Goal: Task Accomplishment & Management: Use online tool/utility

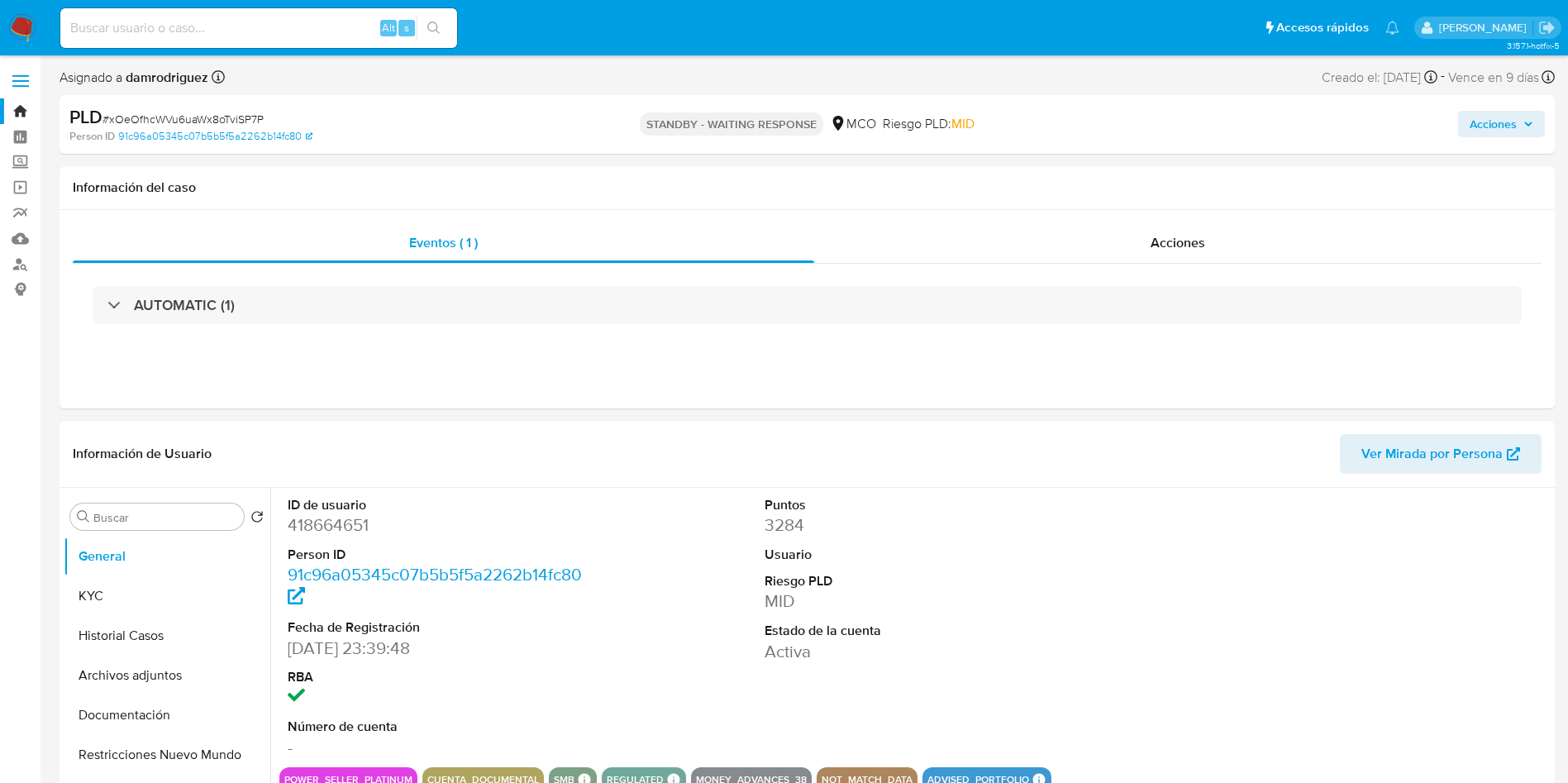
select select "10"
click at [24, 28] on img at bounding box center [22, 28] width 28 height 28
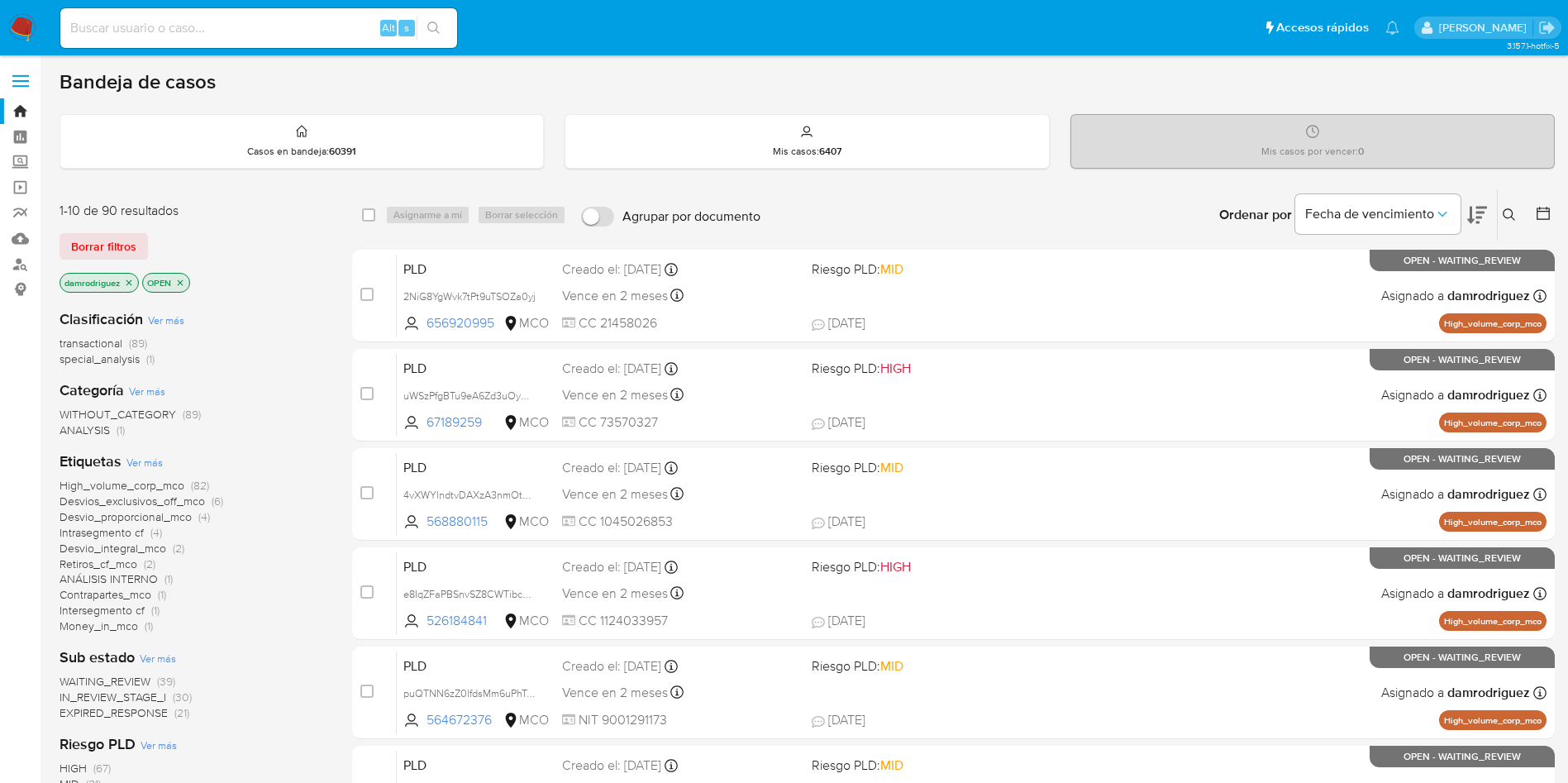
click at [1472, 211] on icon at bounding box center [1477, 215] width 20 height 17
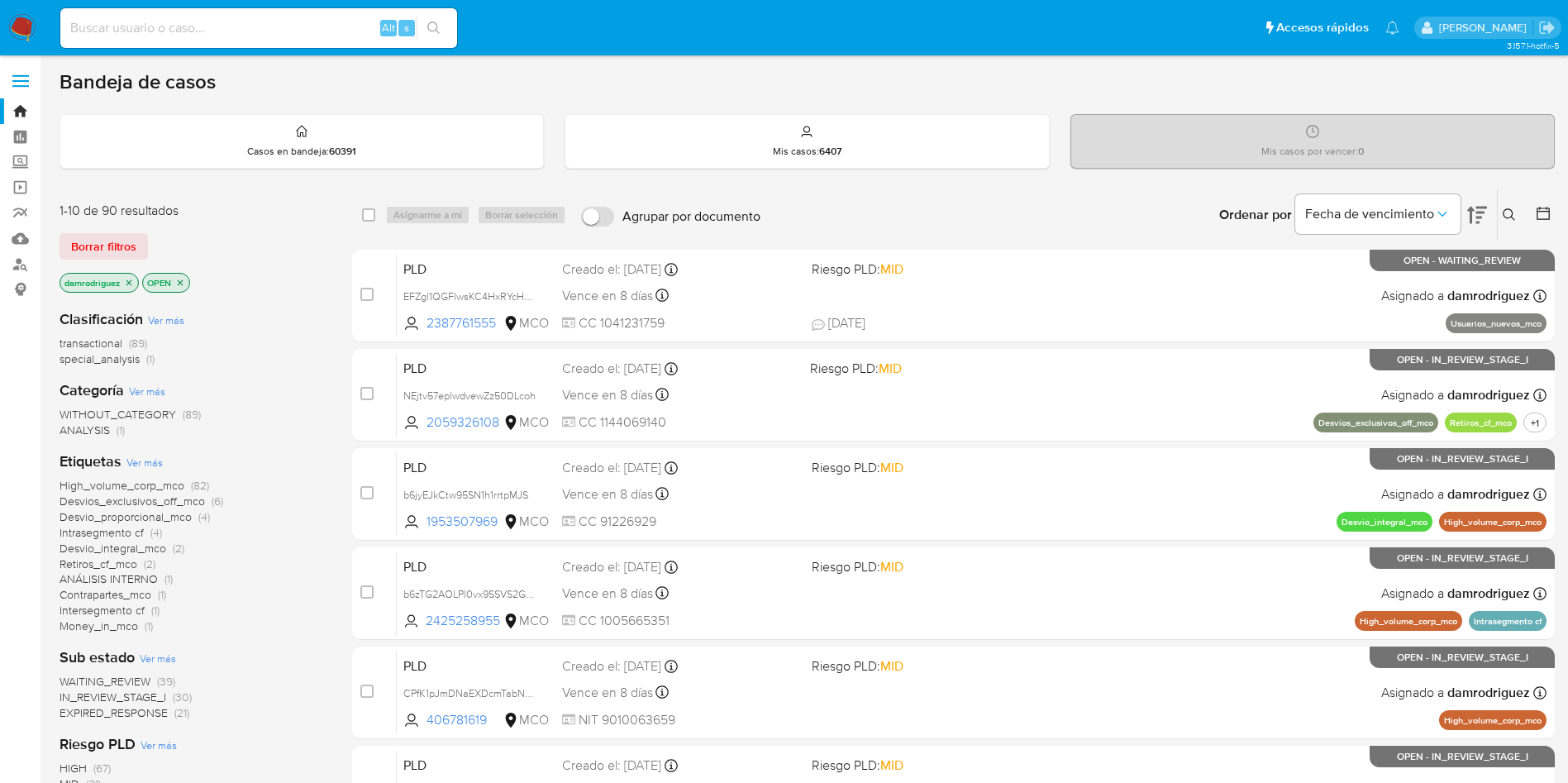
click at [1013, 192] on div "Ordenar por Fecha de vencimiento No es posible ordenar los resultados mientras …" at bounding box center [1162, 215] width 786 height 52
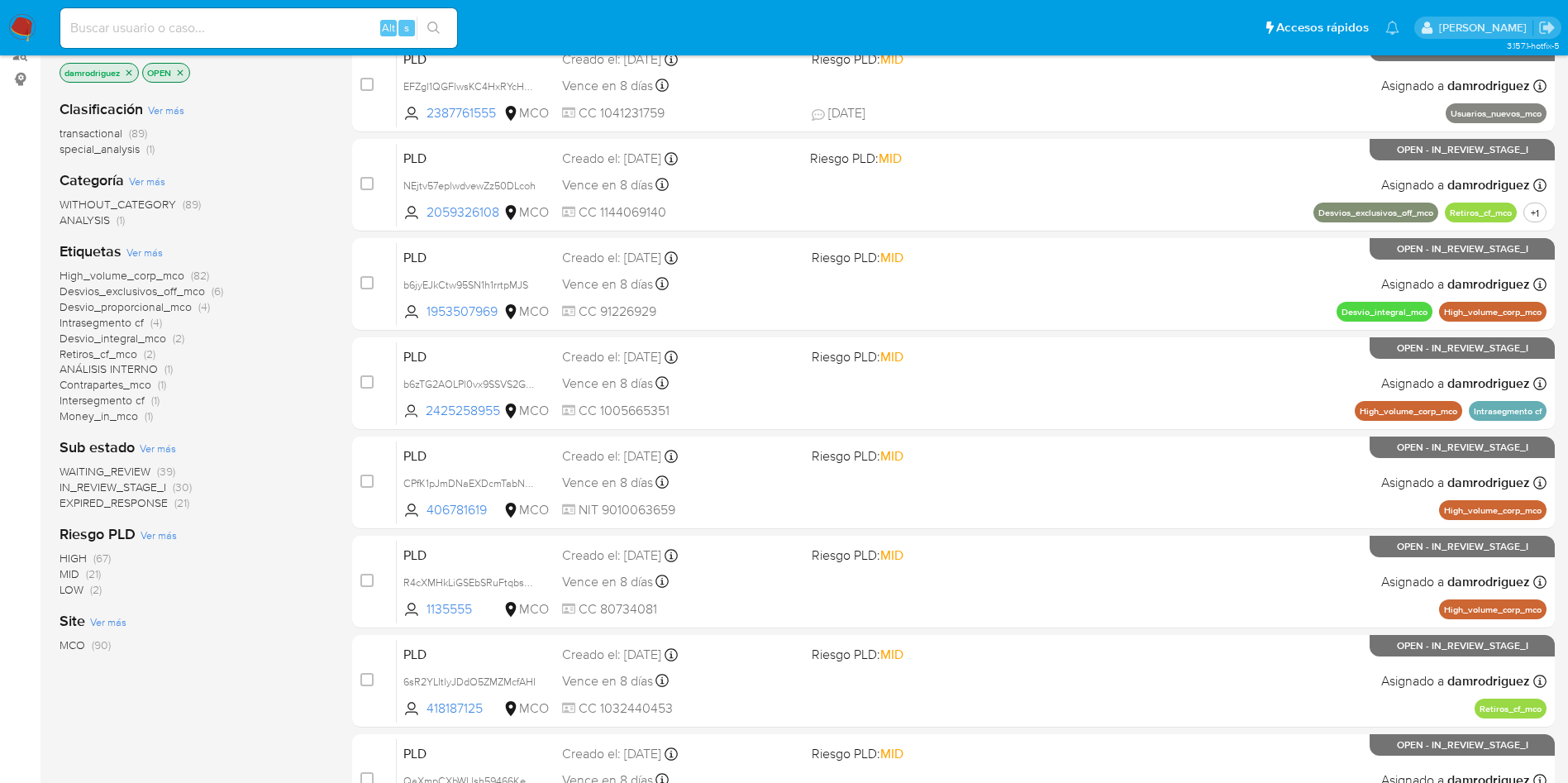
scroll to position [248, 0]
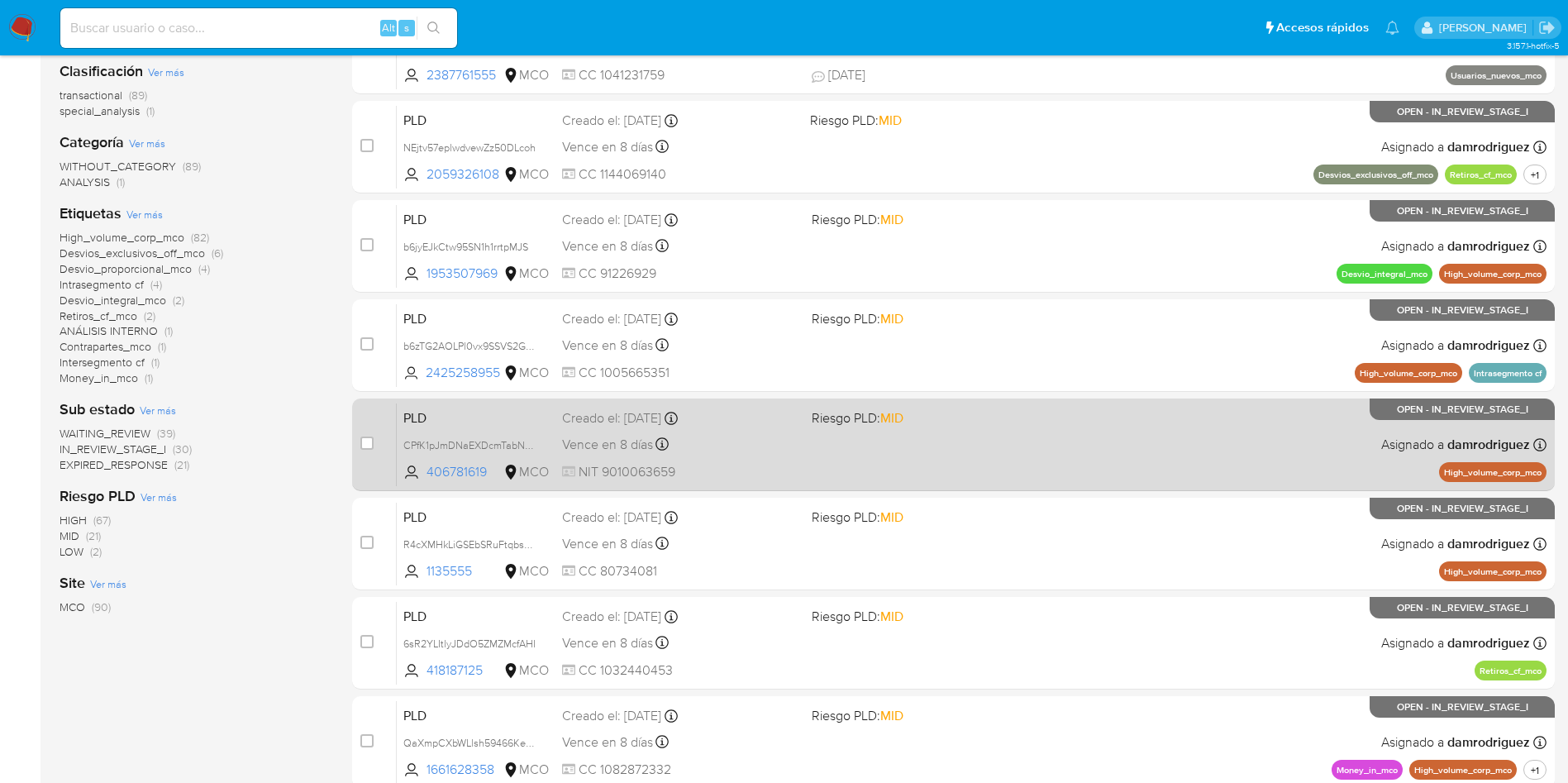
click at [478, 403] on div "PLD CPfK1pJmDNaEXDcmTabNFGap 406781619 MCO Riesgo PLD: MID Creado el: 12/06/202…" at bounding box center [971, 444] width 1150 height 83
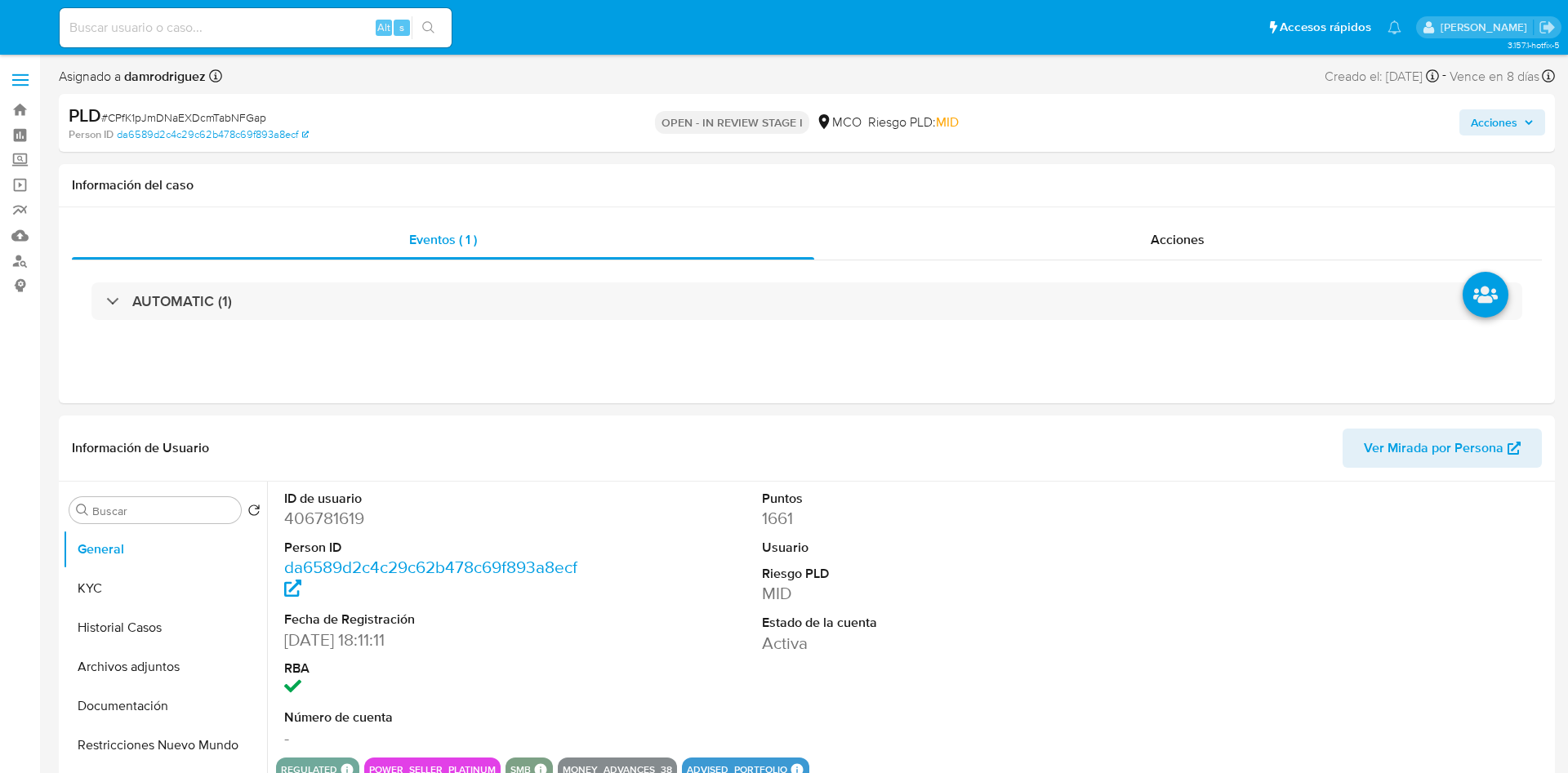
select select "10"
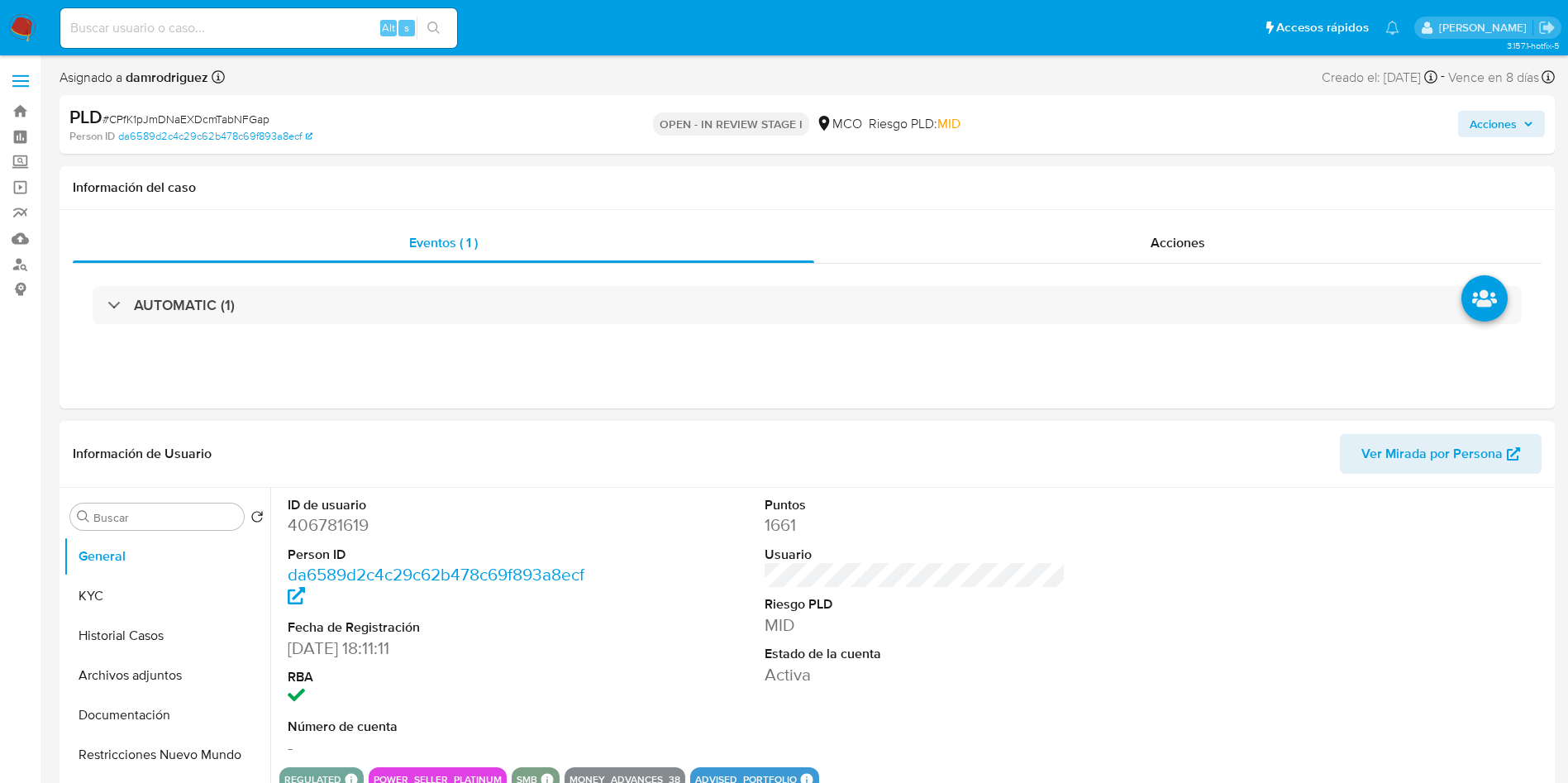
click at [316, 526] on dd "406781619" at bounding box center [438, 525] width 301 height 23
copy dd "406781619"
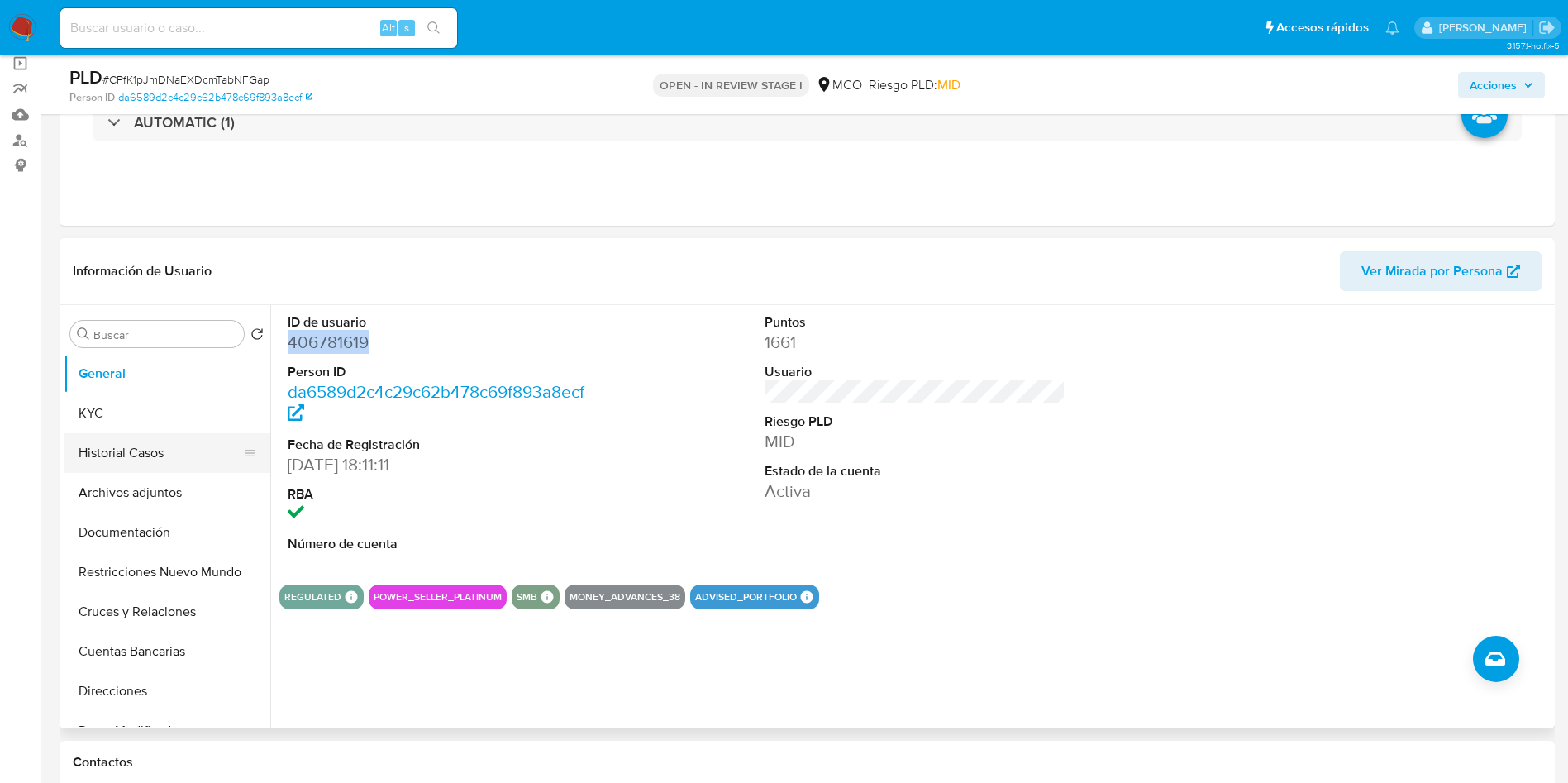
click at [107, 441] on button "Historial Casos" at bounding box center [160, 453] width 193 height 40
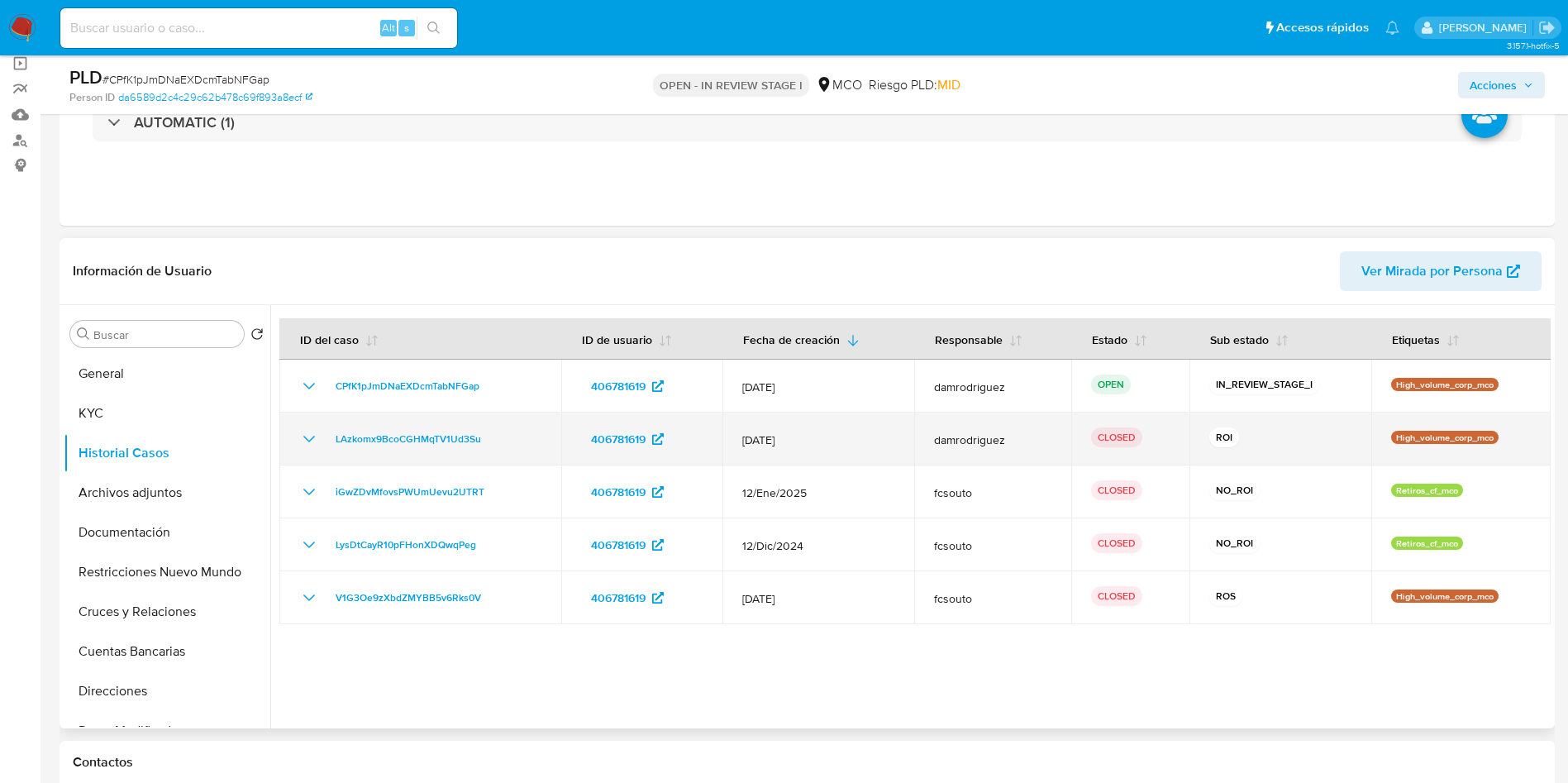
click at [312, 440] on icon "Mostrar/Ocultar" at bounding box center [309, 439] width 20 height 20
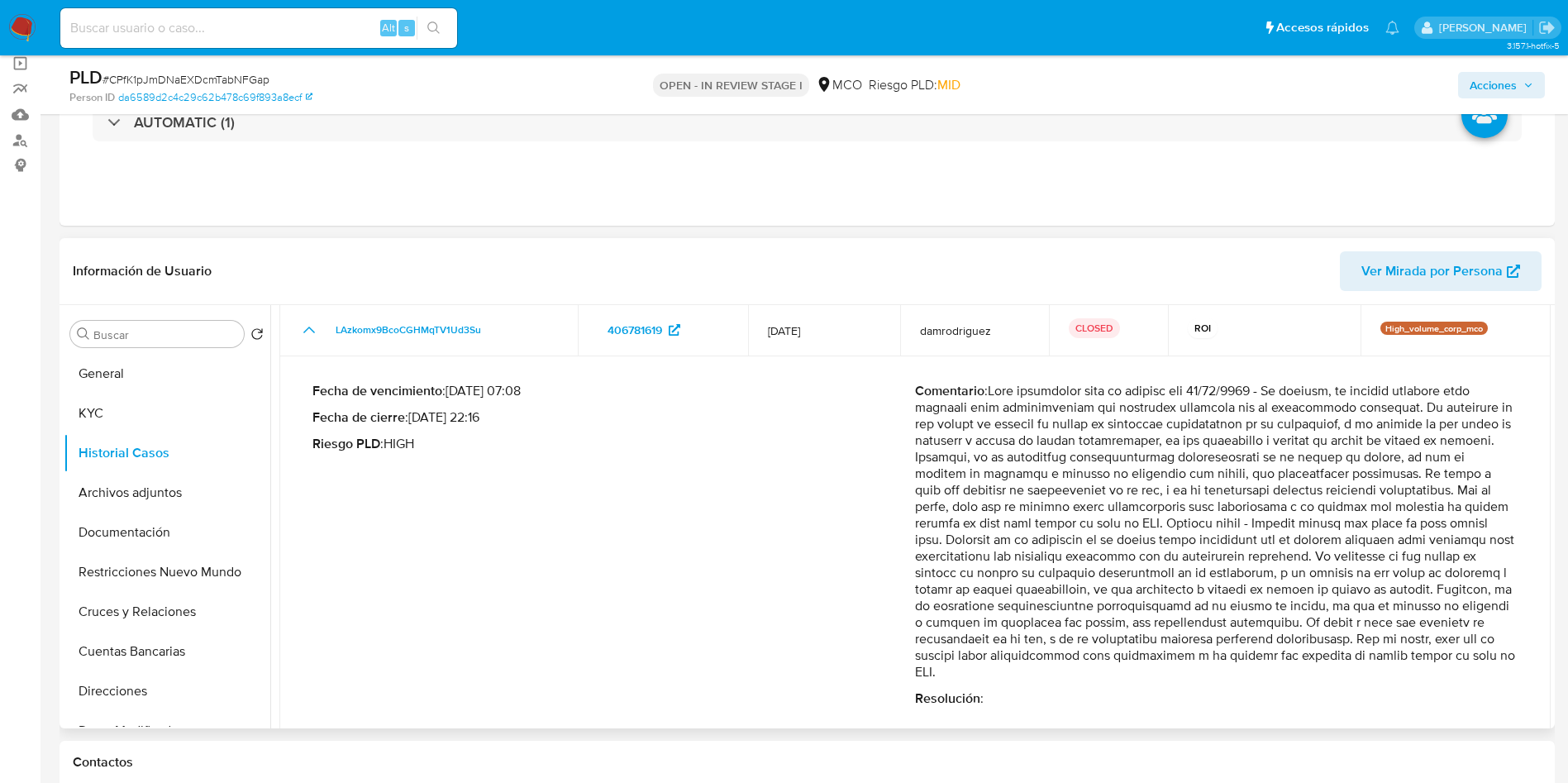
click at [304, 330] on icon "Mostrar/Ocultar" at bounding box center [309, 330] width 20 height 20
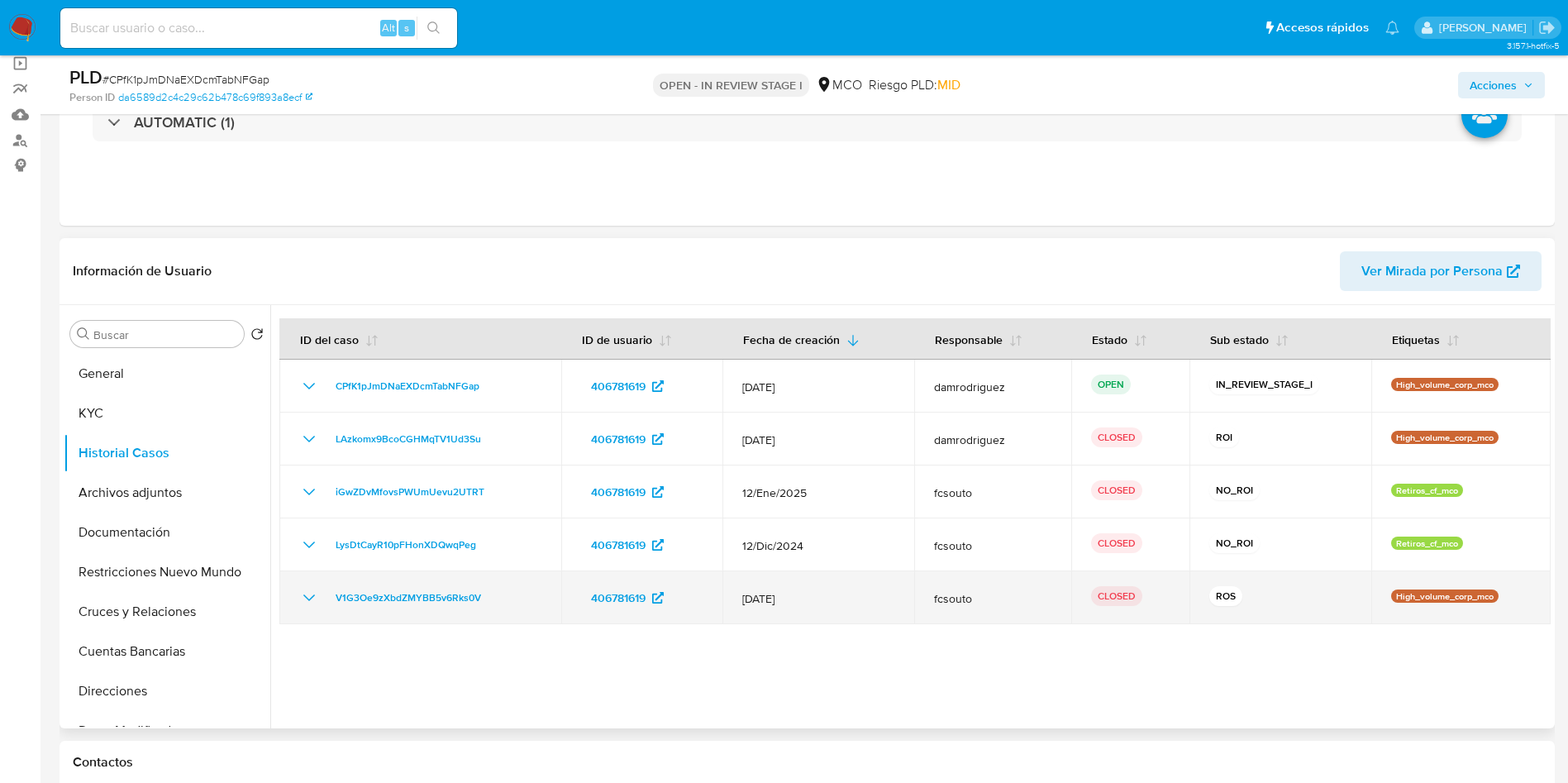
click at [308, 599] on icon "Mostrar/Ocultar" at bounding box center [309, 598] width 12 height 7
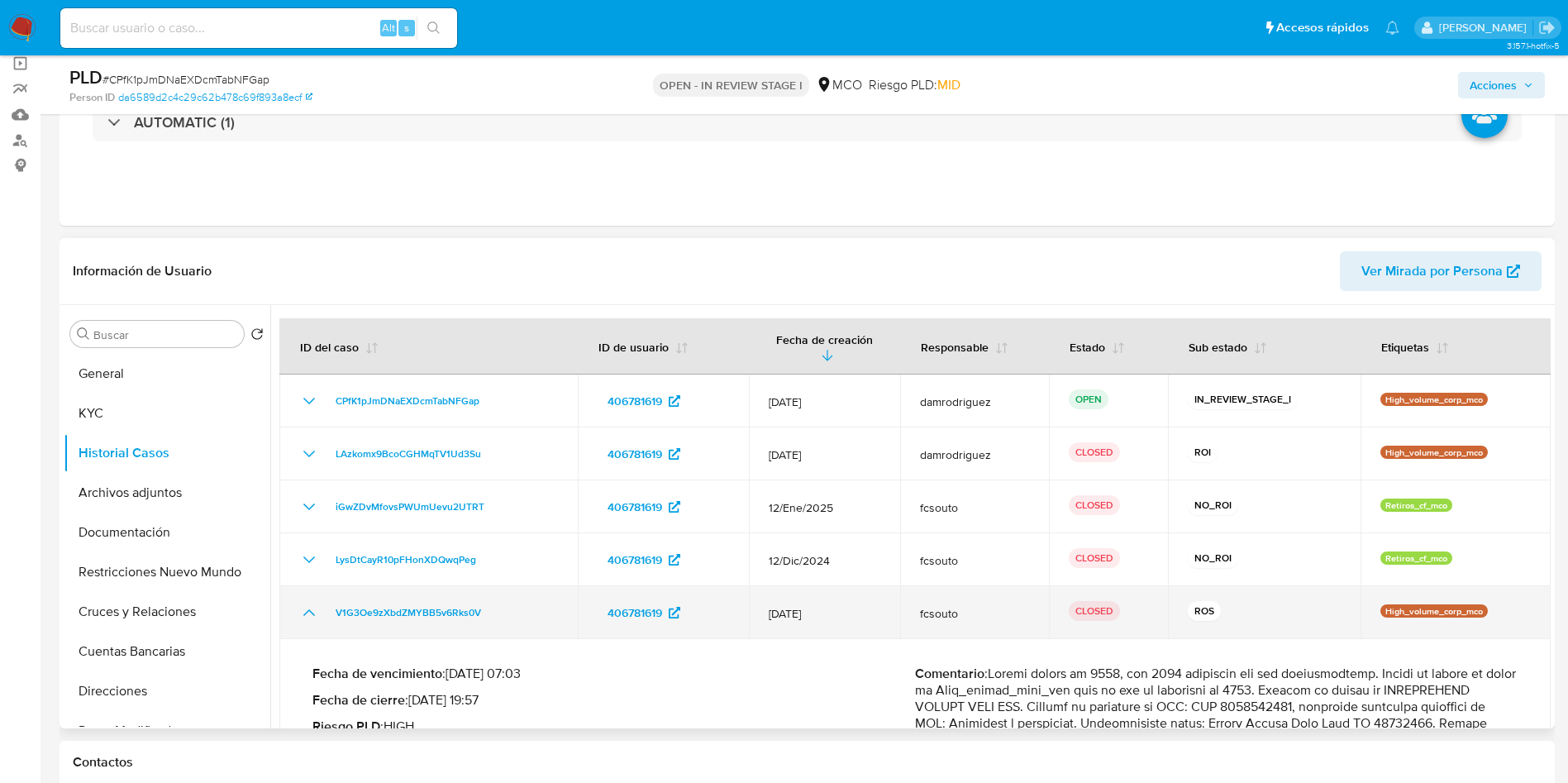
scroll to position [124, 0]
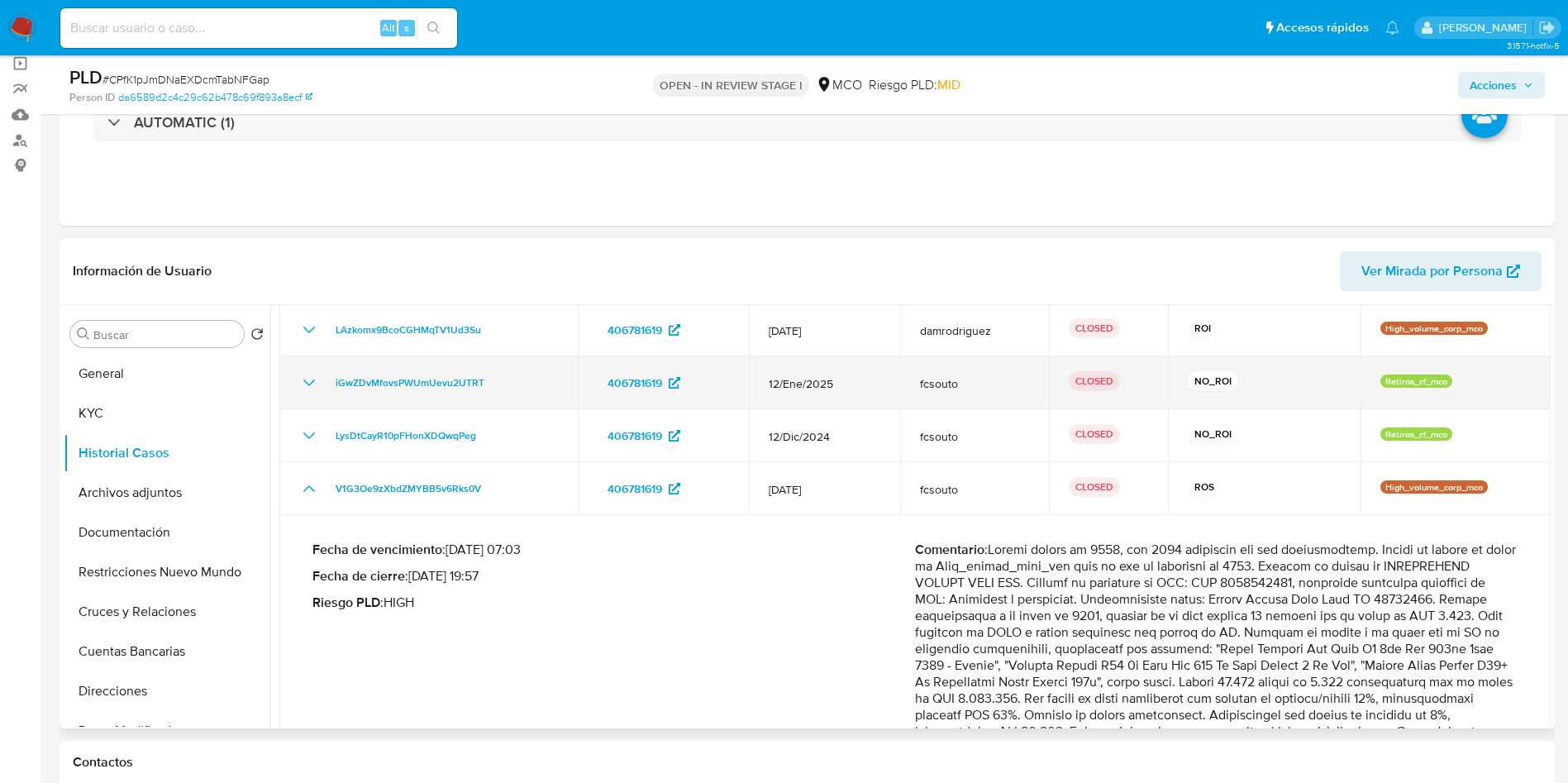
click at [308, 488] on icon "Mostrar/Ocultar" at bounding box center [309, 489] width 20 height 20
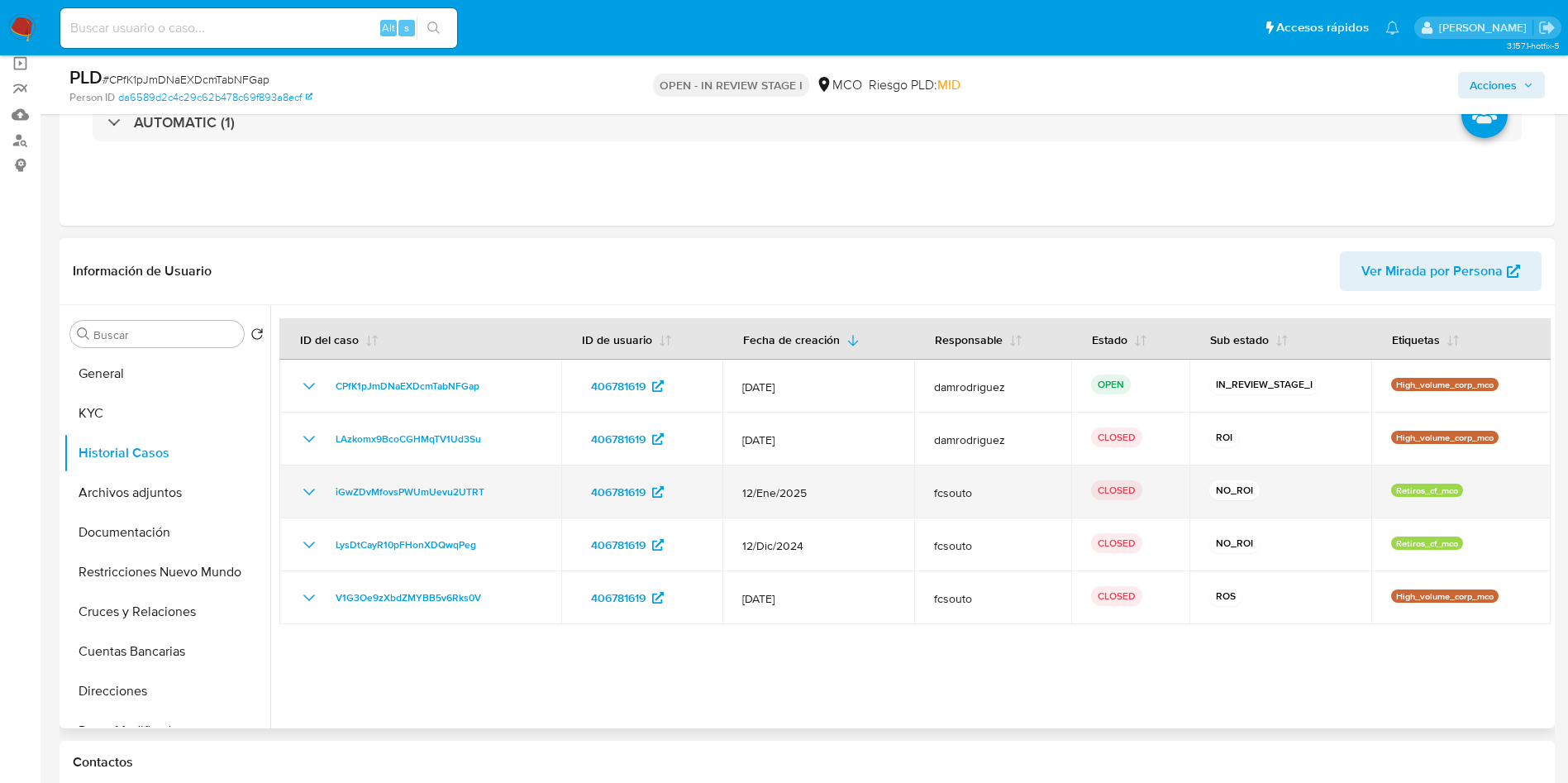
click at [307, 492] on icon "Mostrar/Ocultar" at bounding box center [309, 492] width 12 height 7
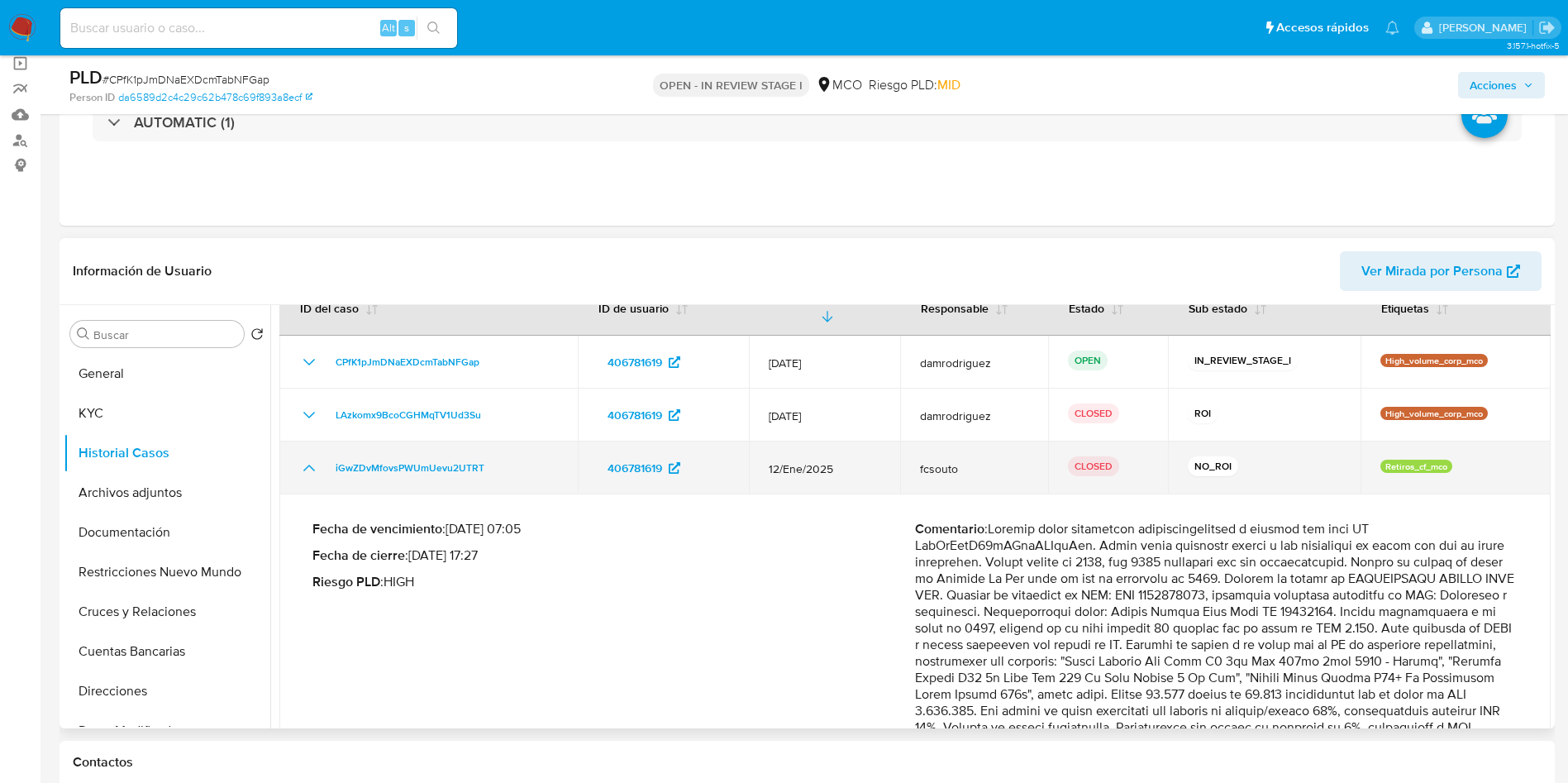
scroll to position [0, 0]
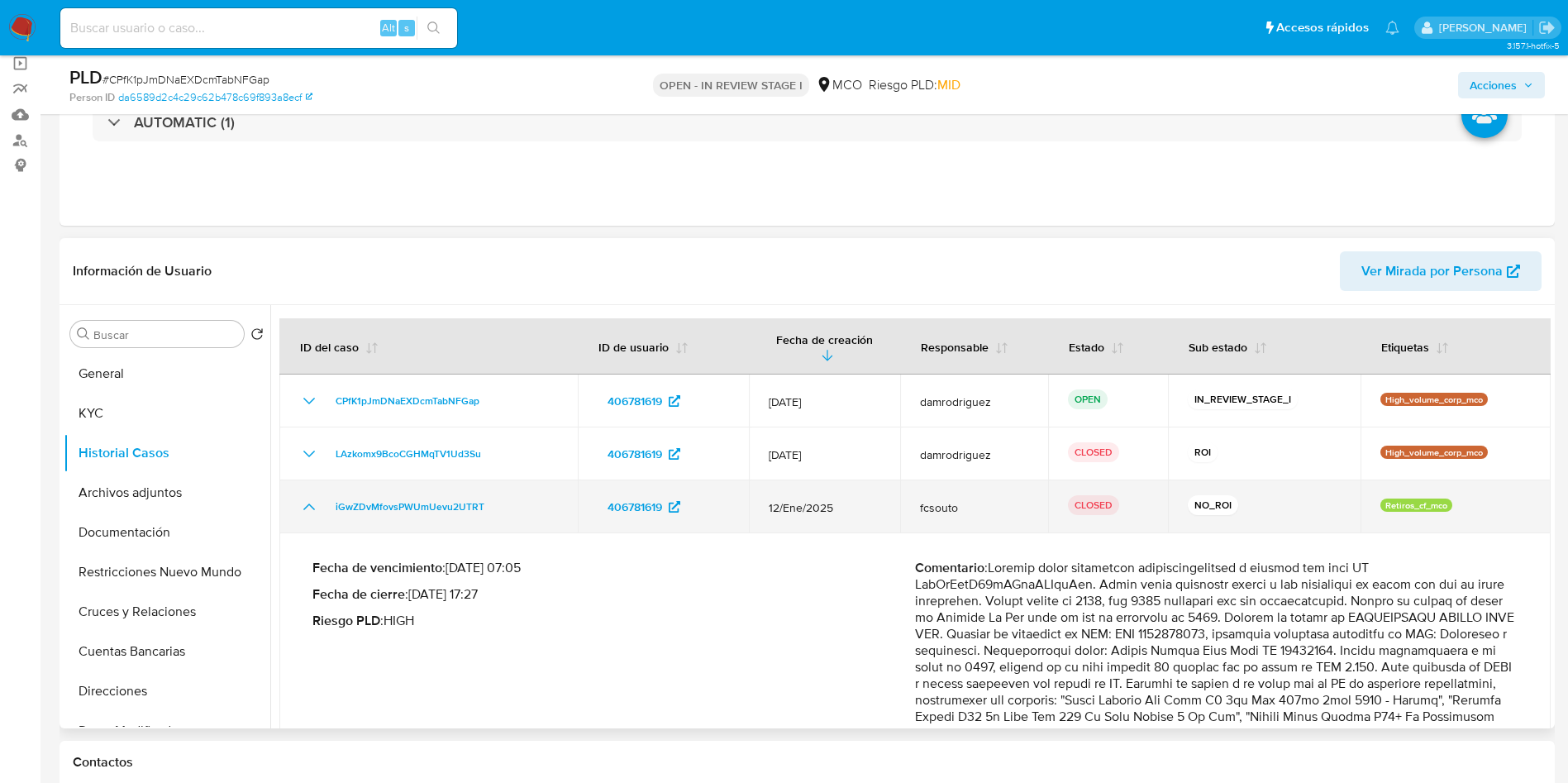
click at [307, 501] on icon "Mostrar/Ocultar" at bounding box center [309, 507] width 20 height 20
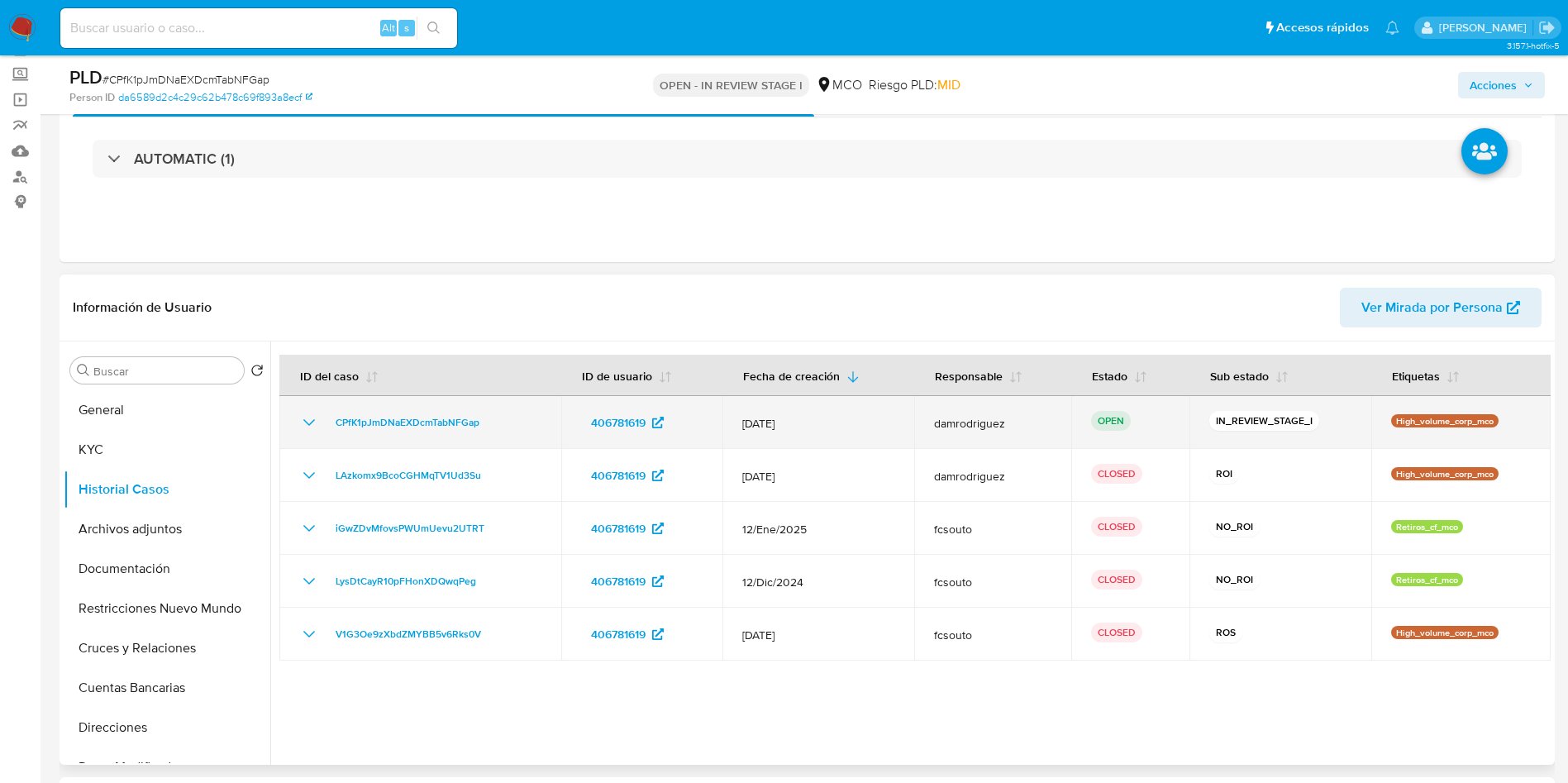
scroll to position [124, 0]
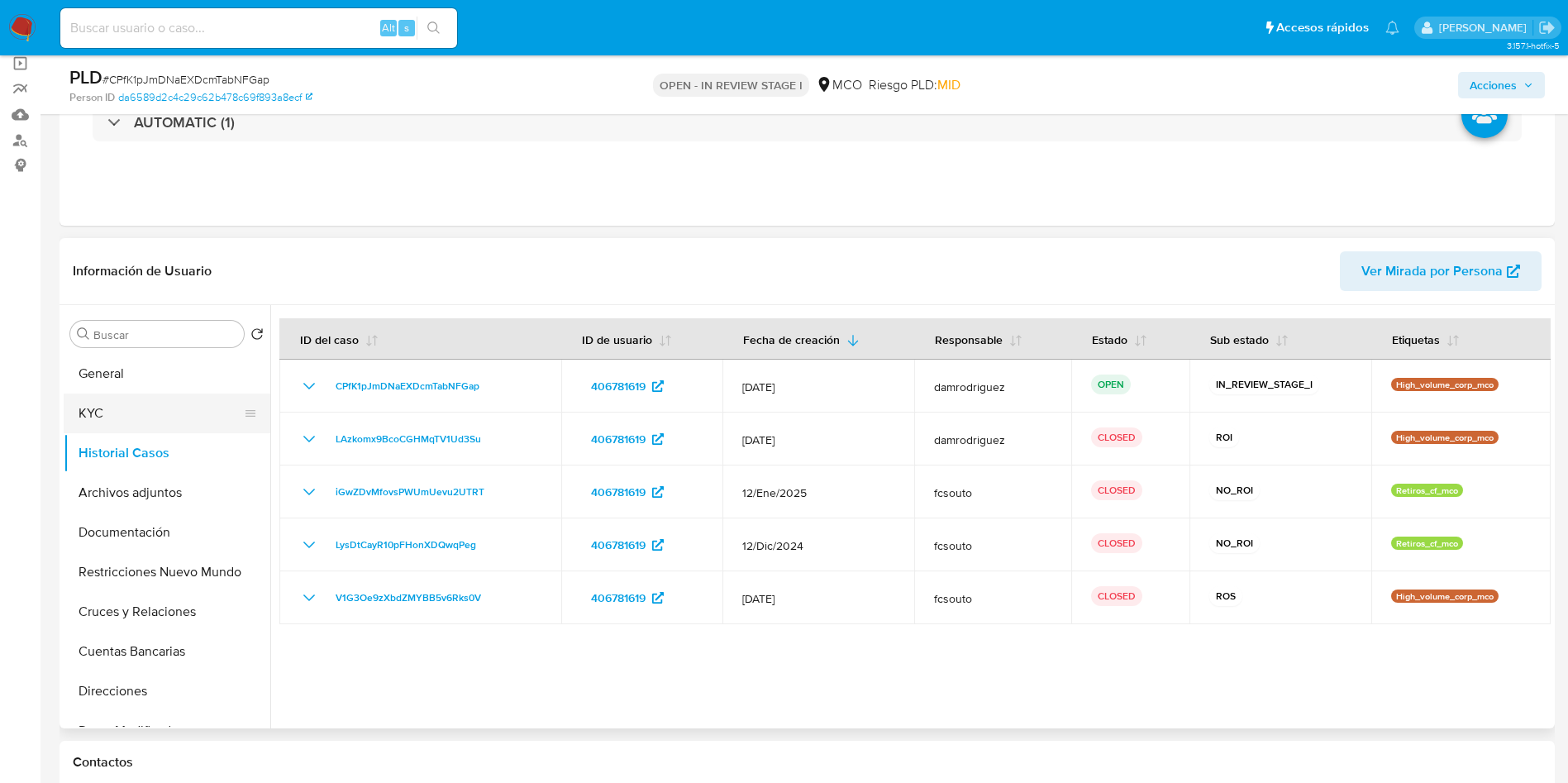
click at [141, 416] on button "KYC" at bounding box center [160, 413] width 193 height 40
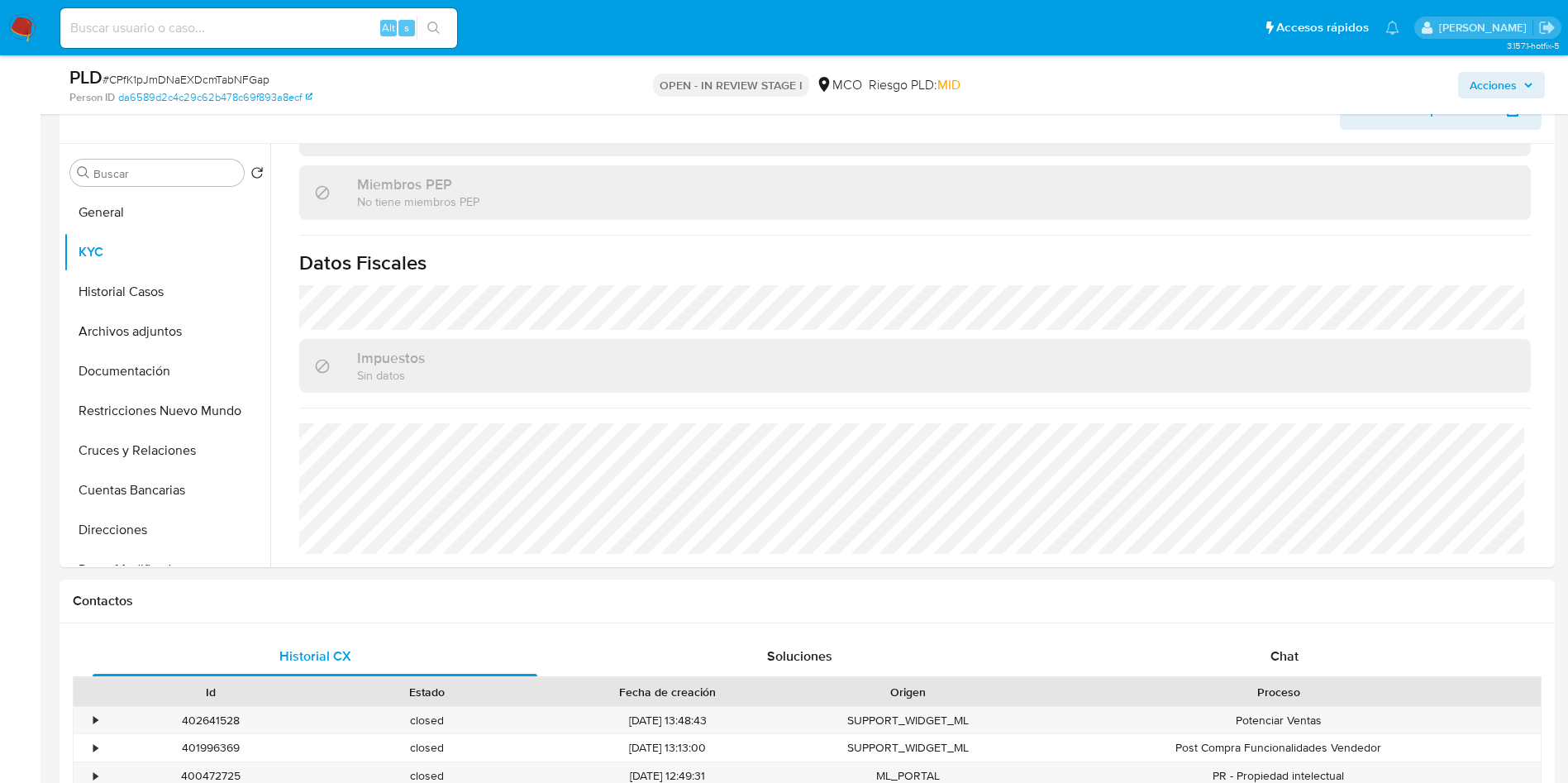
scroll to position [248, 0]
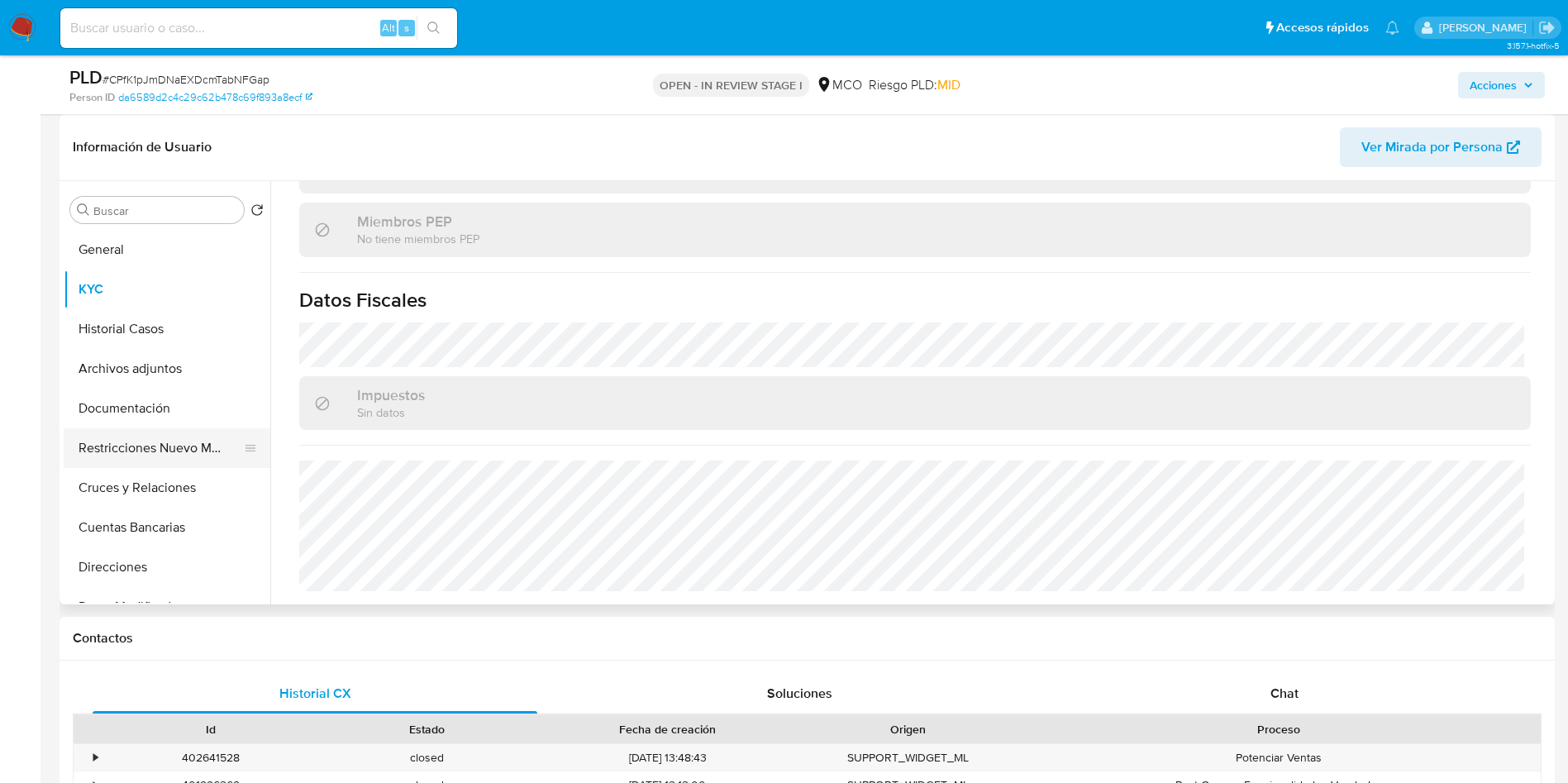
click at [226, 440] on button "Restricciones Nuevo Mundo" at bounding box center [160, 448] width 193 height 40
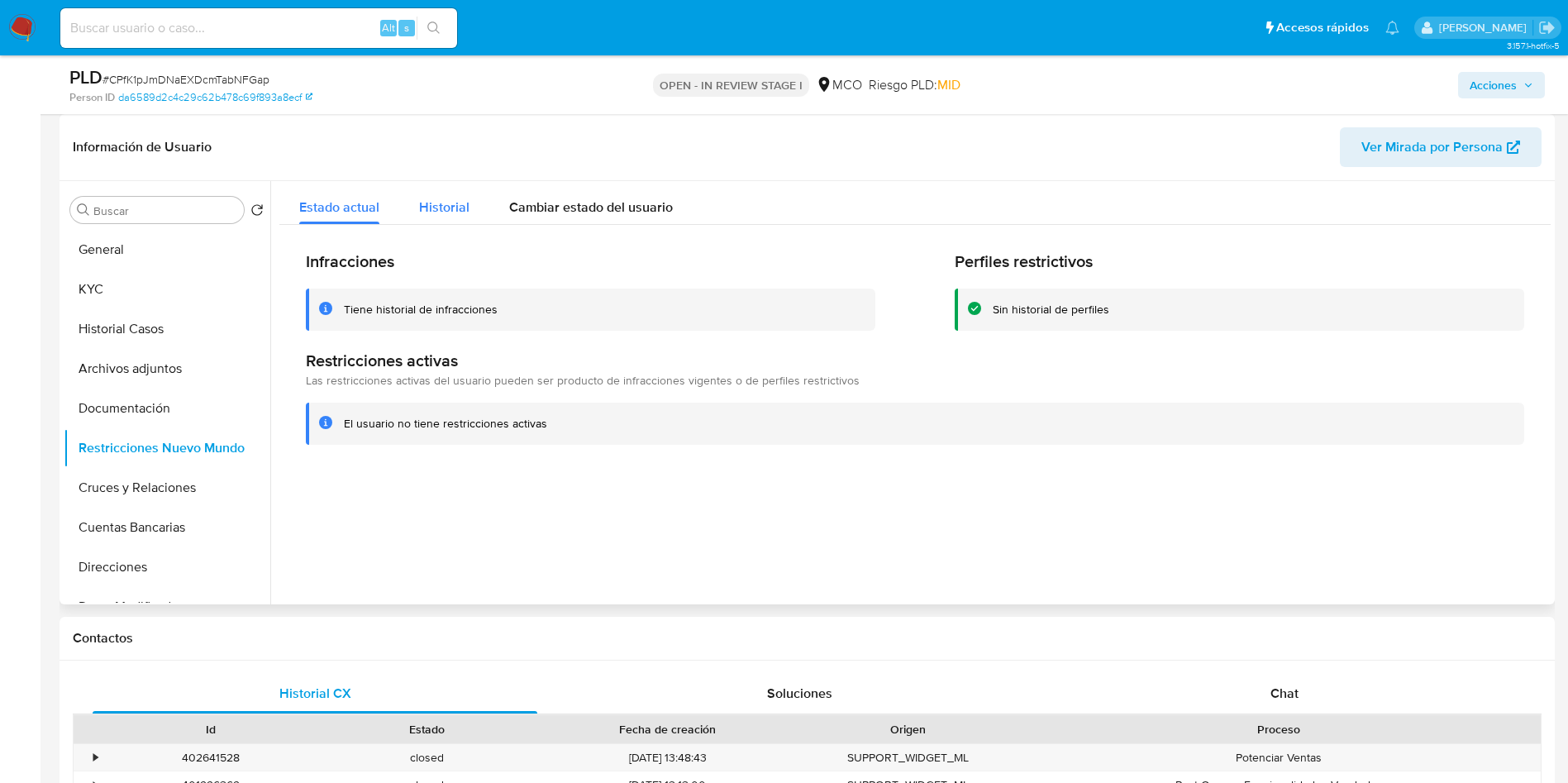
click at [450, 220] on div "Estado actual Historial Cambiar estado del usuario Infracciones Tiene historial…" at bounding box center [914, 326] width 1272 height 290
click at [450, 216] on span "Historial" at bounding box center [444, 207] width 51 height 19
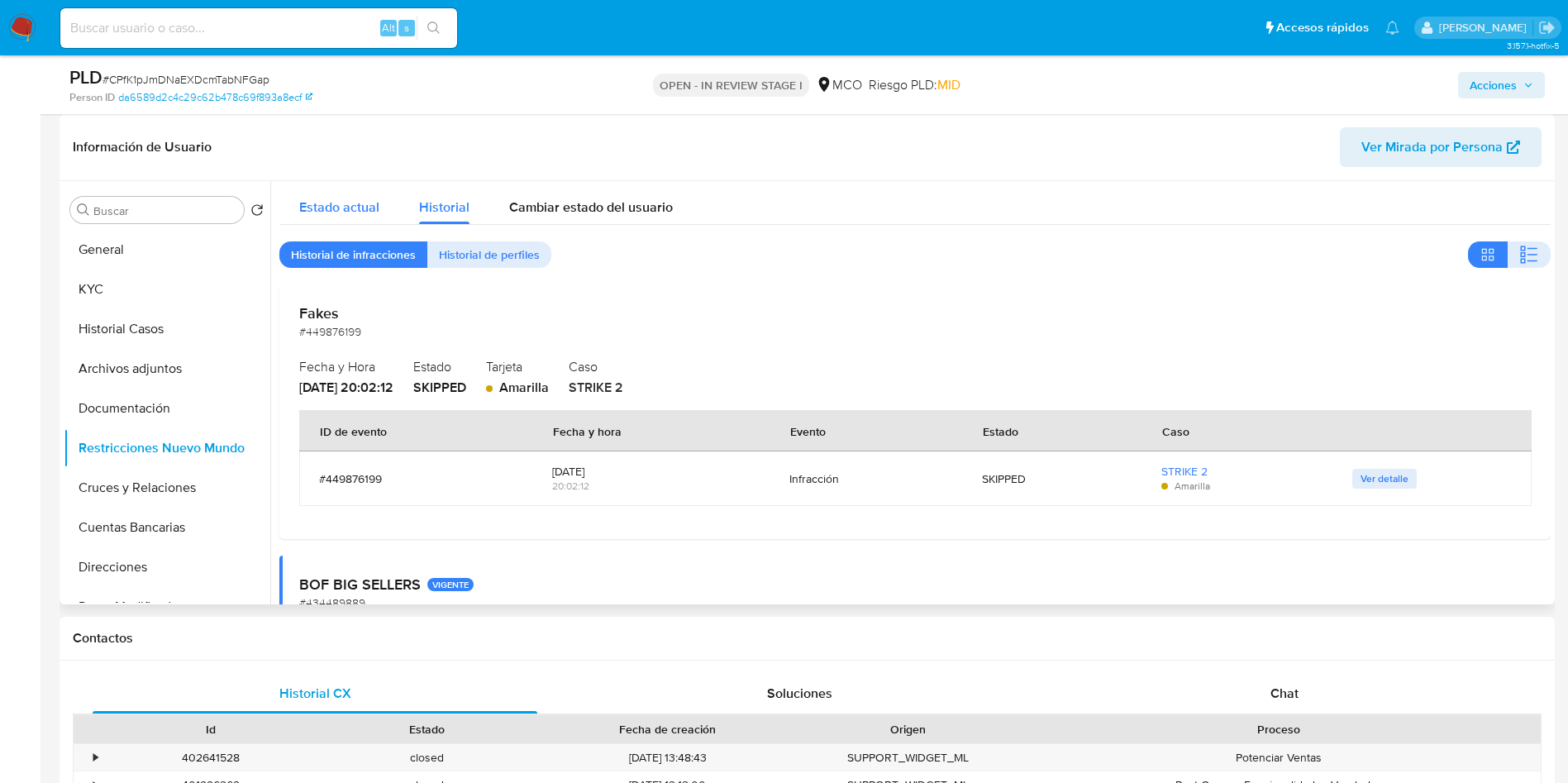
click at [332, 203] on span "Estado actual" at bounding box center [339, 207] width 80 height 19
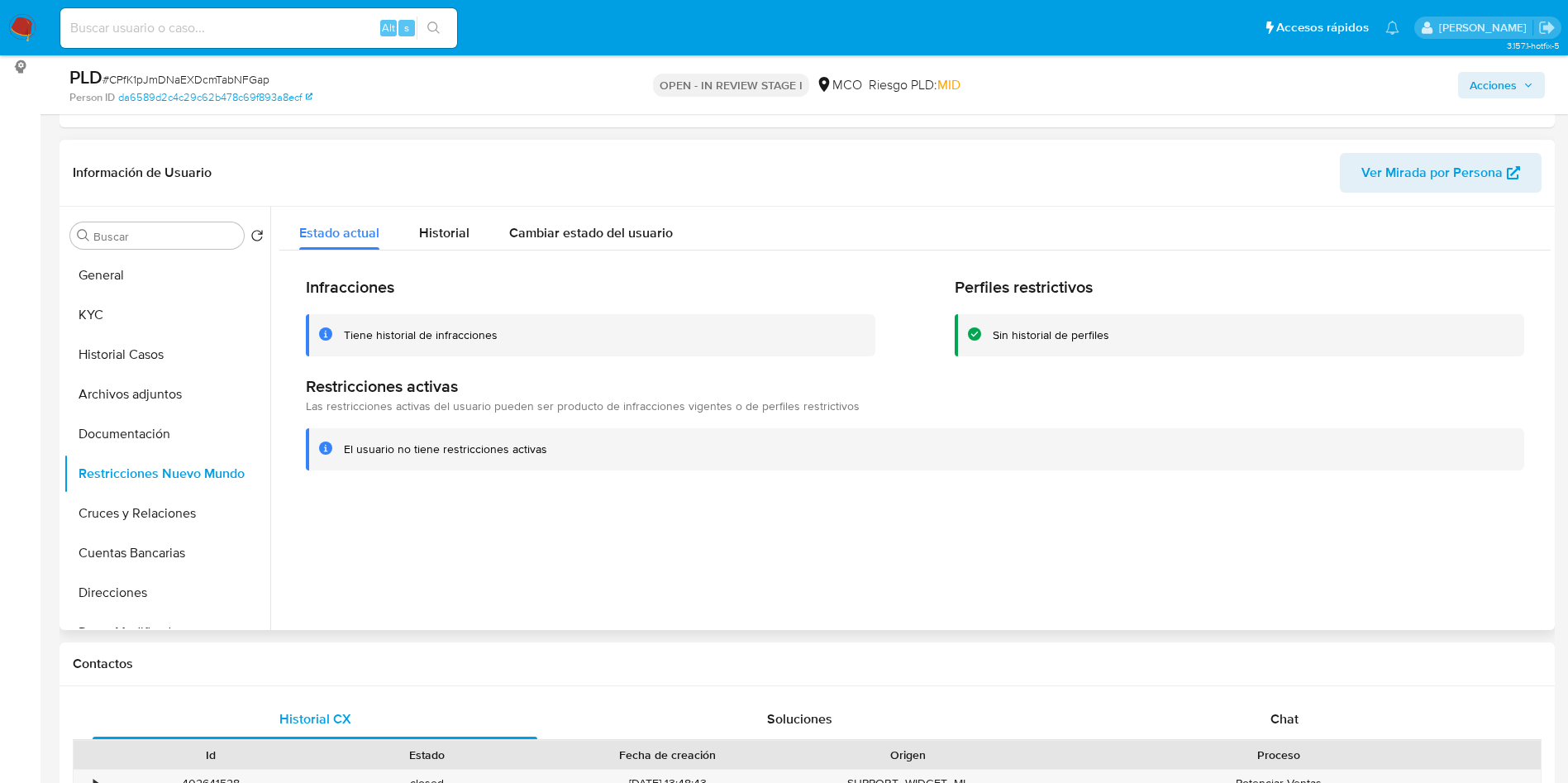
scroll to position [0, 0]
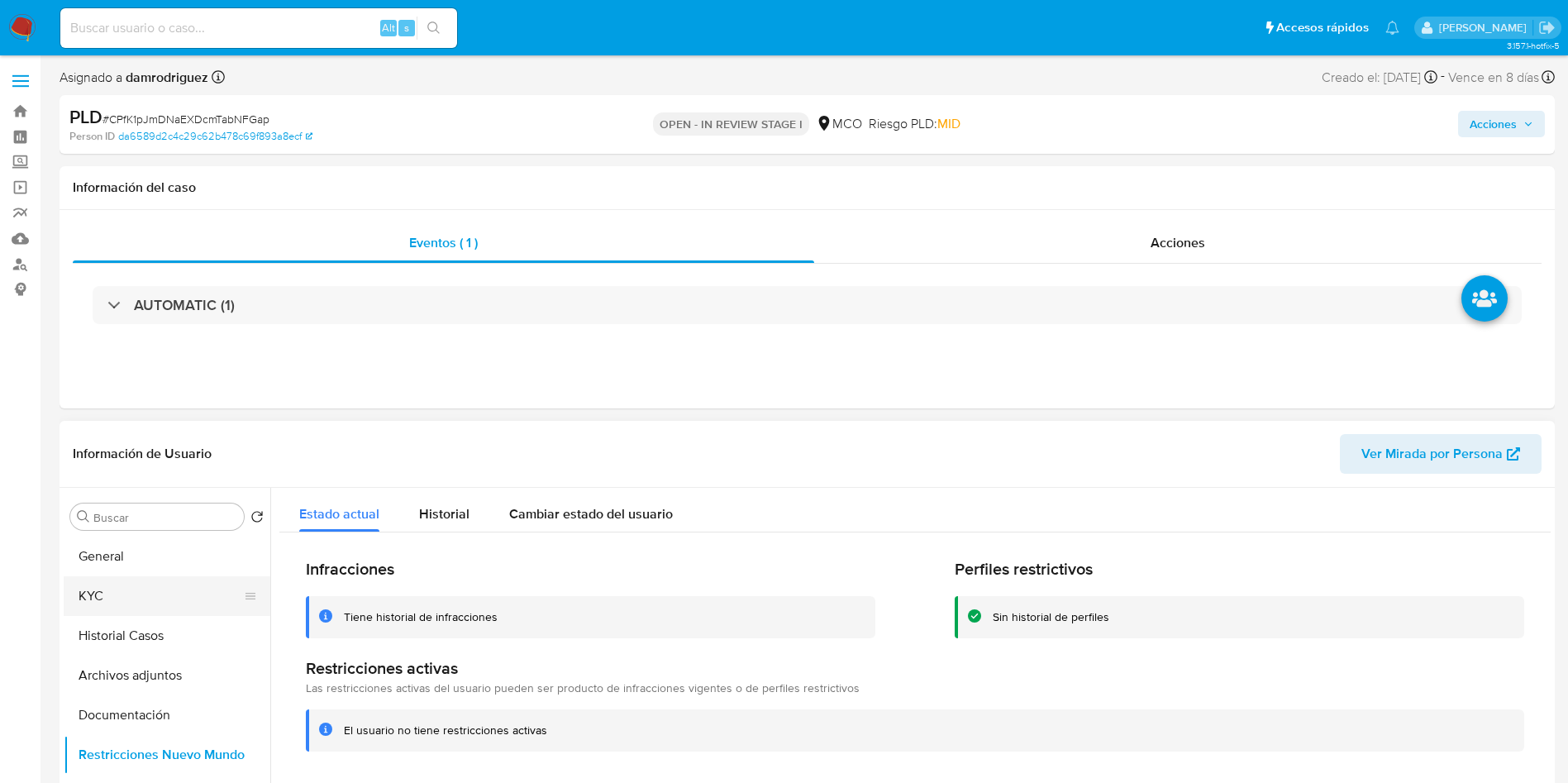
click at [91, 601] on button "KYC" at bounding box center [160, 596] width 193 height 40
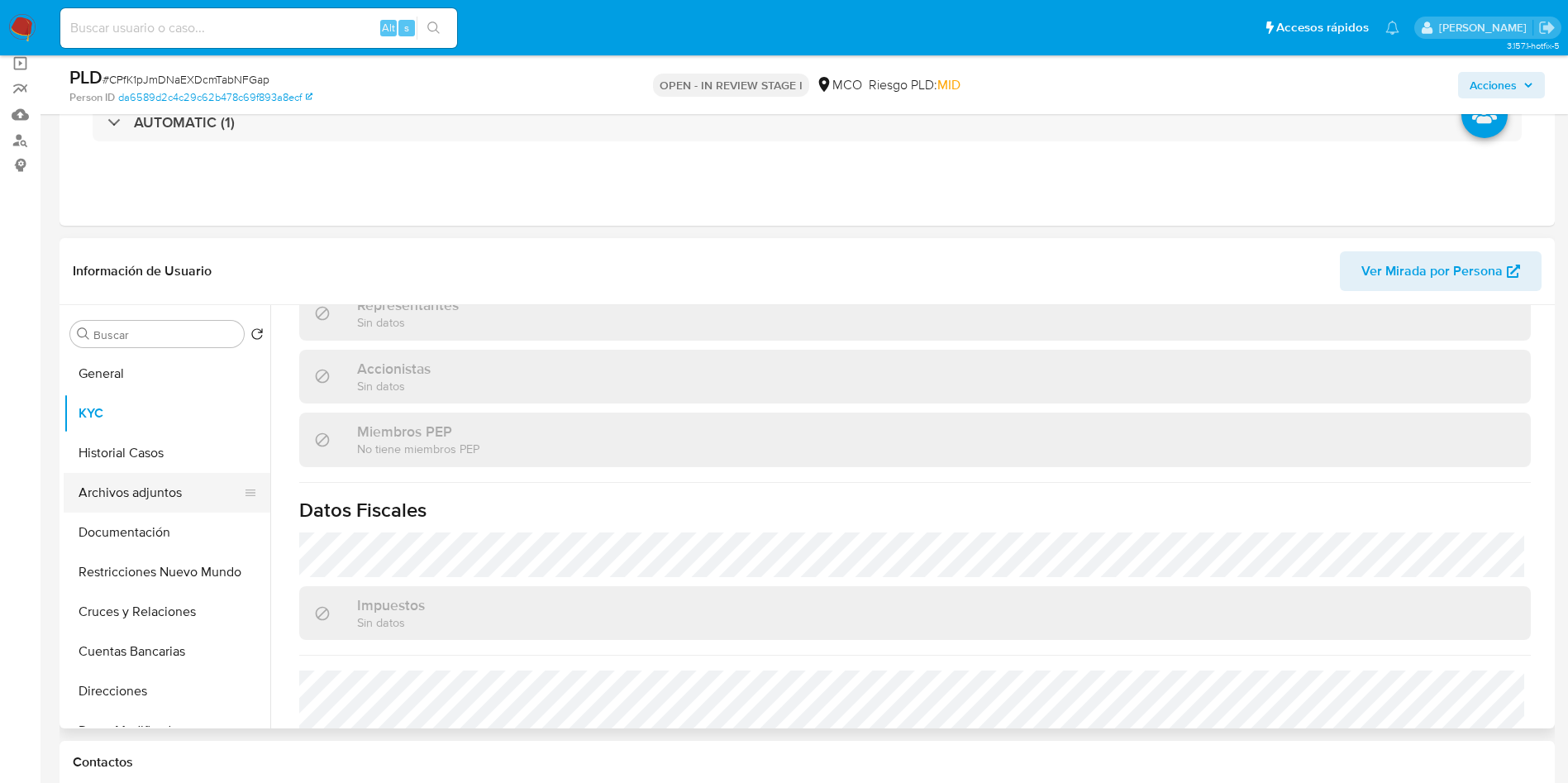
scroll to position [930, 0]
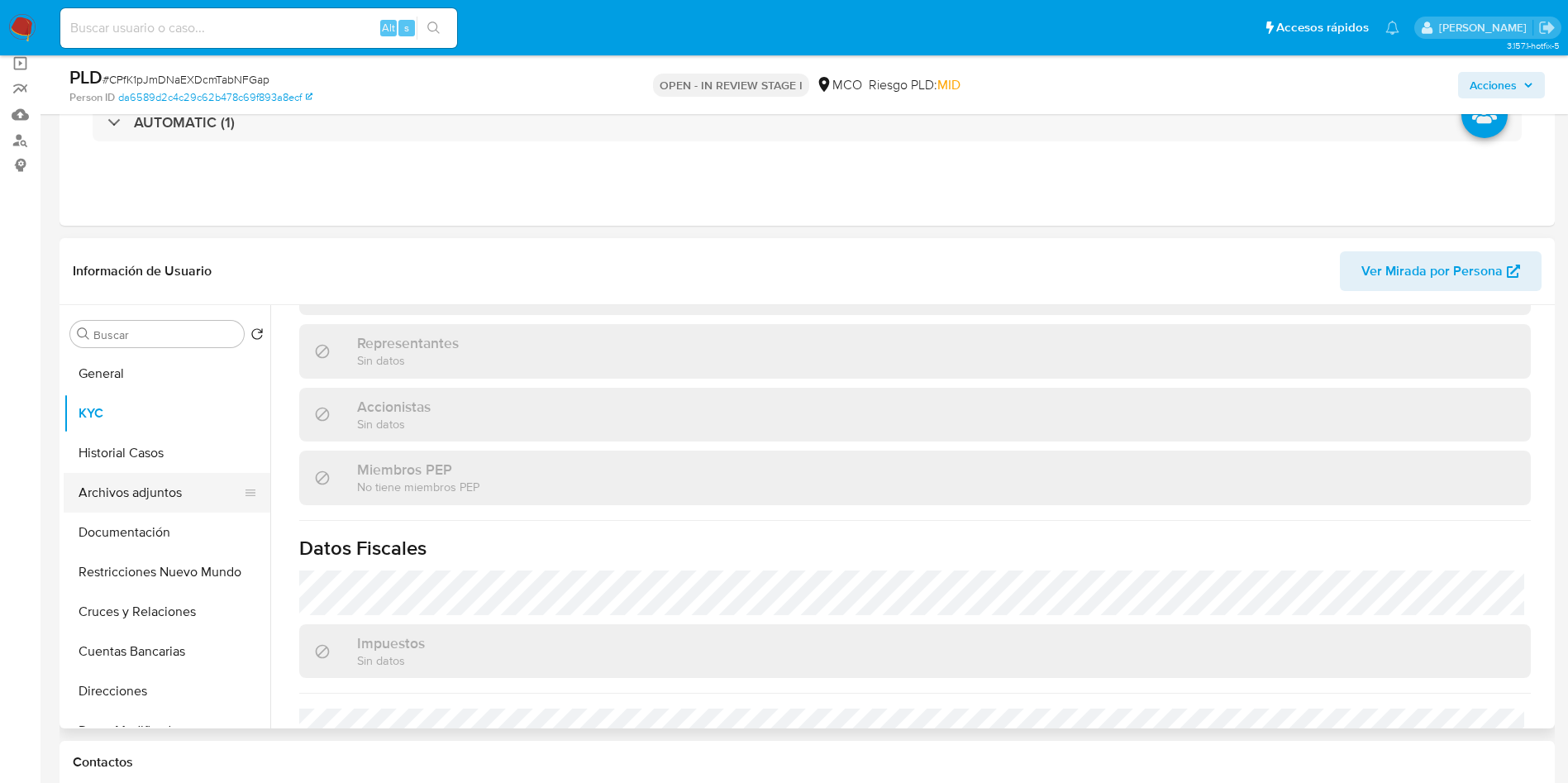
click at [157, 486] on button "Archivos adjuntos" at bounding box center [160, 493] width 193 height 40
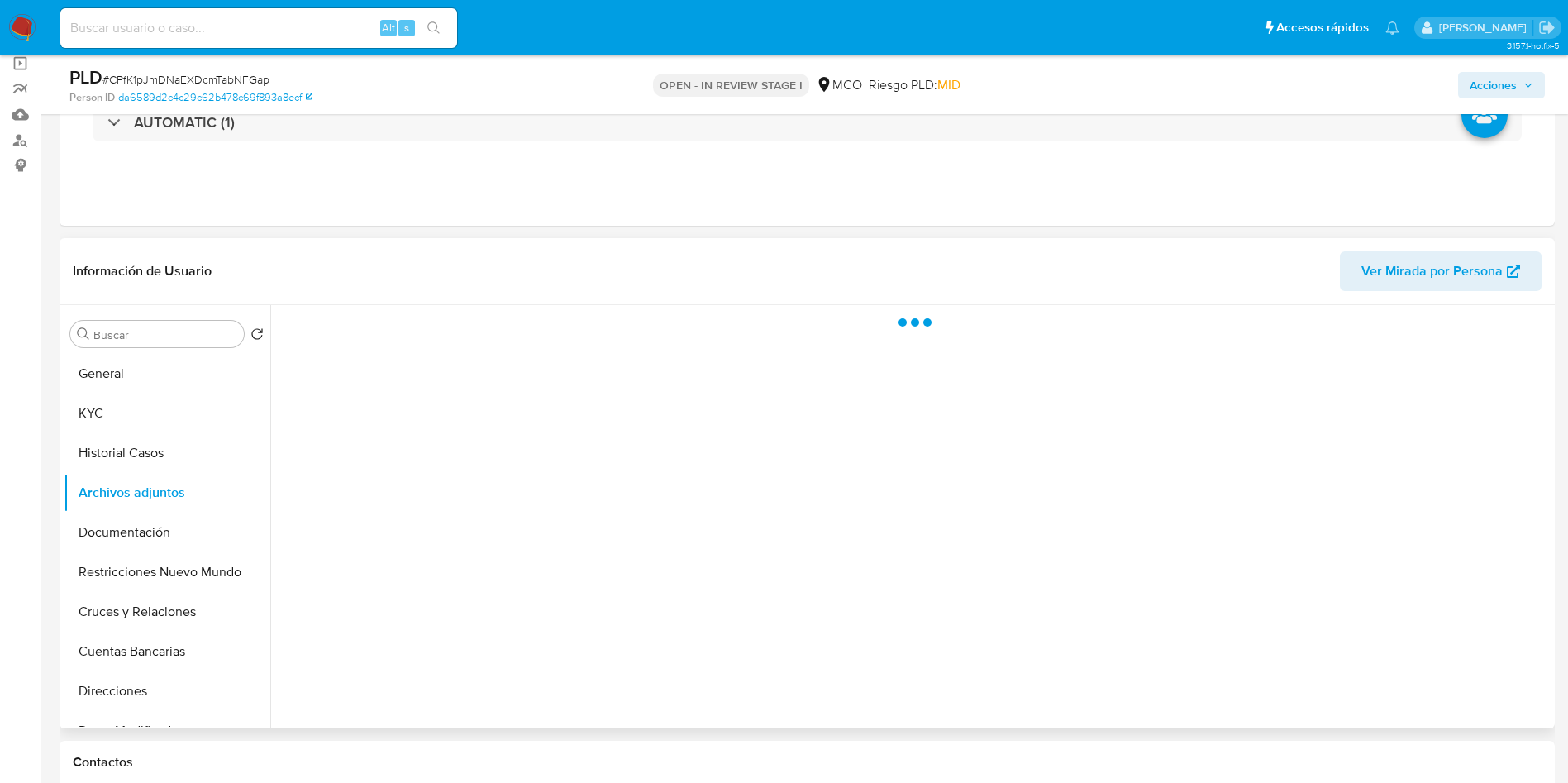
click at [373, 277] on header "Información de Usuario Ver Mirada por Persona" at bounding box center [807, 272] width 1469 height 40
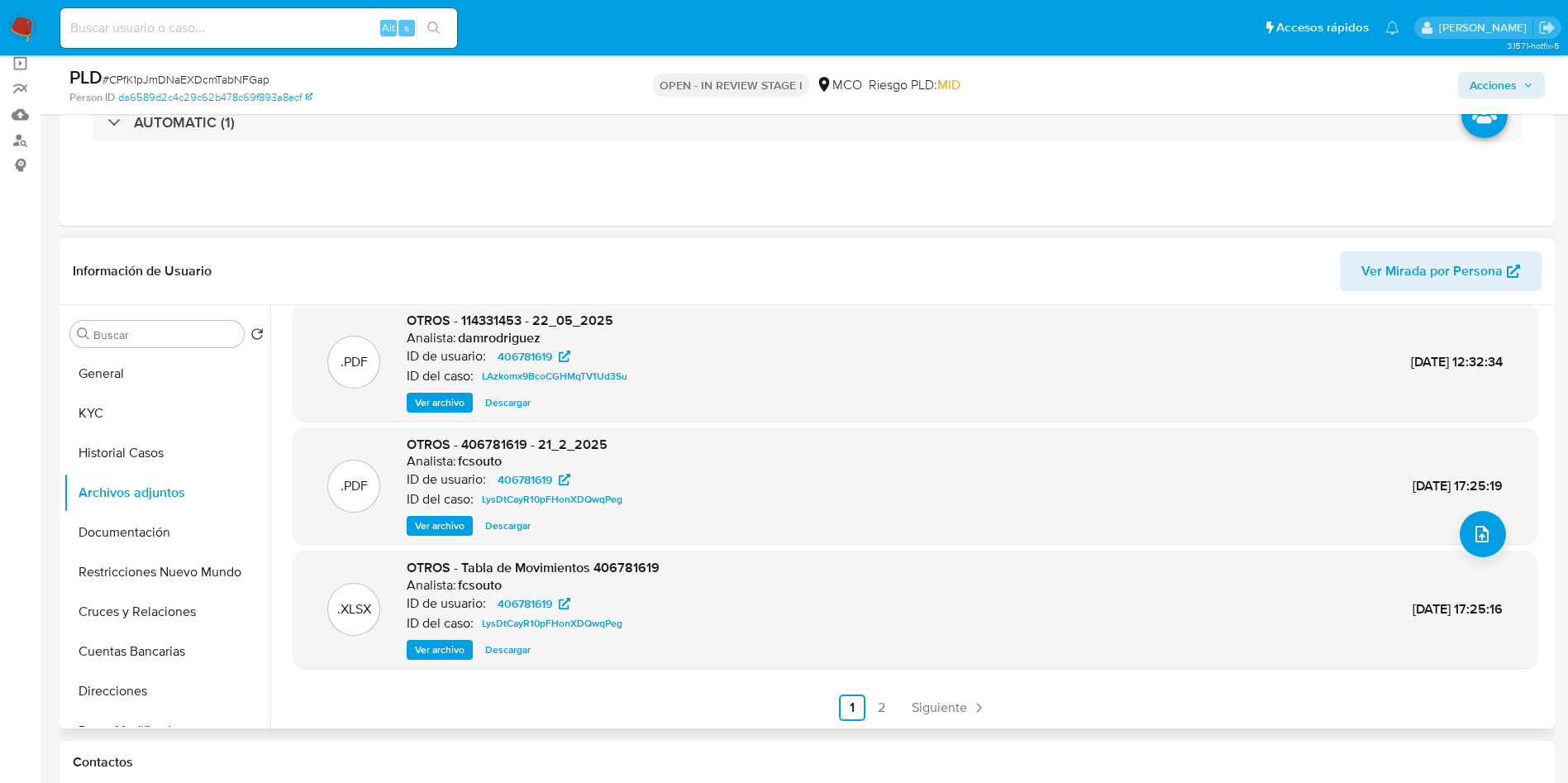
scroll to position [139, 0]
click at [883, 711] on link "2" at bounding box center [882, 707] width 27 height 27
click at [1481, 536] on icon "upload-file" at bounding box center [1482, 533] width 13 height 17
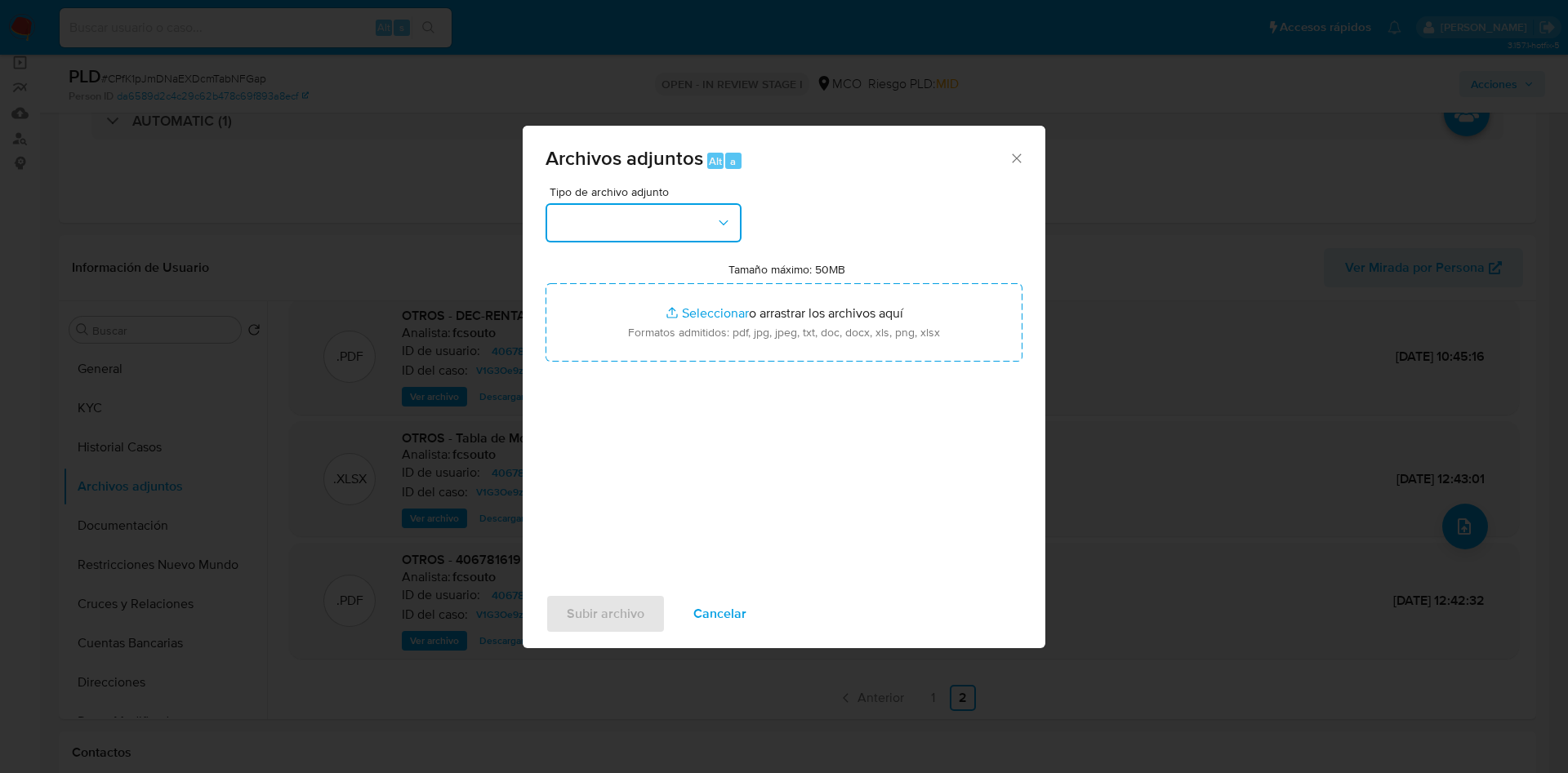
click at [587, 223] on button "button" at bounding box center [643, 223] width 196 height 39
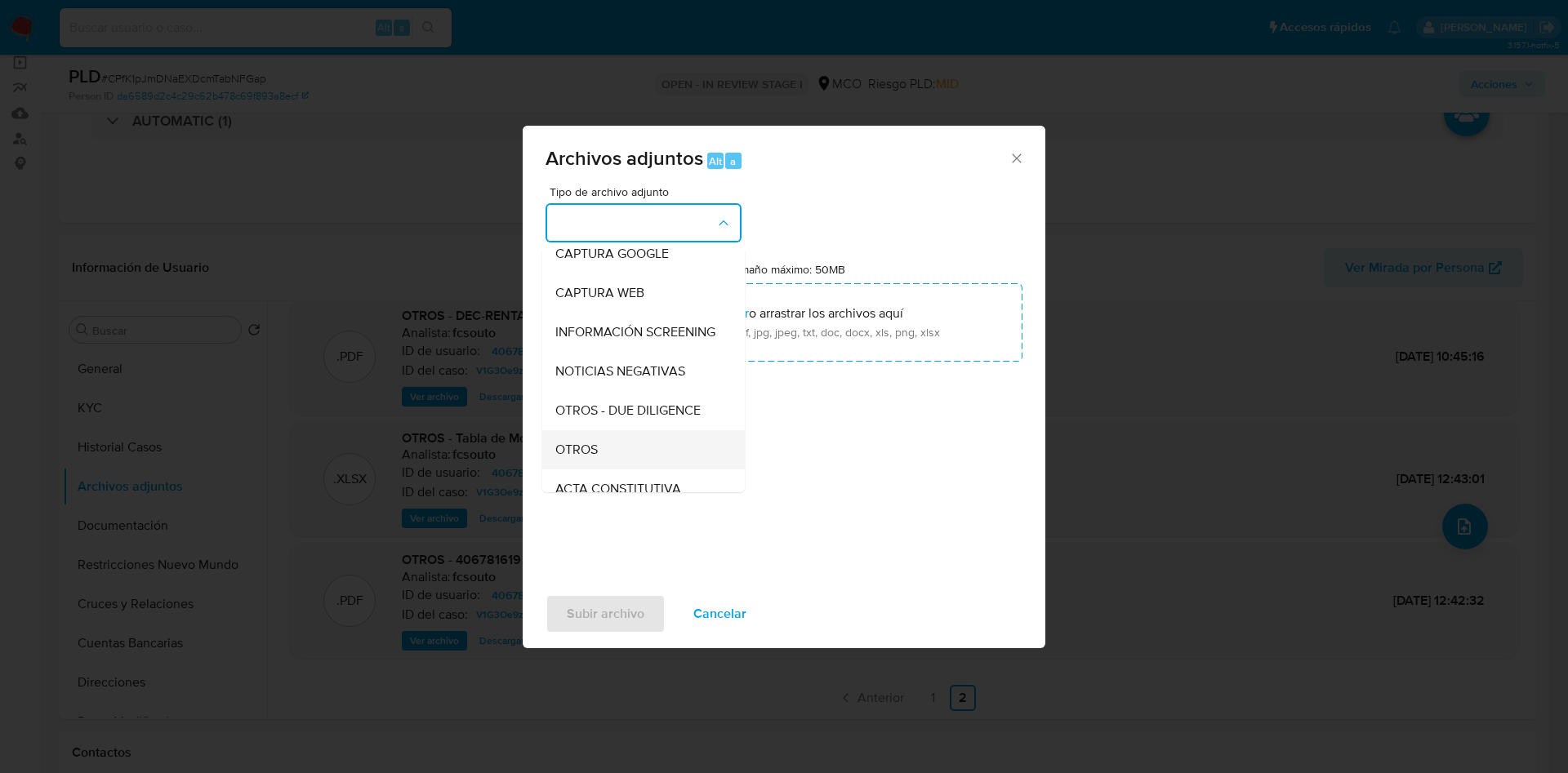
scroll to position [123, 0]
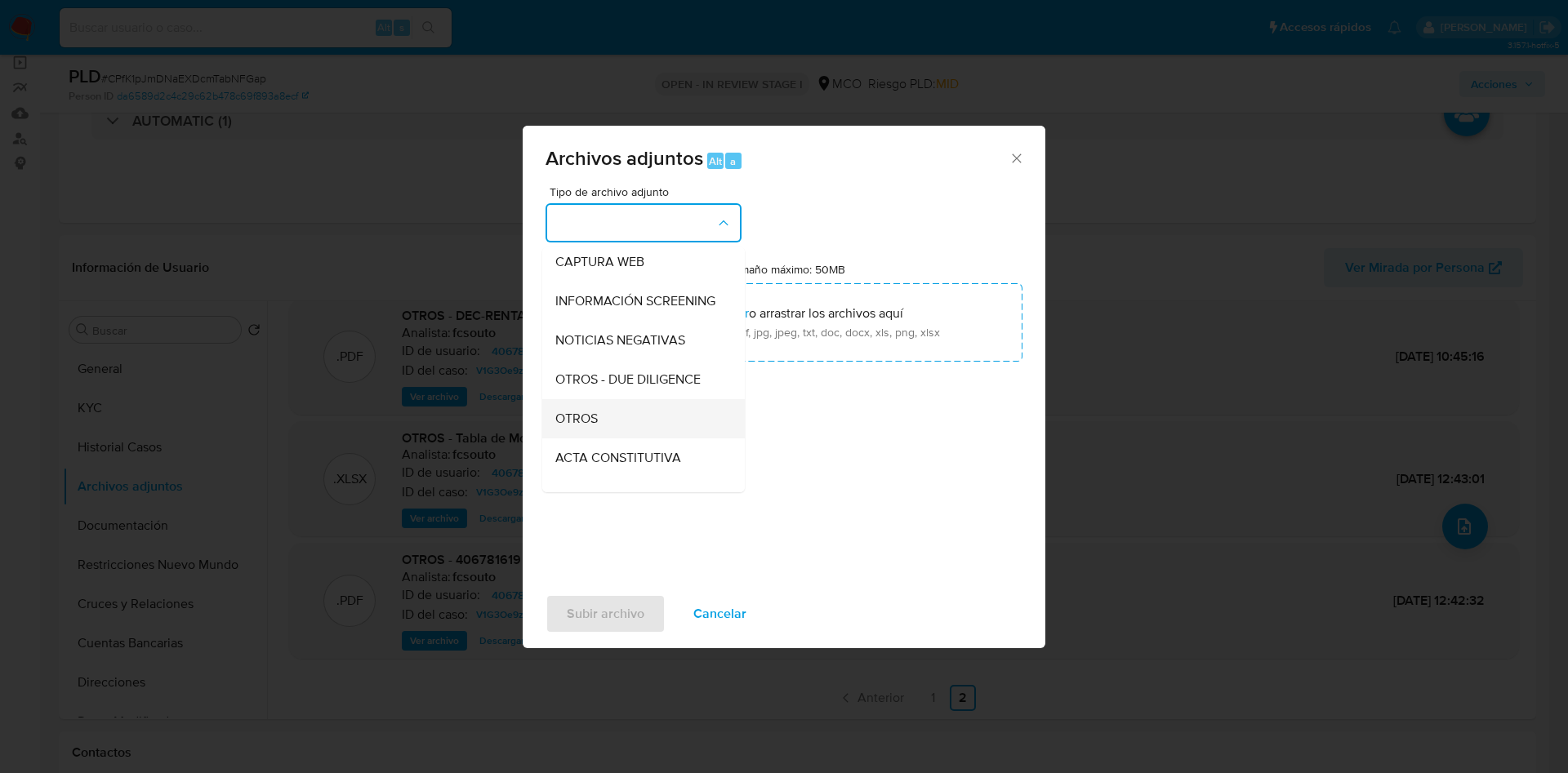
click at [606, 435] on div "OTROS" at bounding box center [638, 419] width 166 height 39
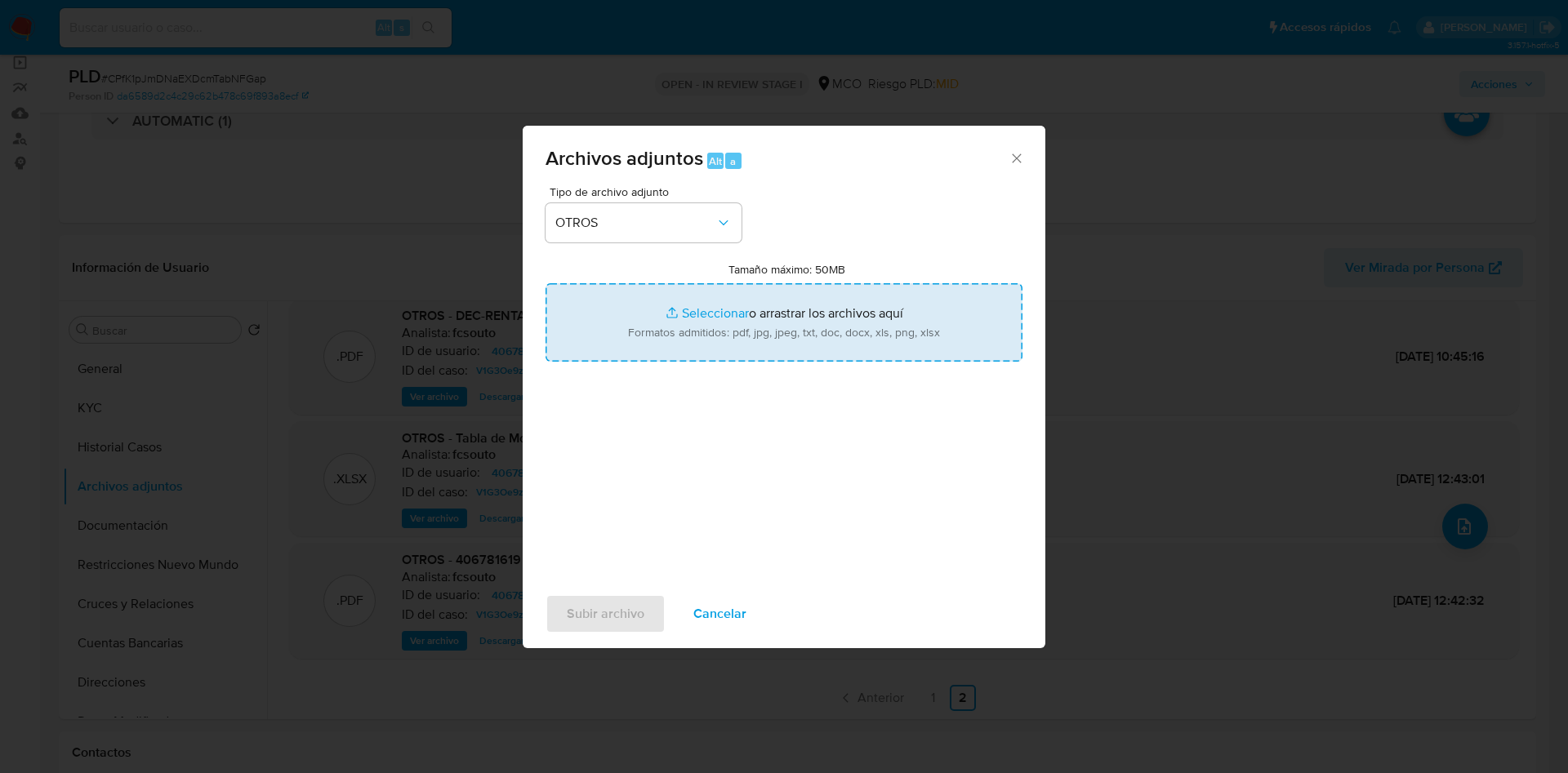
click at [704, 333] on input "Tamaño máximo: 50MB Seleccionar archivos" at bounding box center [784, 322] width 477 height 78
type input "C:\fakepath\406781619 - 02_09_2025.pdf"
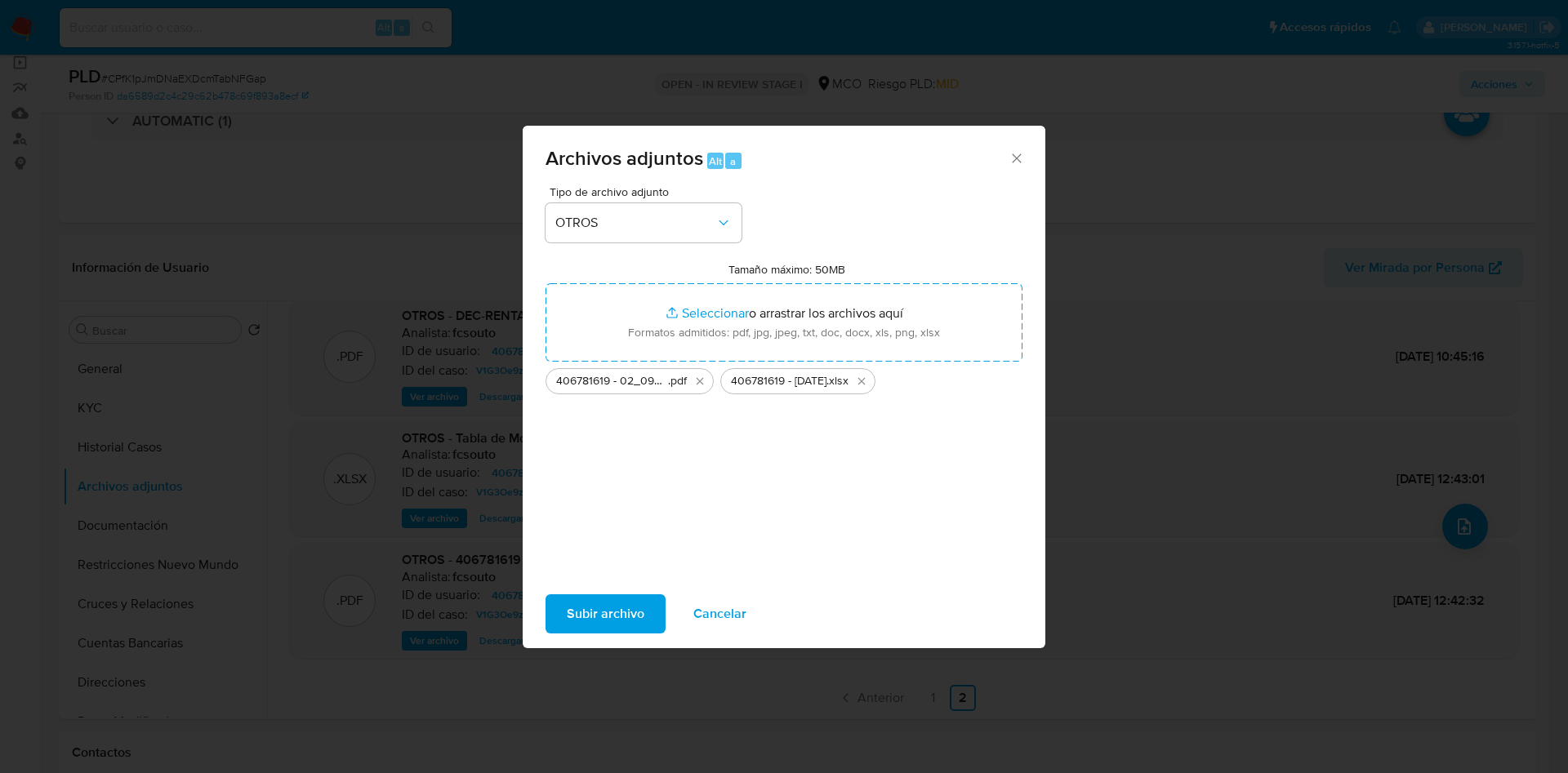
click at [582, 609] on span "Subir archivo" at bounding box center [605, 614] width 77 height 36
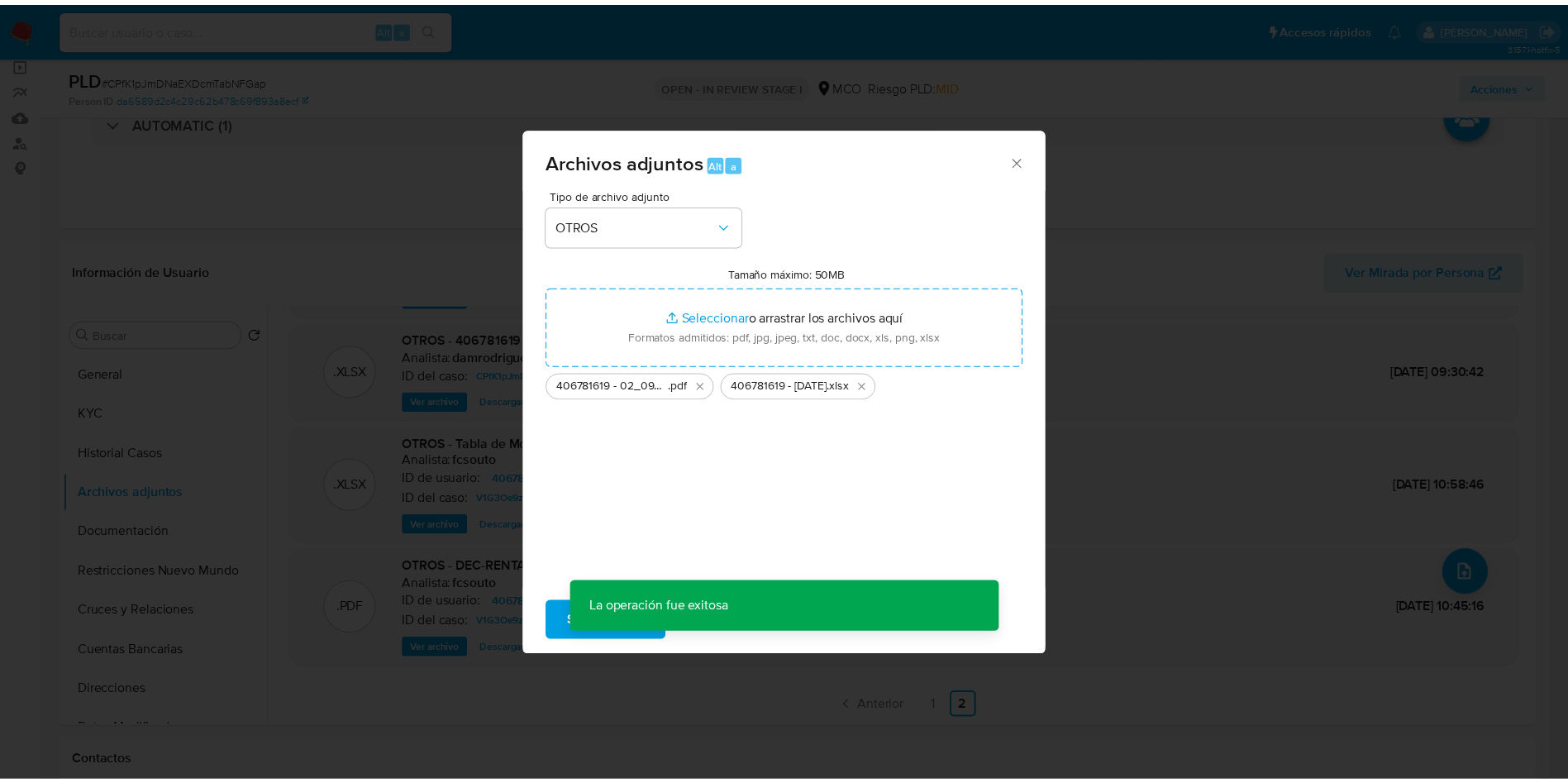
scroll to position [99, 0]
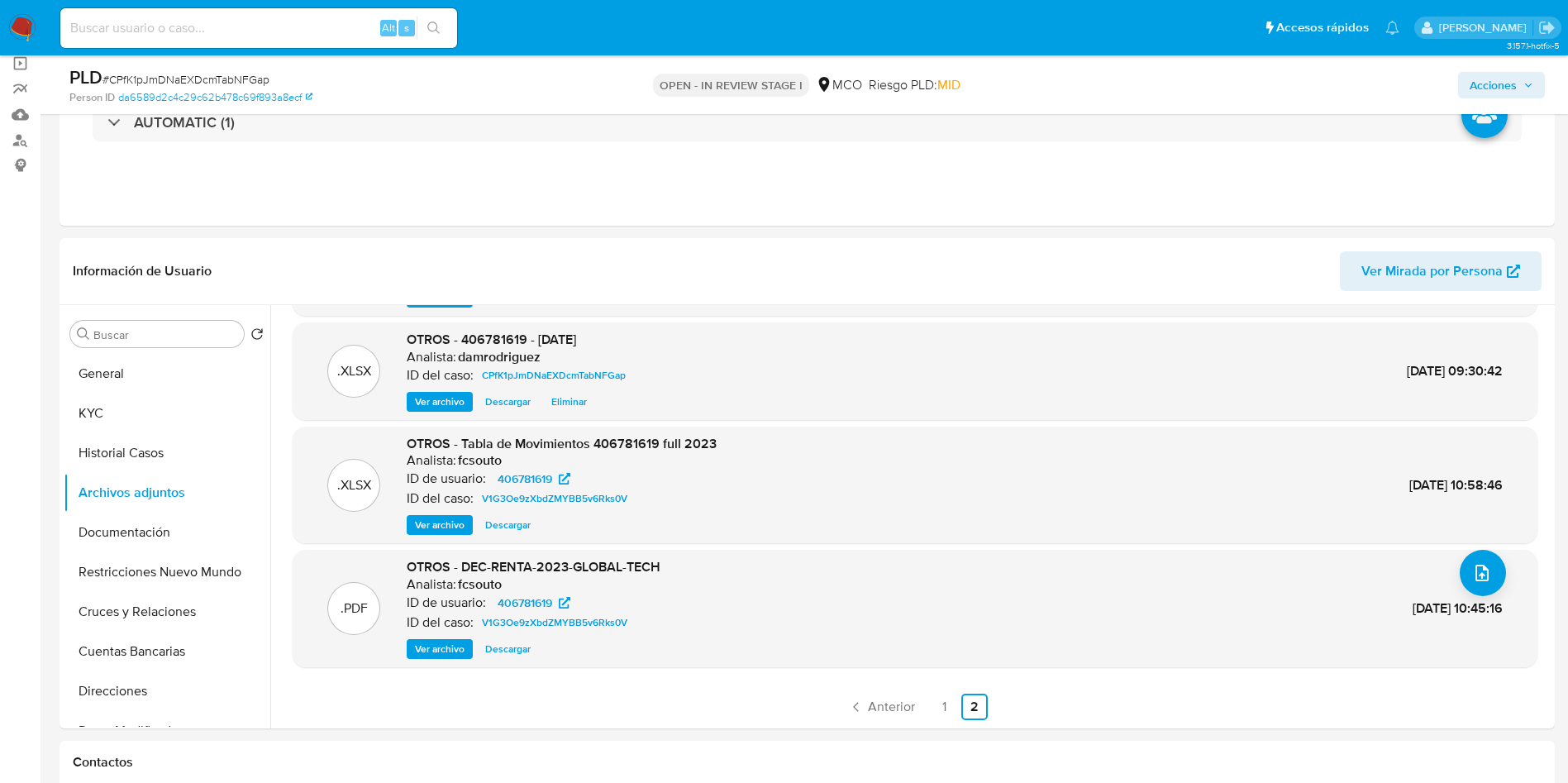
click at [1507, 87] on span "Acciones" at bounding box center [1493, 85] width 47 height 27
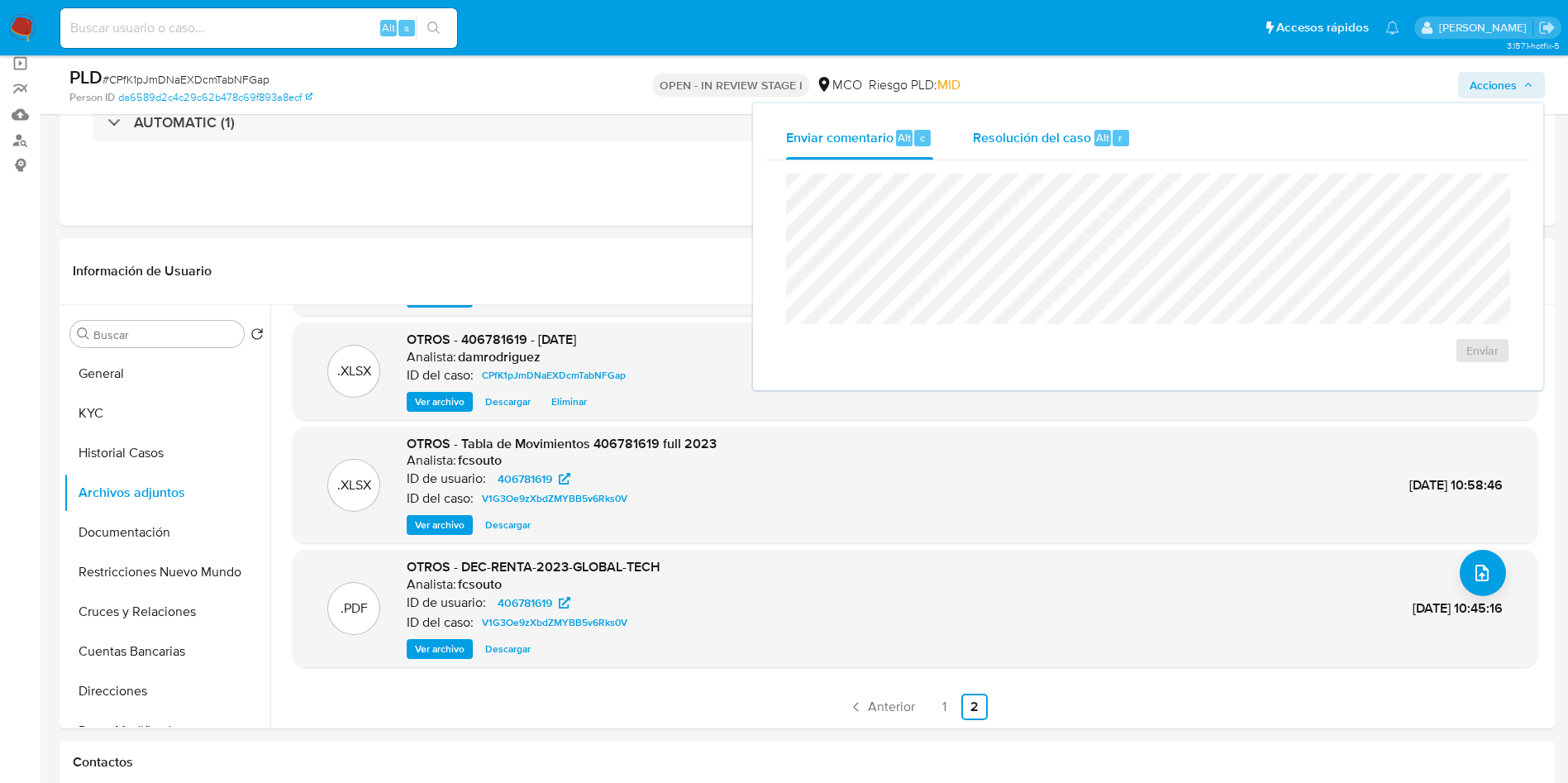
click at [1053, 137] on span "Resolución del caso" at bounding box center [1032, 137] width 118 height 19
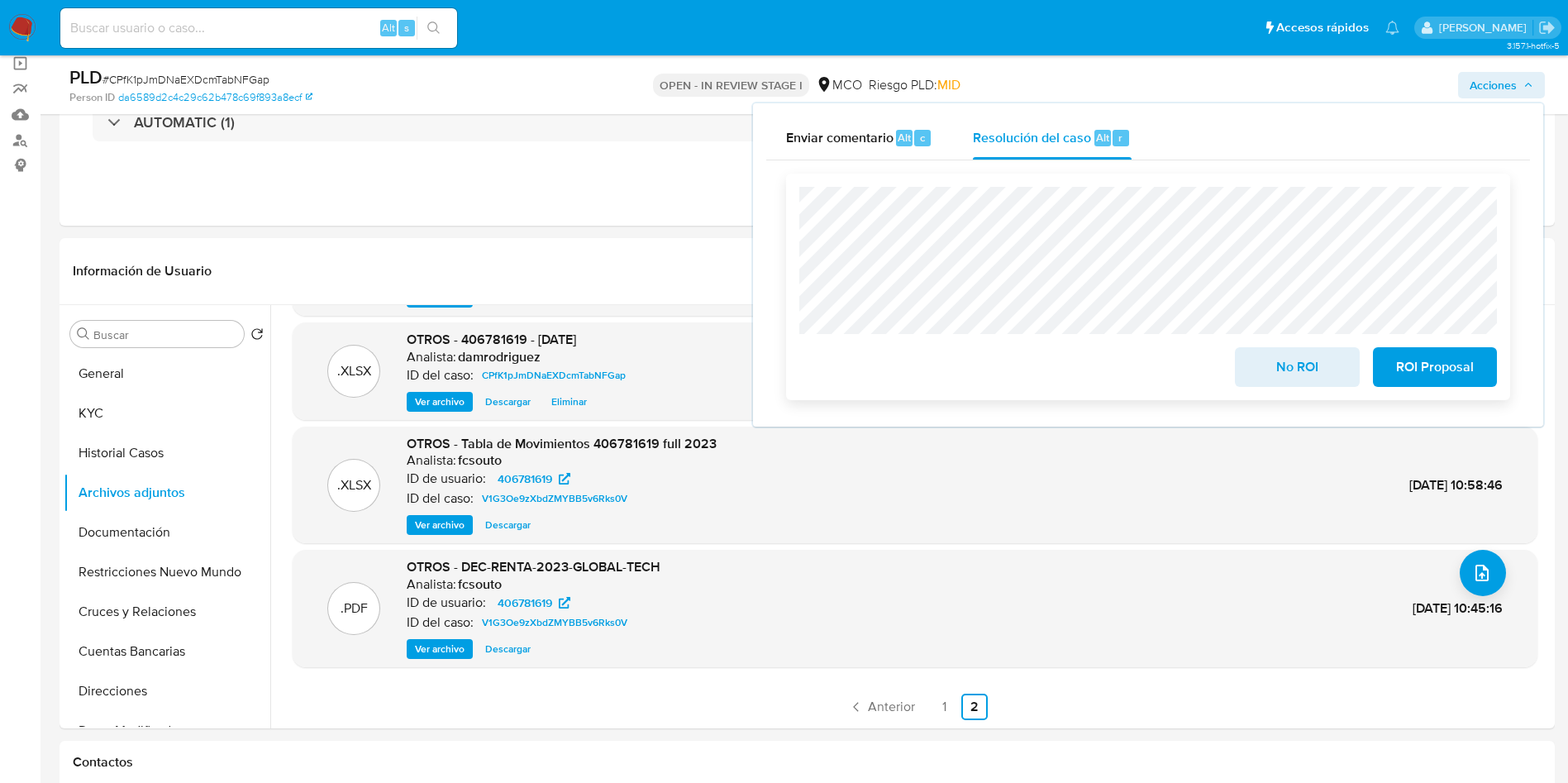
click at [1439, 364] on span "ROI Proposal" at bounding box center [1434, 367] width 81 height 37
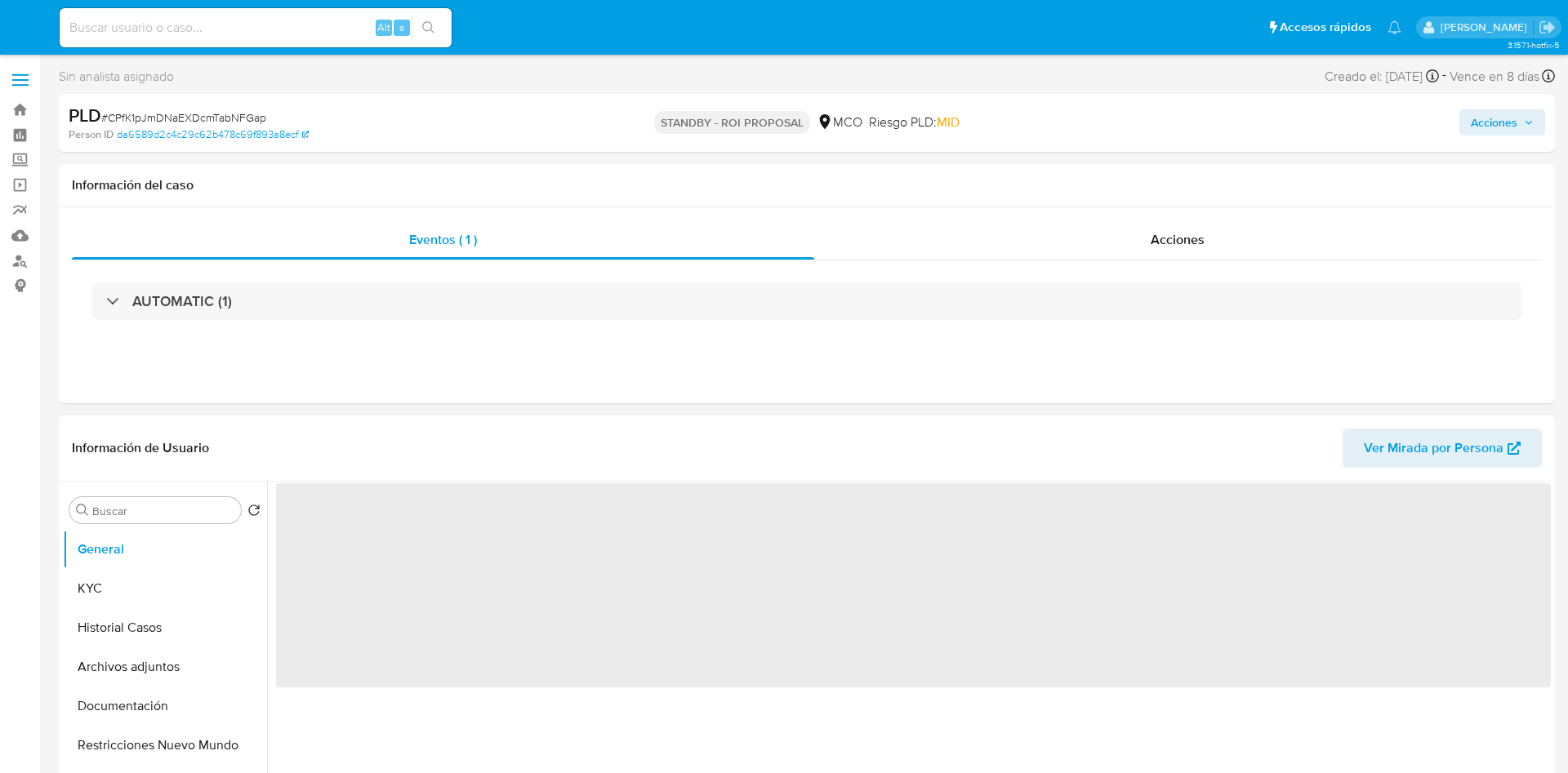
select select "10"
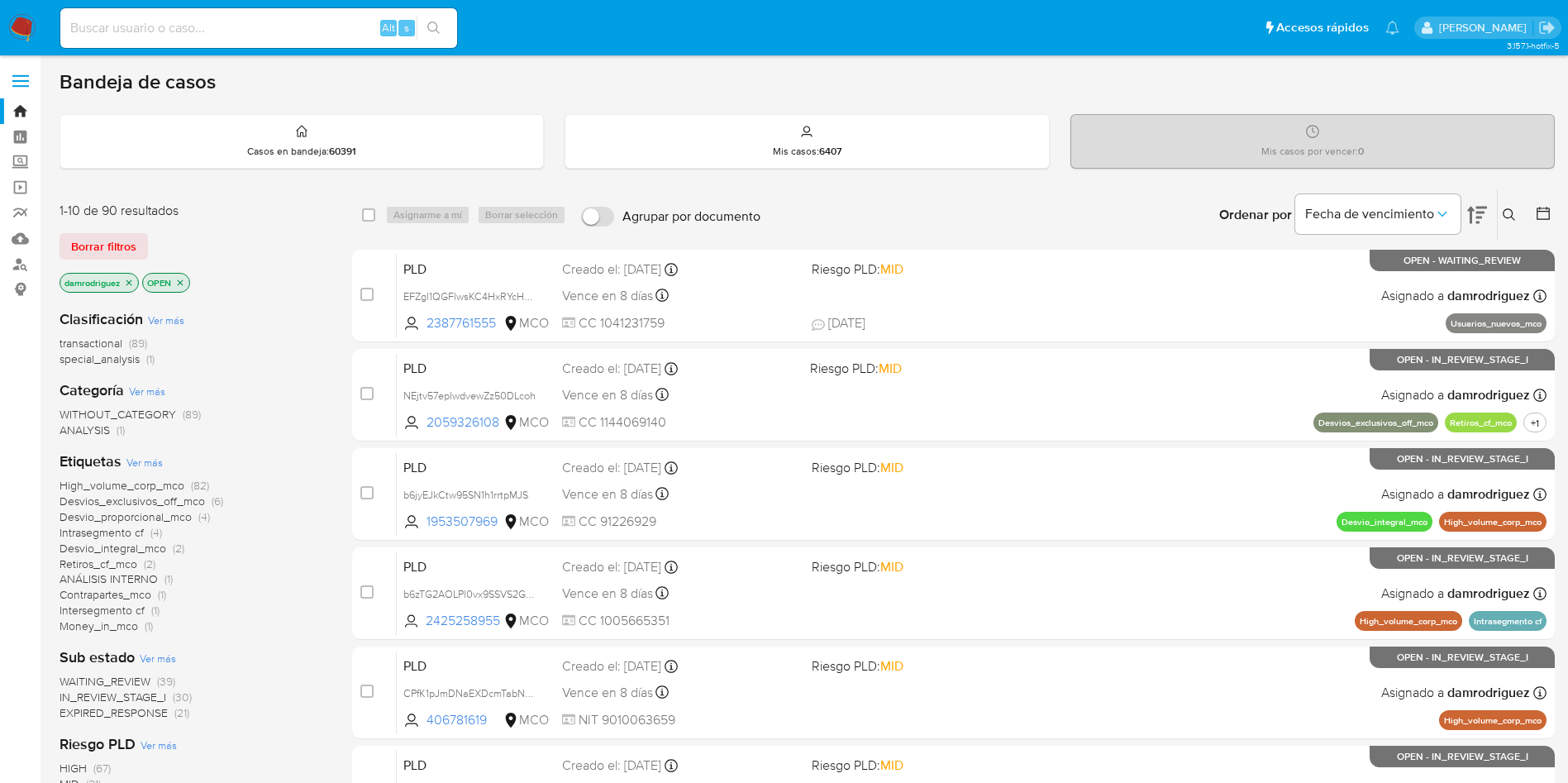
scroll to position [248, 0]
click at [1418, 207] on span "Fecha de vencimiento" at bounding box center [1369, 214] width 129 height 17
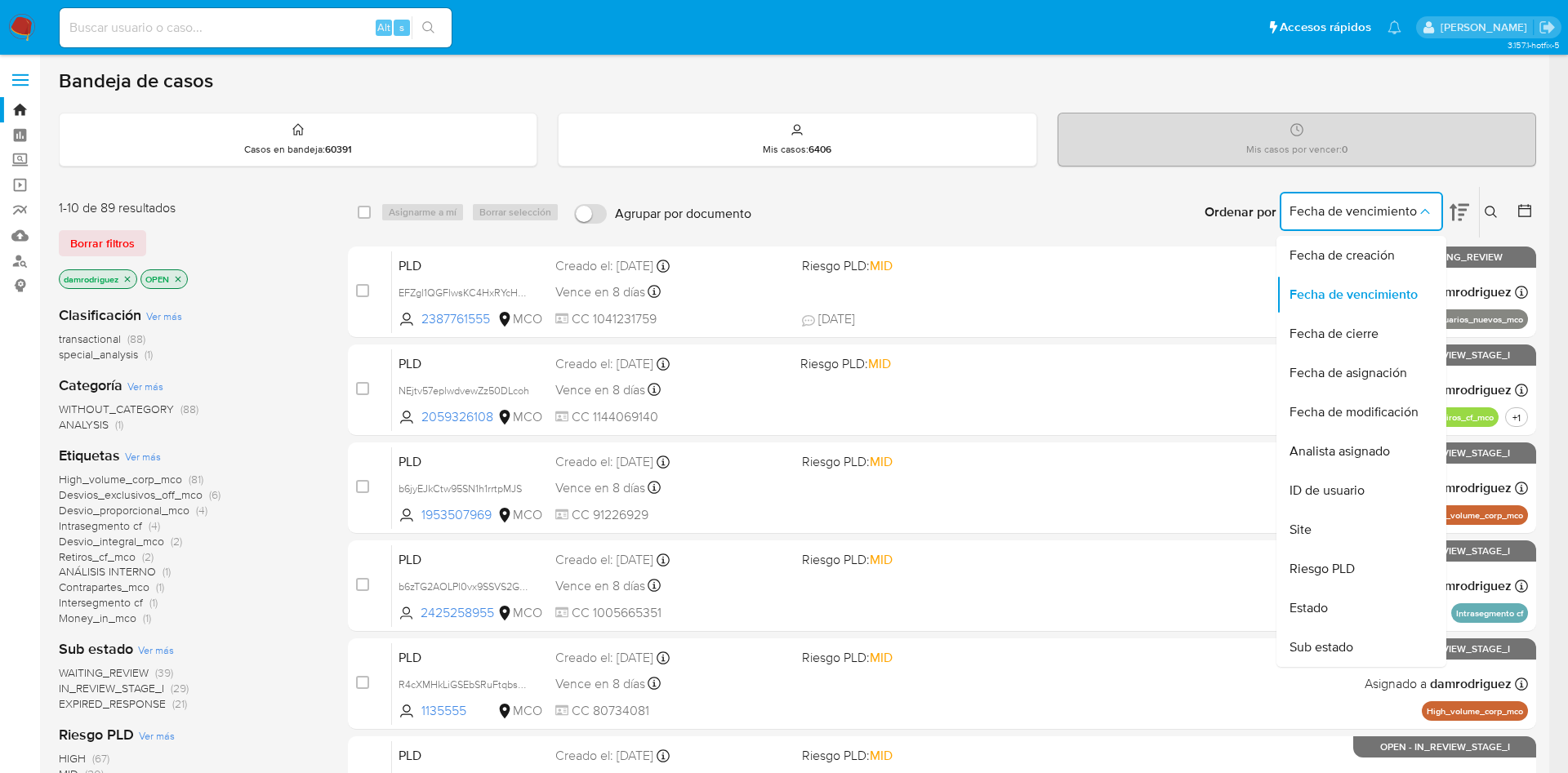
click at [1439, 201] on button "Fecha de vencimiento" at bounding box center [1361, 211] width 164 height 39
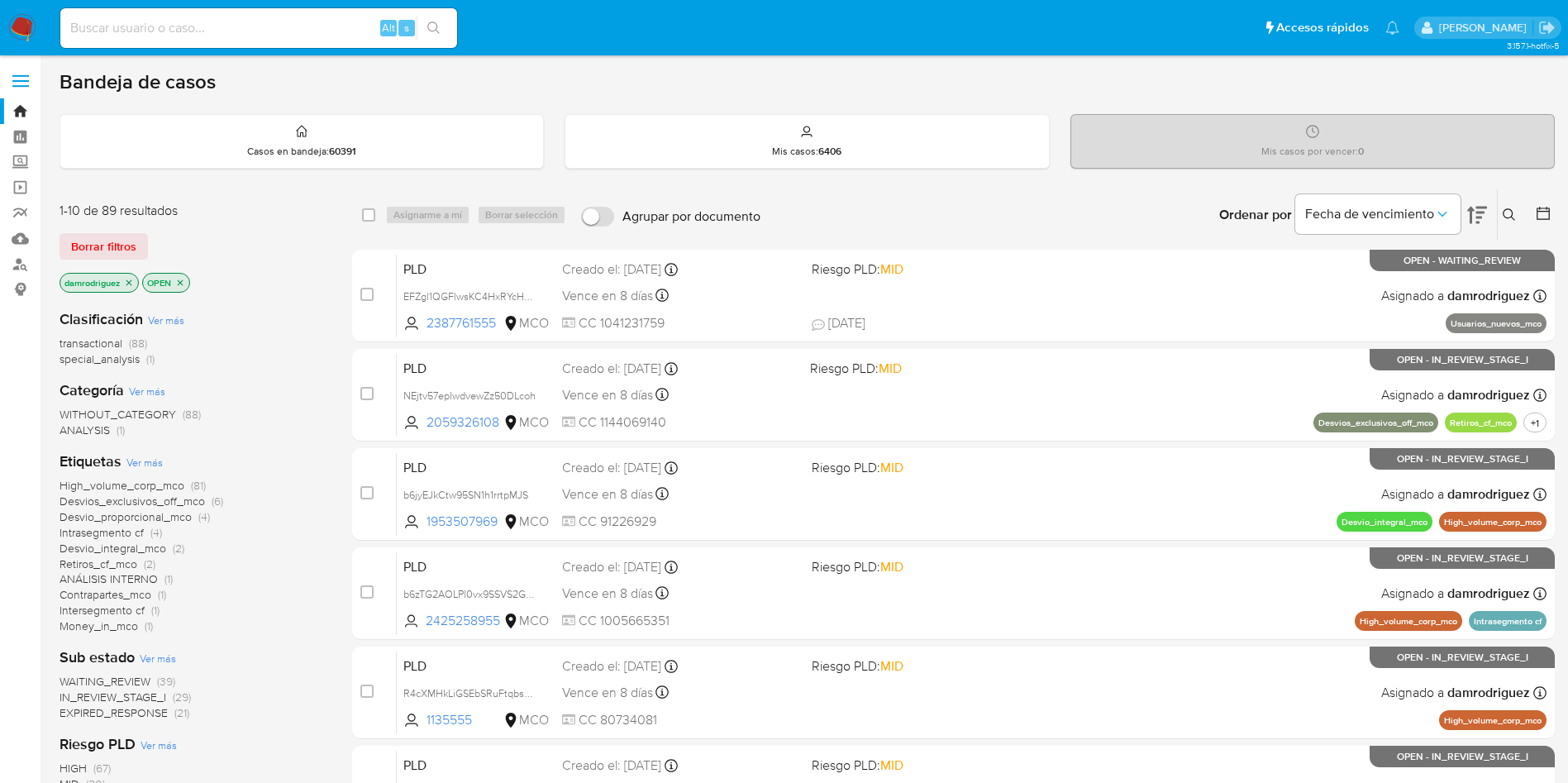
click at [1487, 209] on div "Ordenar por Fecha de vencimiento" at bounding box center [1351, 215] width 291 height 52
click at [990, 213] on div "Ordenar por Fecha de vencimiento No es posible ordenar los resultados mientras …" at bounding box center [1162, 215] width 786 height 52
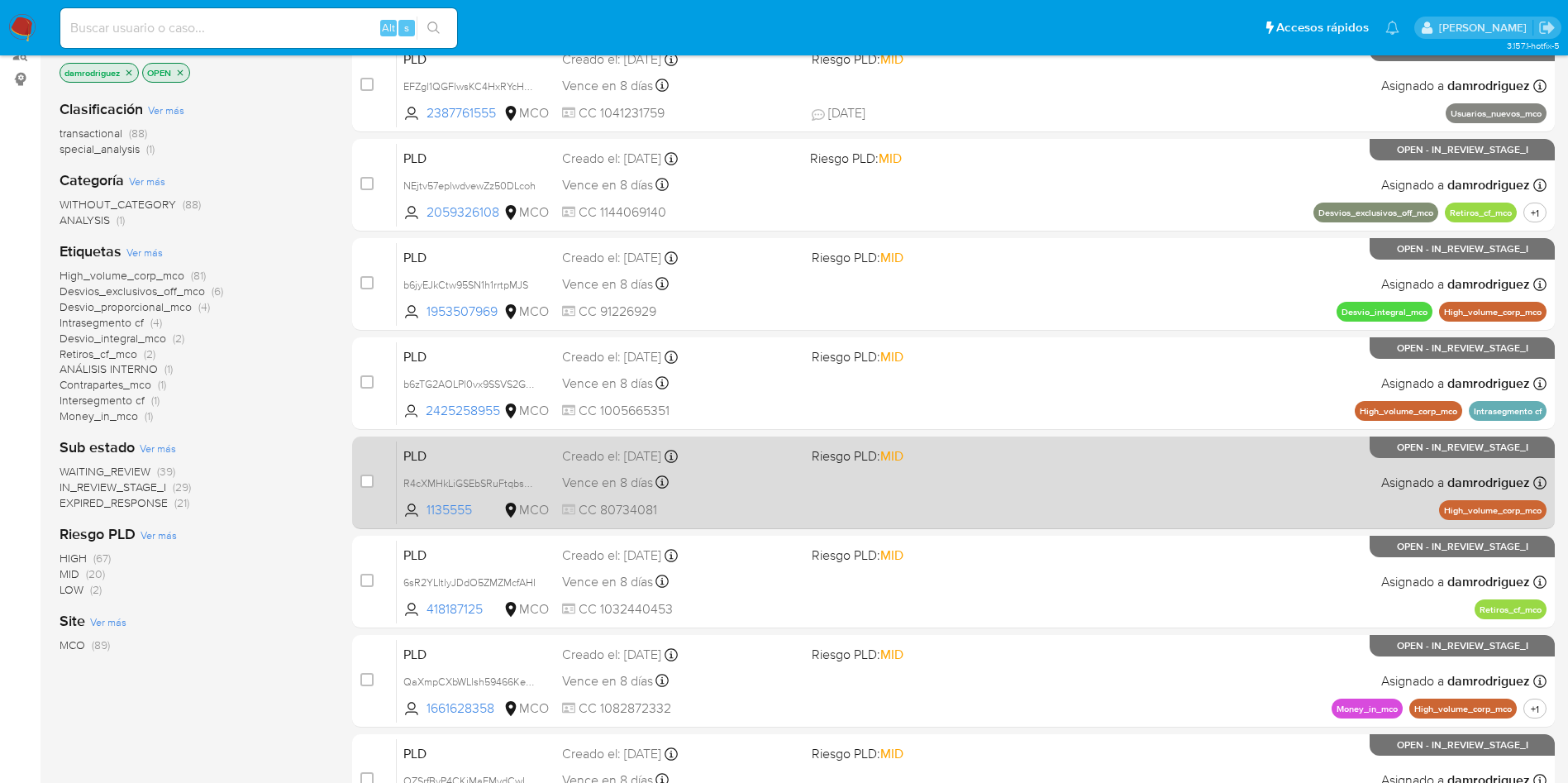
scroll to position [248, 0]
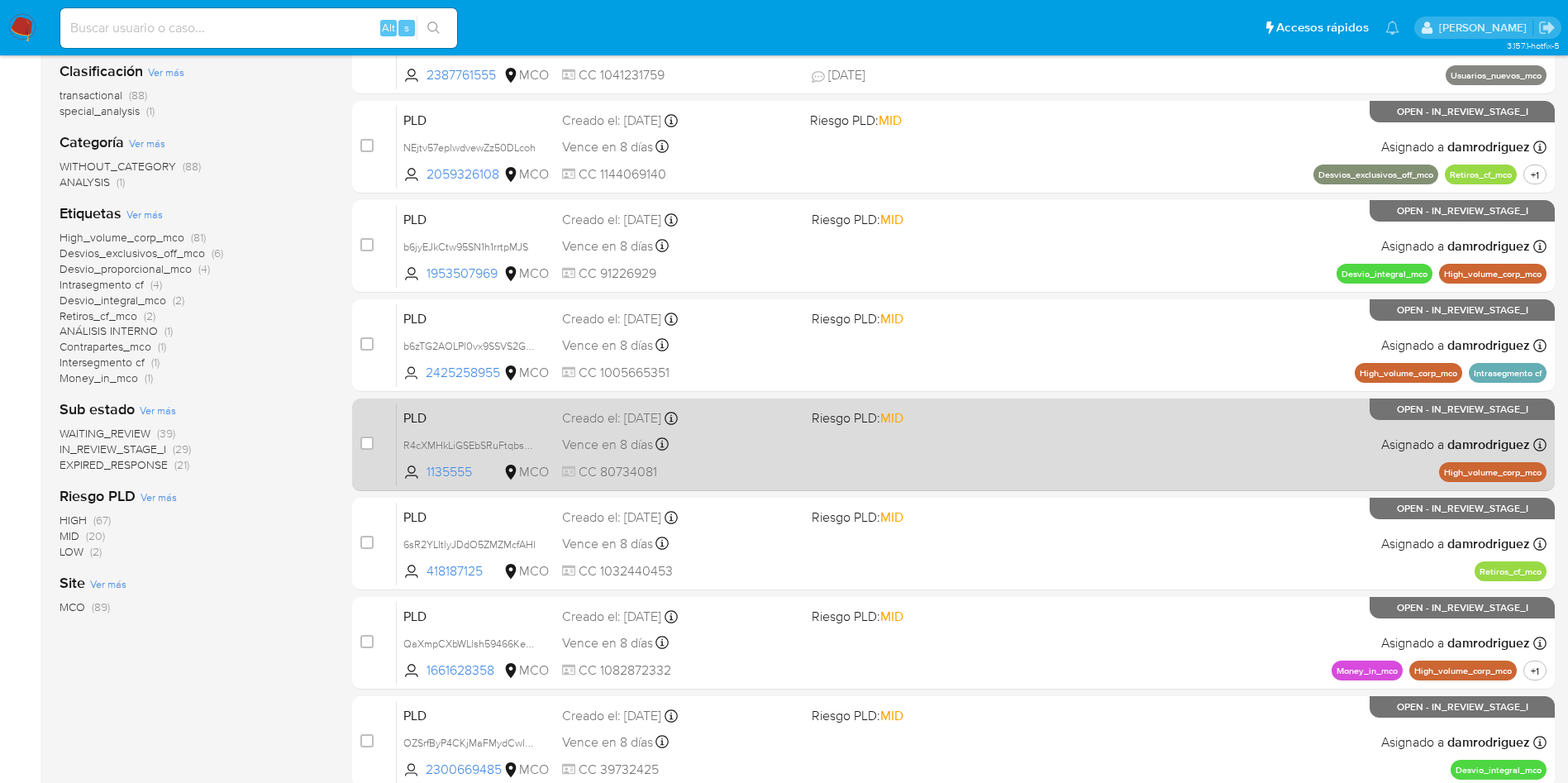
click at [919, 429] on div "PLD R4cXMHkLiGSEbSRuFtqbsQeE 1135555 MCO Riesgo PLD: MID Creado el: 12/06/2025 …" at bounding box center [971, 444] width 1150 height 83
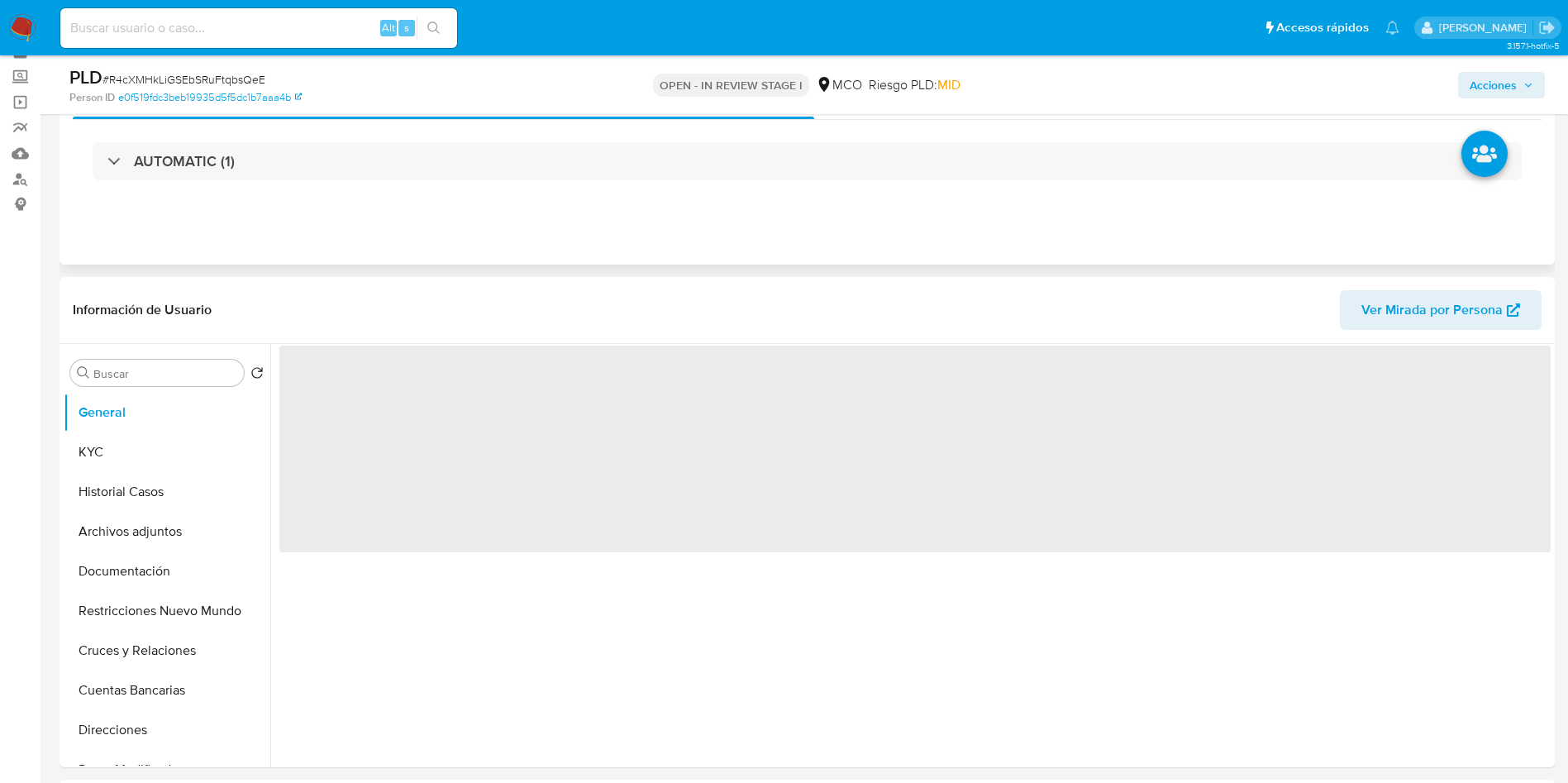
scroll to position [124, 0]
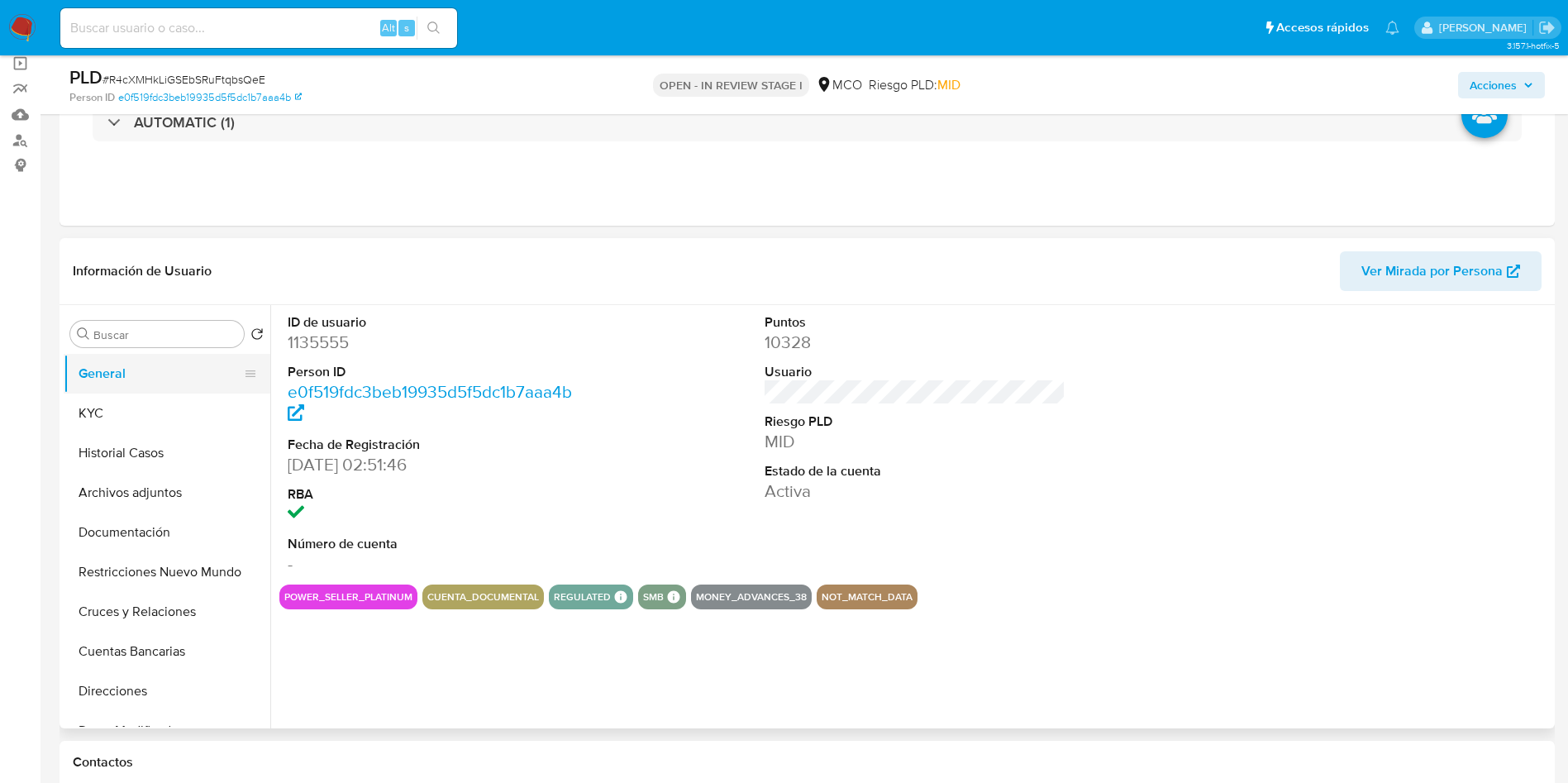
select select "10"
click at [116, 445] on button "Historial Casos" at bounding box center [160, 453] width 193 height 40
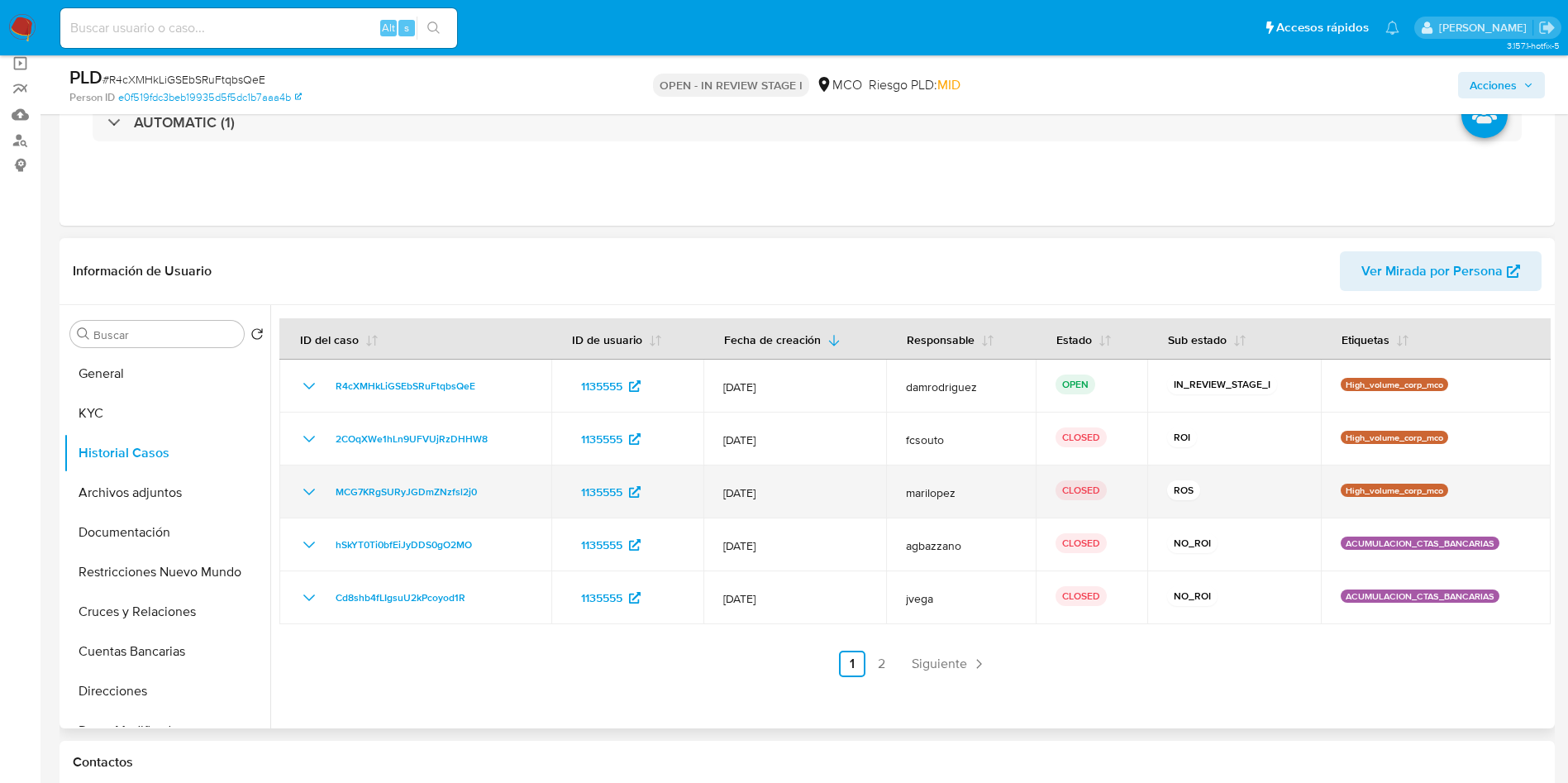
click at [310, 491] on icon "Mostrar/Ocultar" at bounding box center [309, 492] width 20 height 20
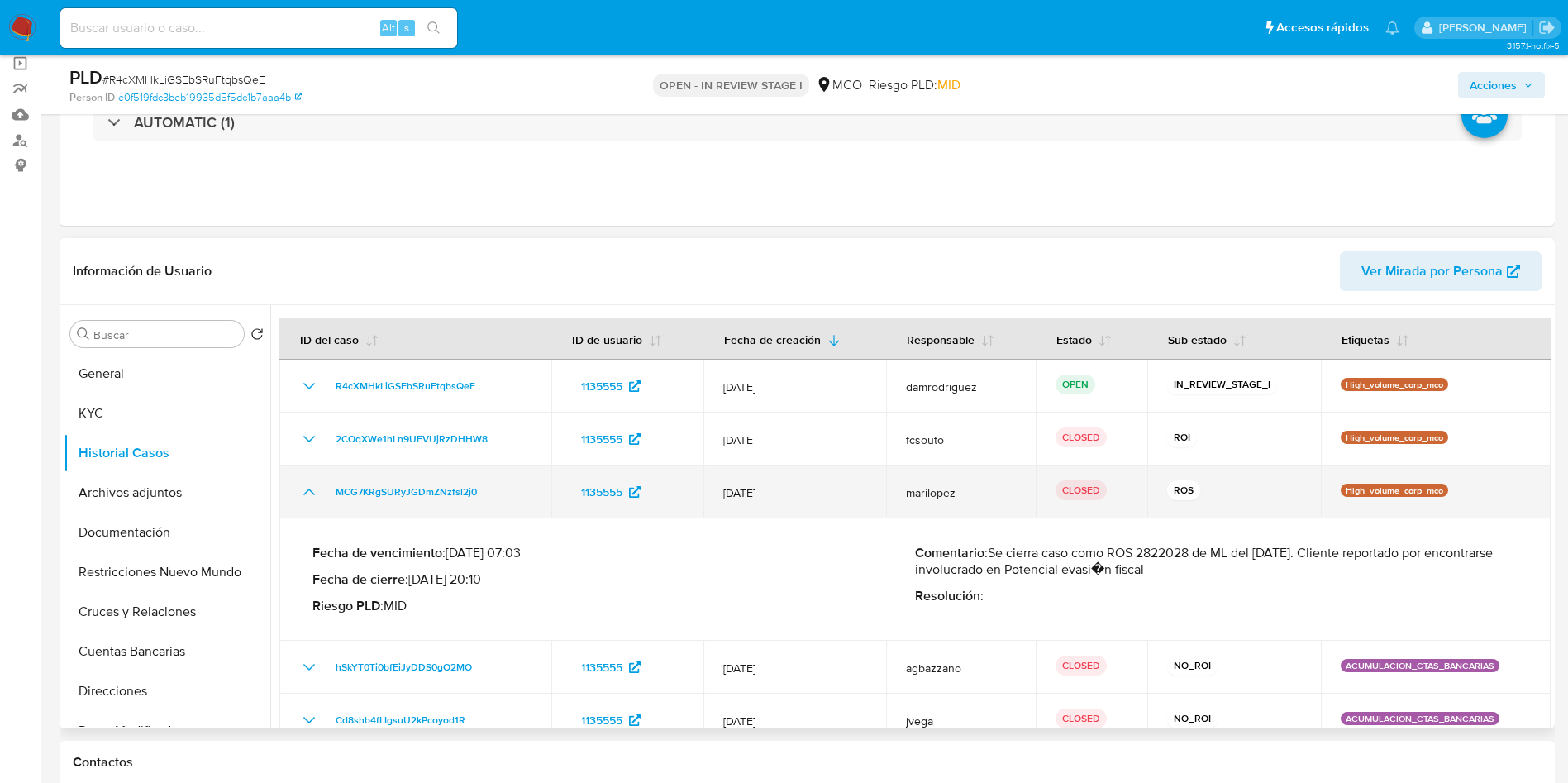
click at [310, 491] on icon "Mostrar/Ocultar" at bounding box center [309, 492] width 20 height 20
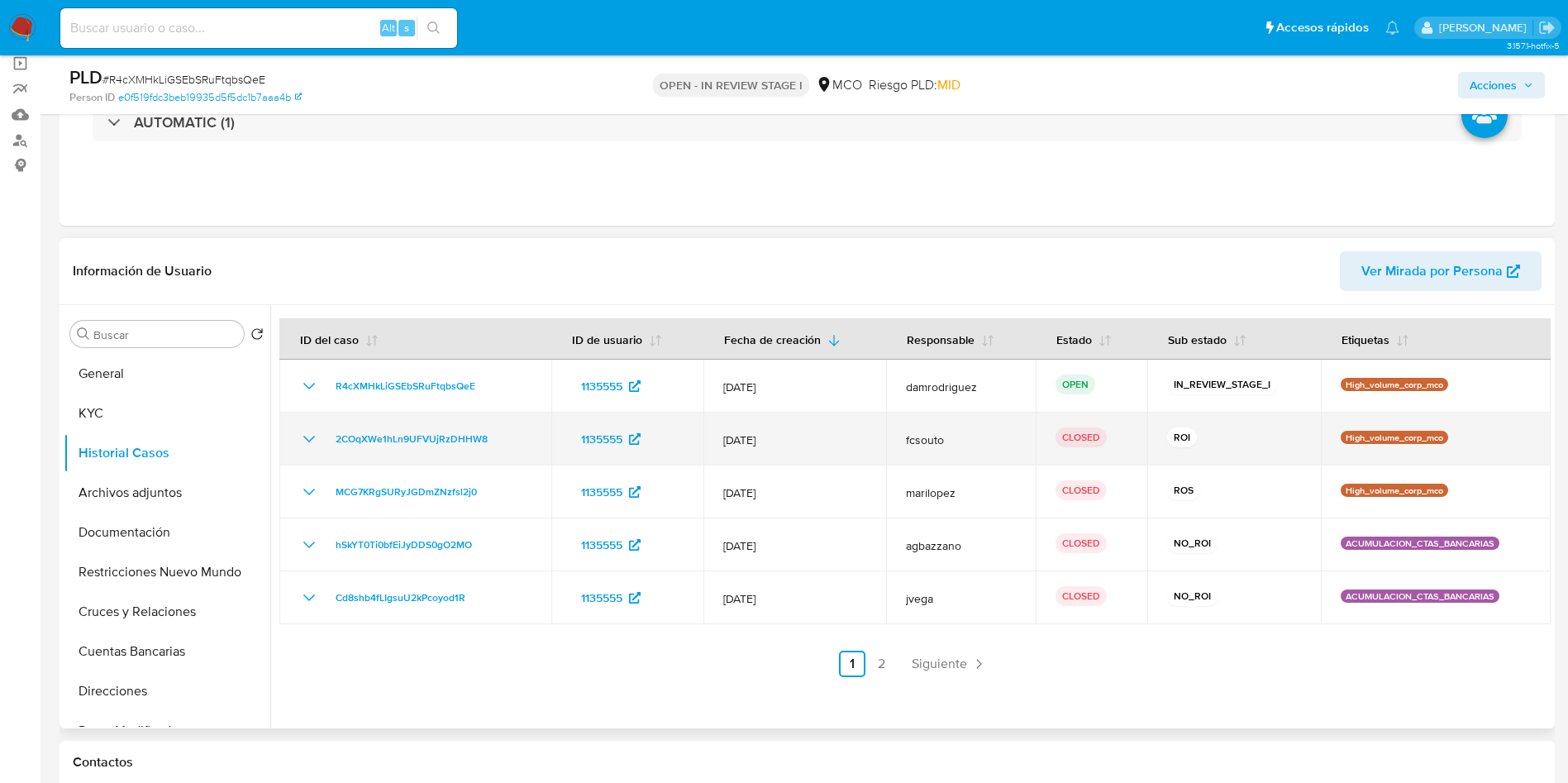
click at [302, 442] on icon "Mostrar/Ocultar" at bounding box center [309, 439] width 20 height 20
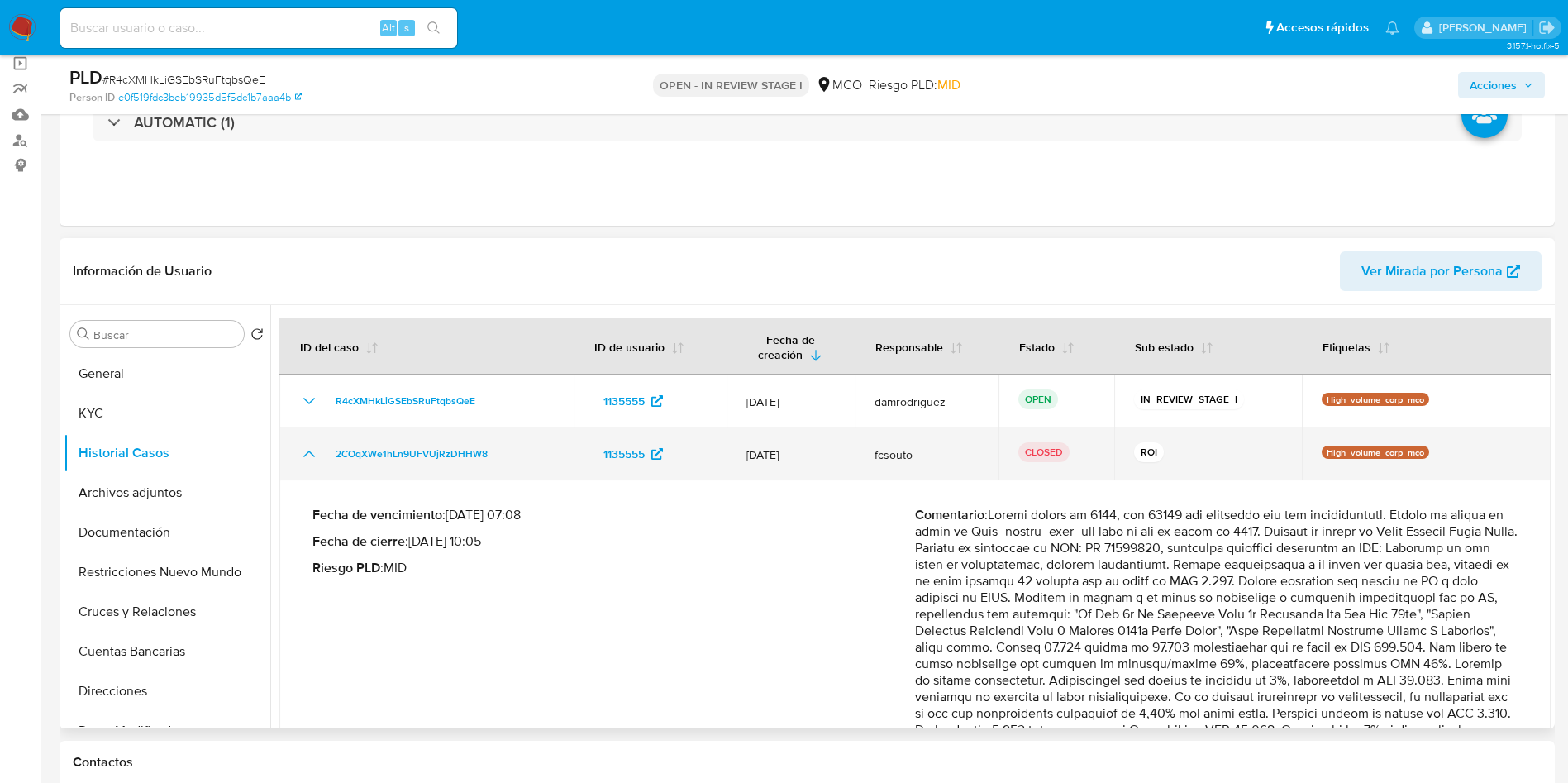
click at [302, 442] on td "2COqXWe1hLn9UFVUjRzDHHW8" at bounding box center [426, 454] width 294 height 53
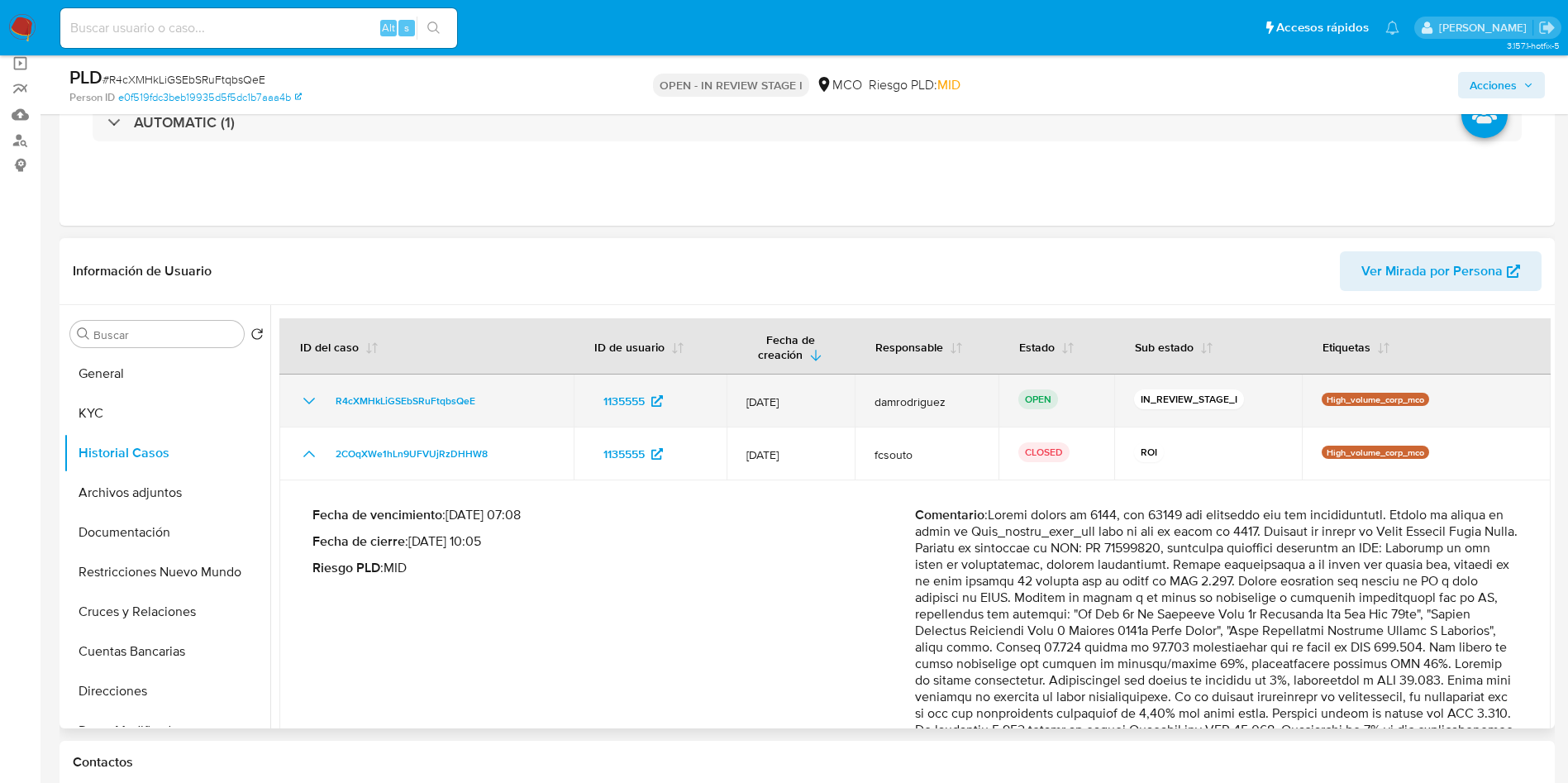
click at [305, 397] on icon "Mostrar/Ocultar" at bounding box center [309, 401] width 20 height 20
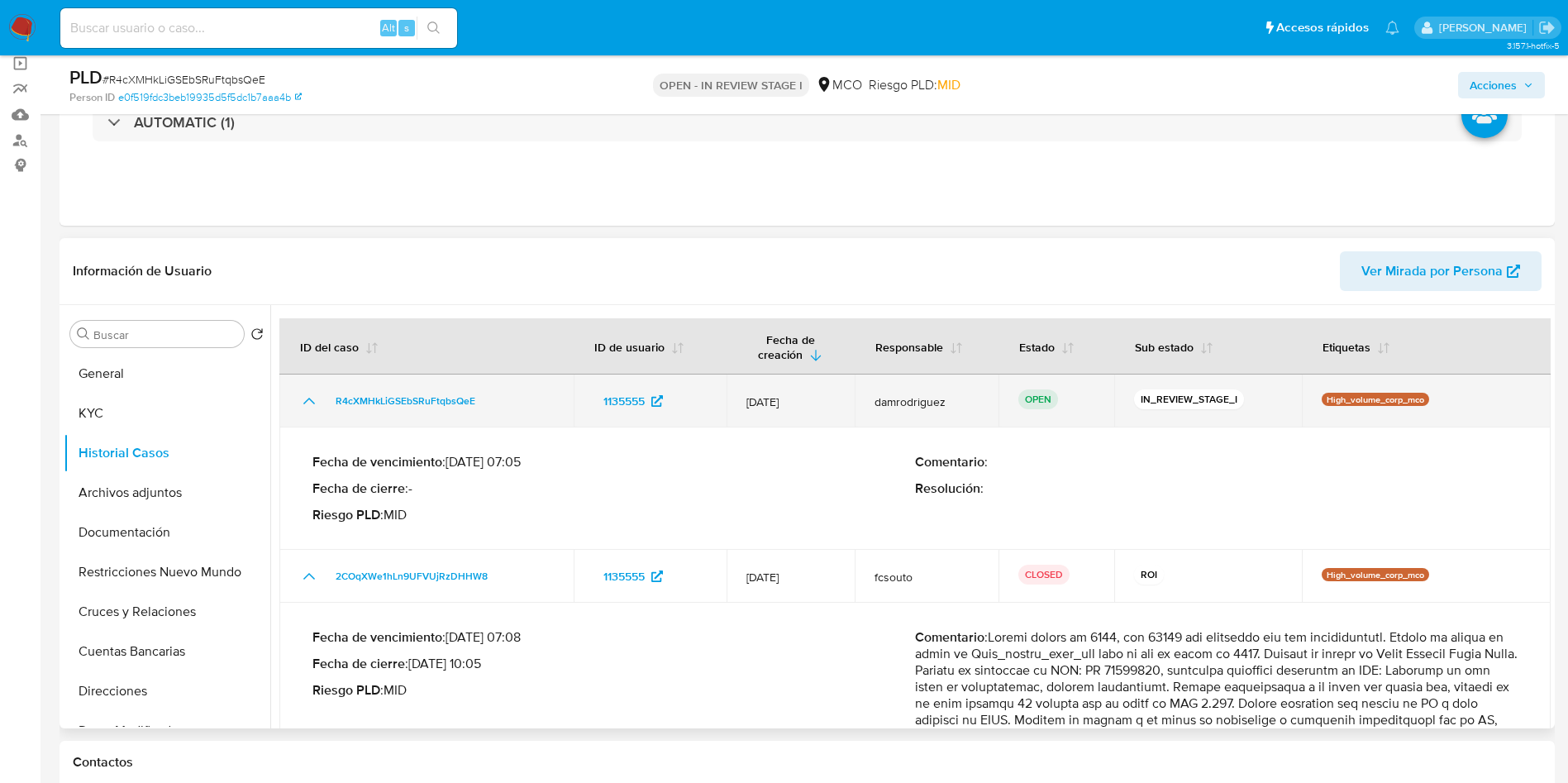
click at [305, 397] on icon "Mostrar/Ocultar" at bounding box center [309, 401] width 20 height 20
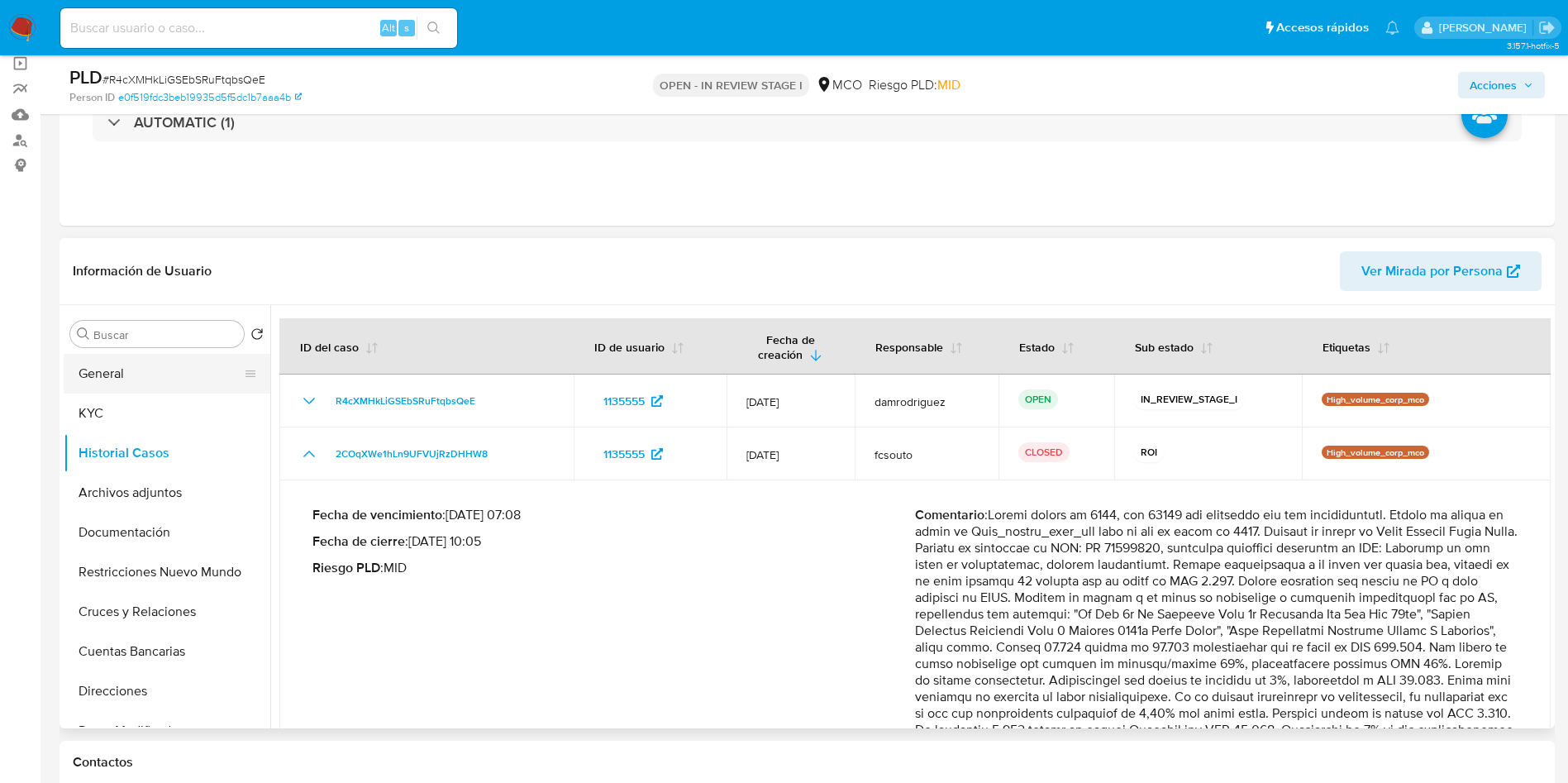
click at [118, 368] on button "General" at bounding box center [160, 374] width 193 height 40
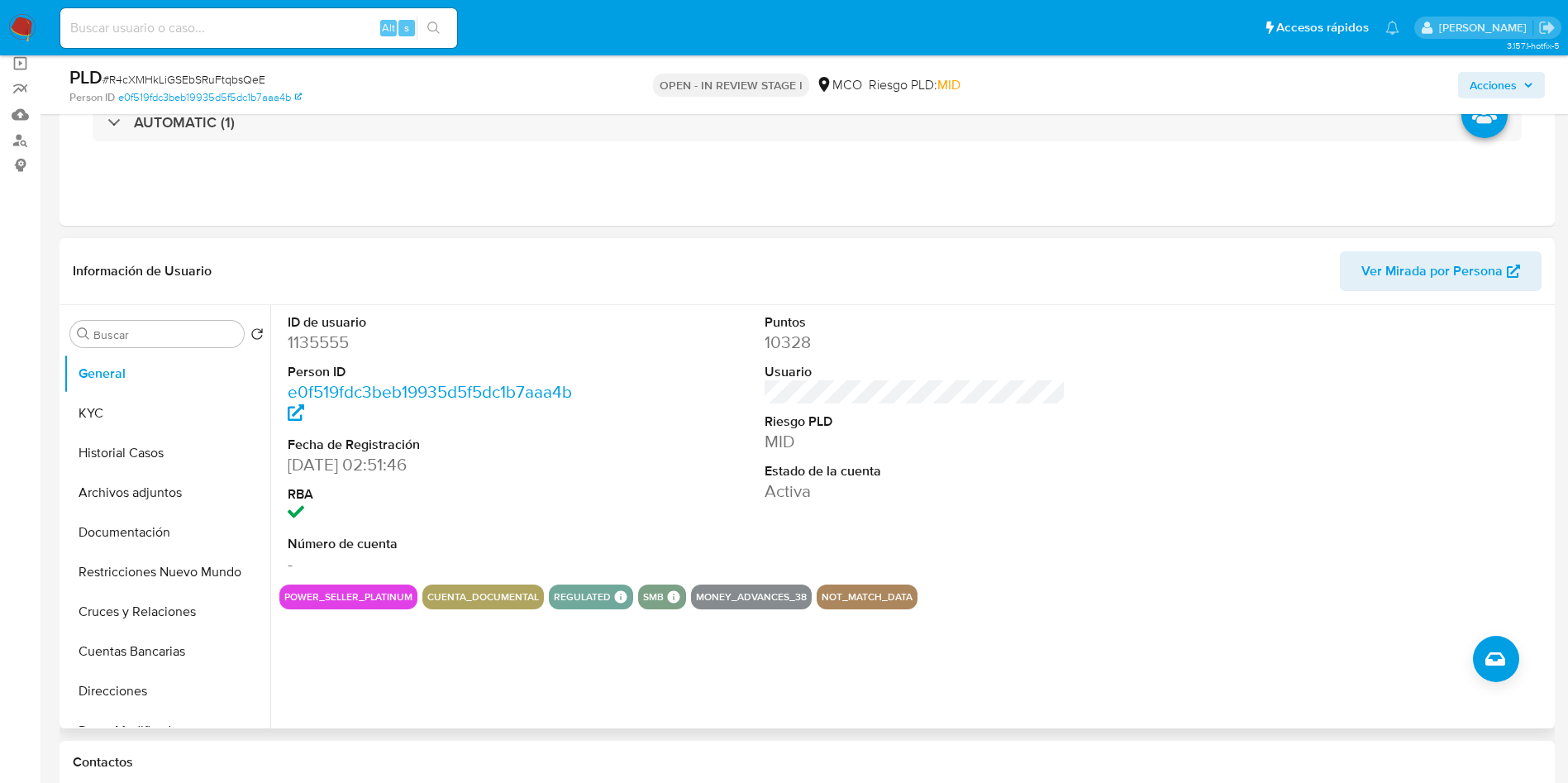
click at [301, 349] on dd "1135555" at bounding box center [438, 342] width 301 height 23
copy dd "1135555"
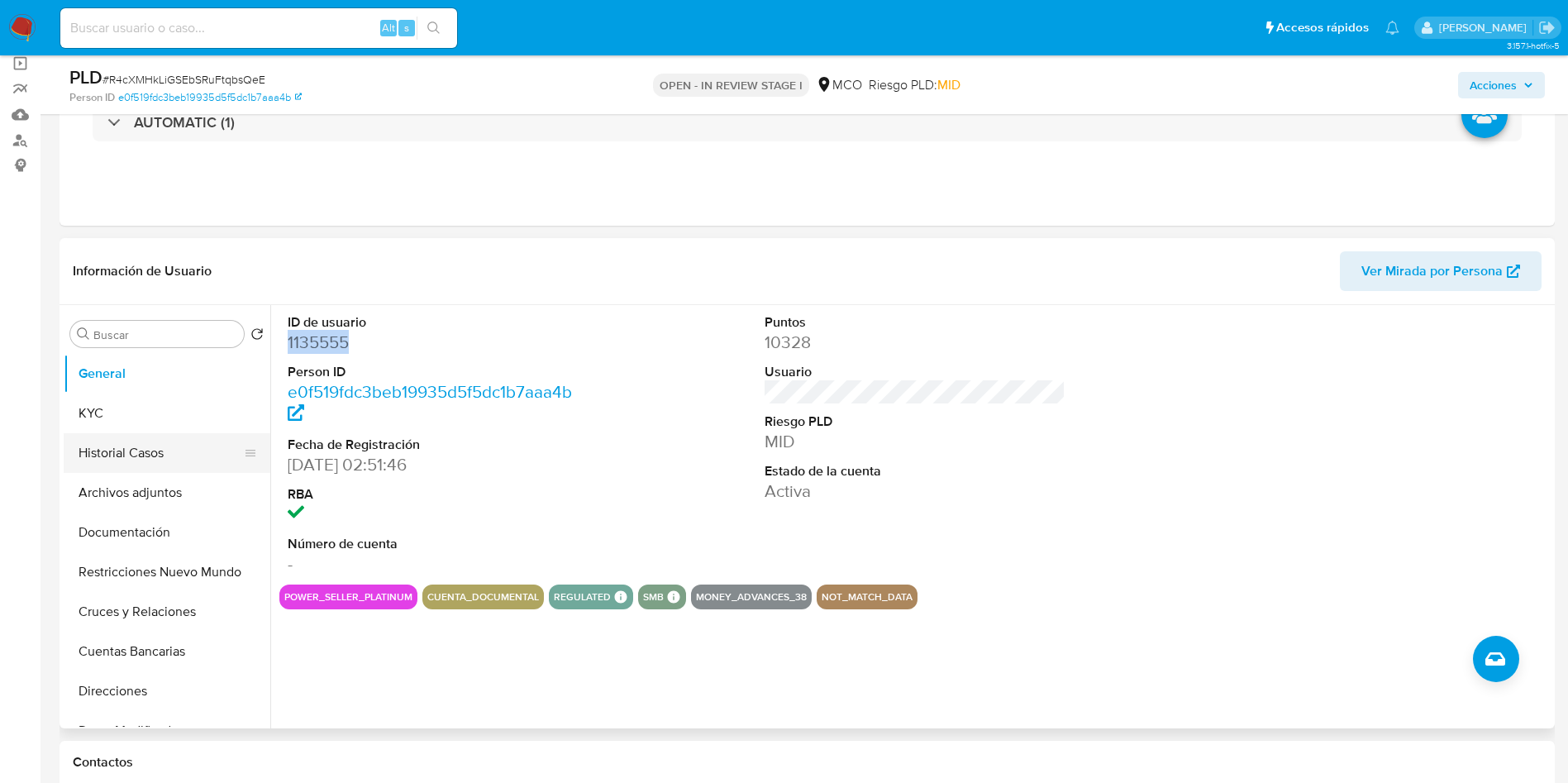
click at [142, 448] on button "Historial Casos" at bounding box center [160, 453] width 193 height 40
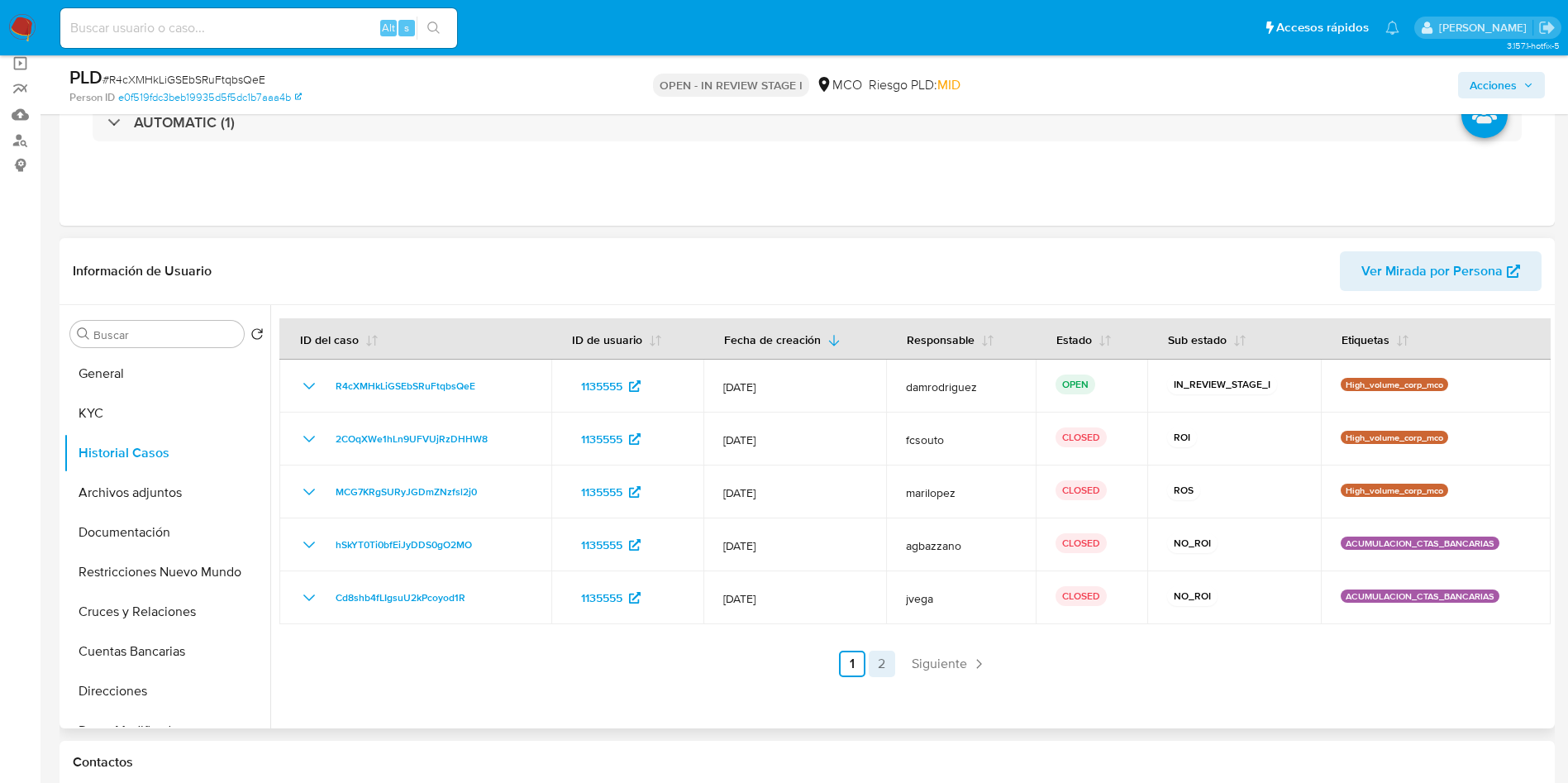
click at [880, 665] on link "2" at bounding box center [882, 664] width 27 height 27
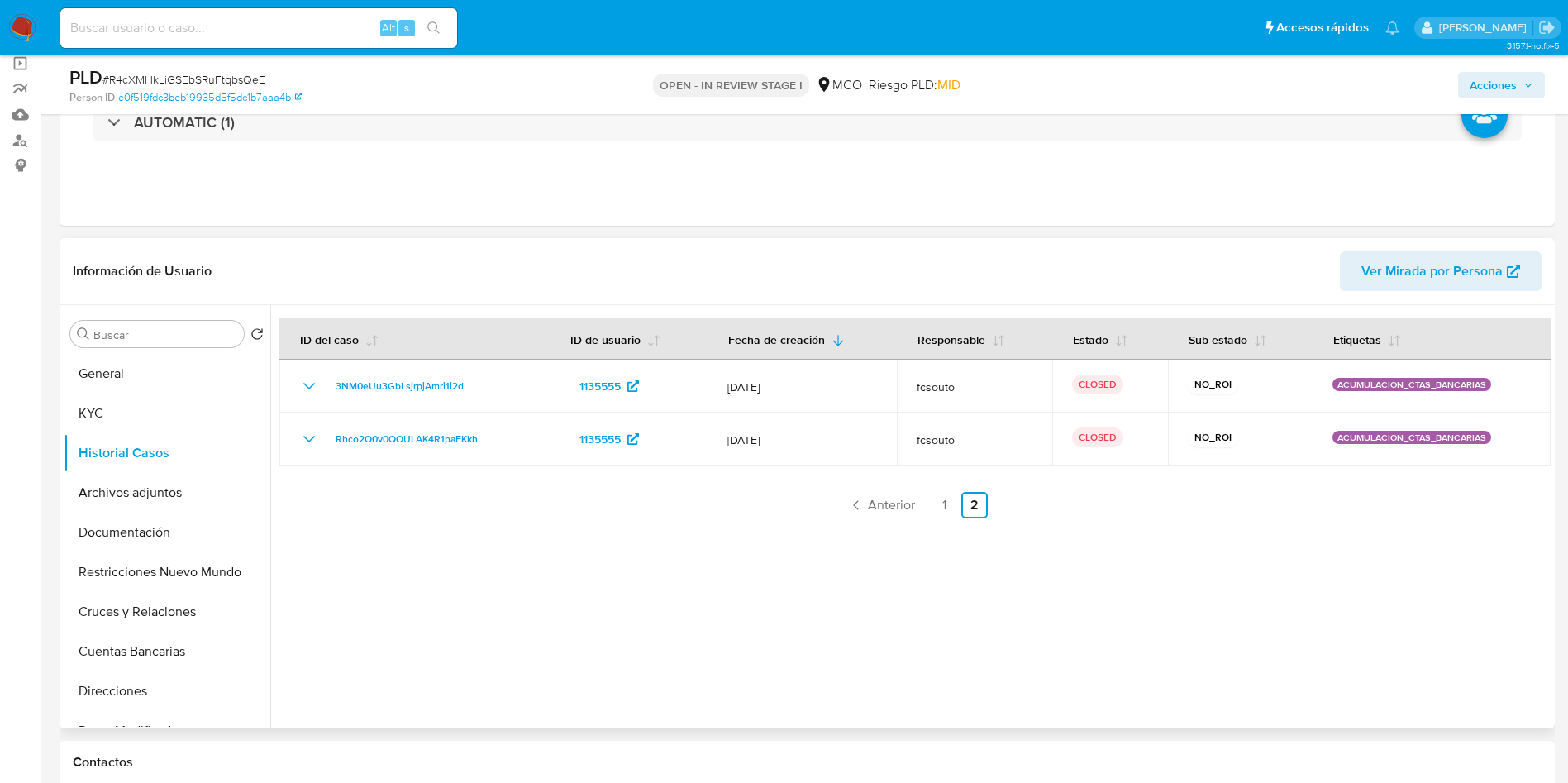
click at [956, 506] on ul "Anterior 1 2 Siguiente" at bounding box center [914, 506] width 1272 height 27
click at [947, 506] on link "1" at bounding box center [945, 506] width 27 height 27
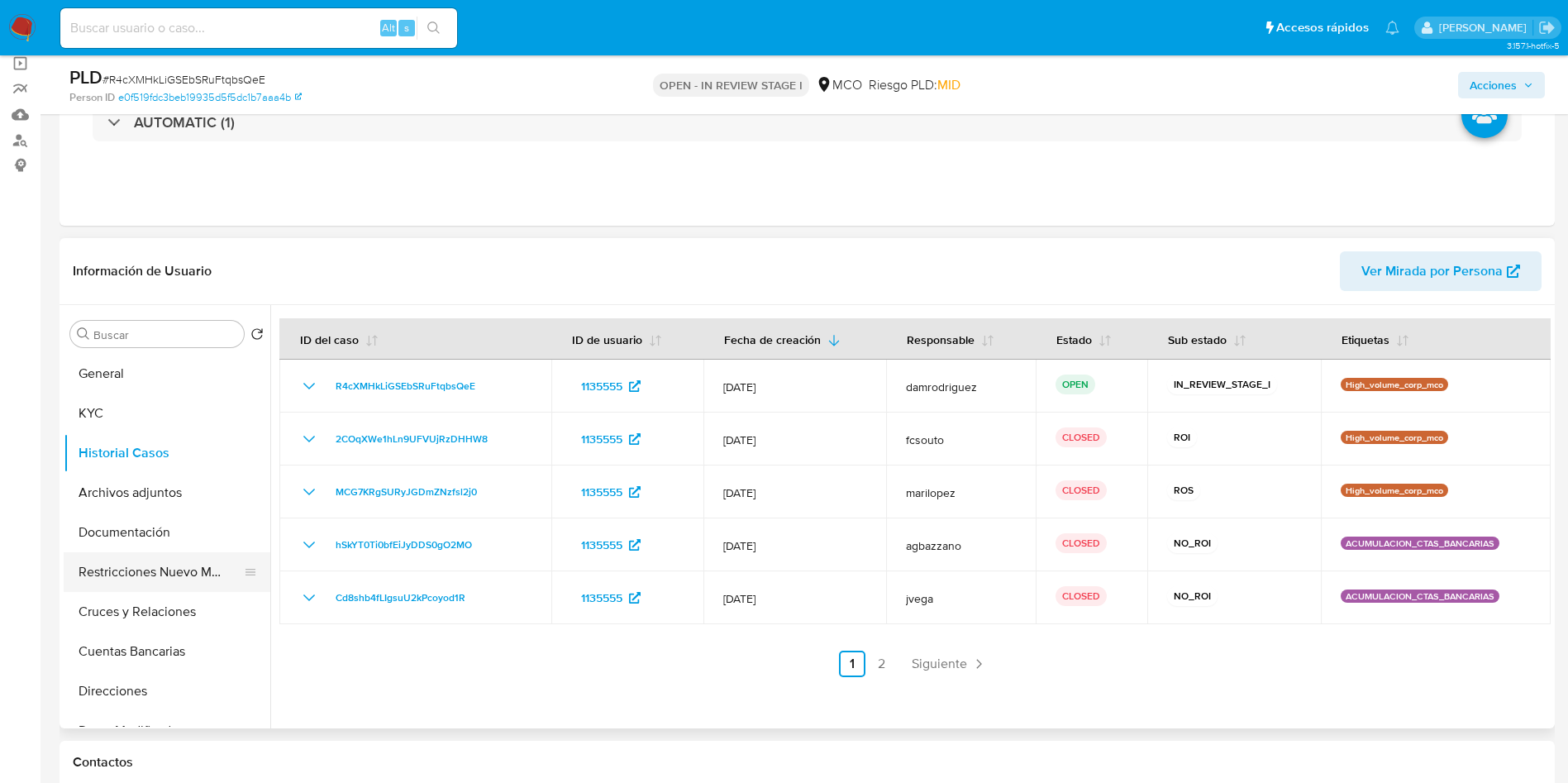
click at [149, 578] on button "Restricciones Nuevo Mundo" at bounding box center [160, 572] width 193 height 40
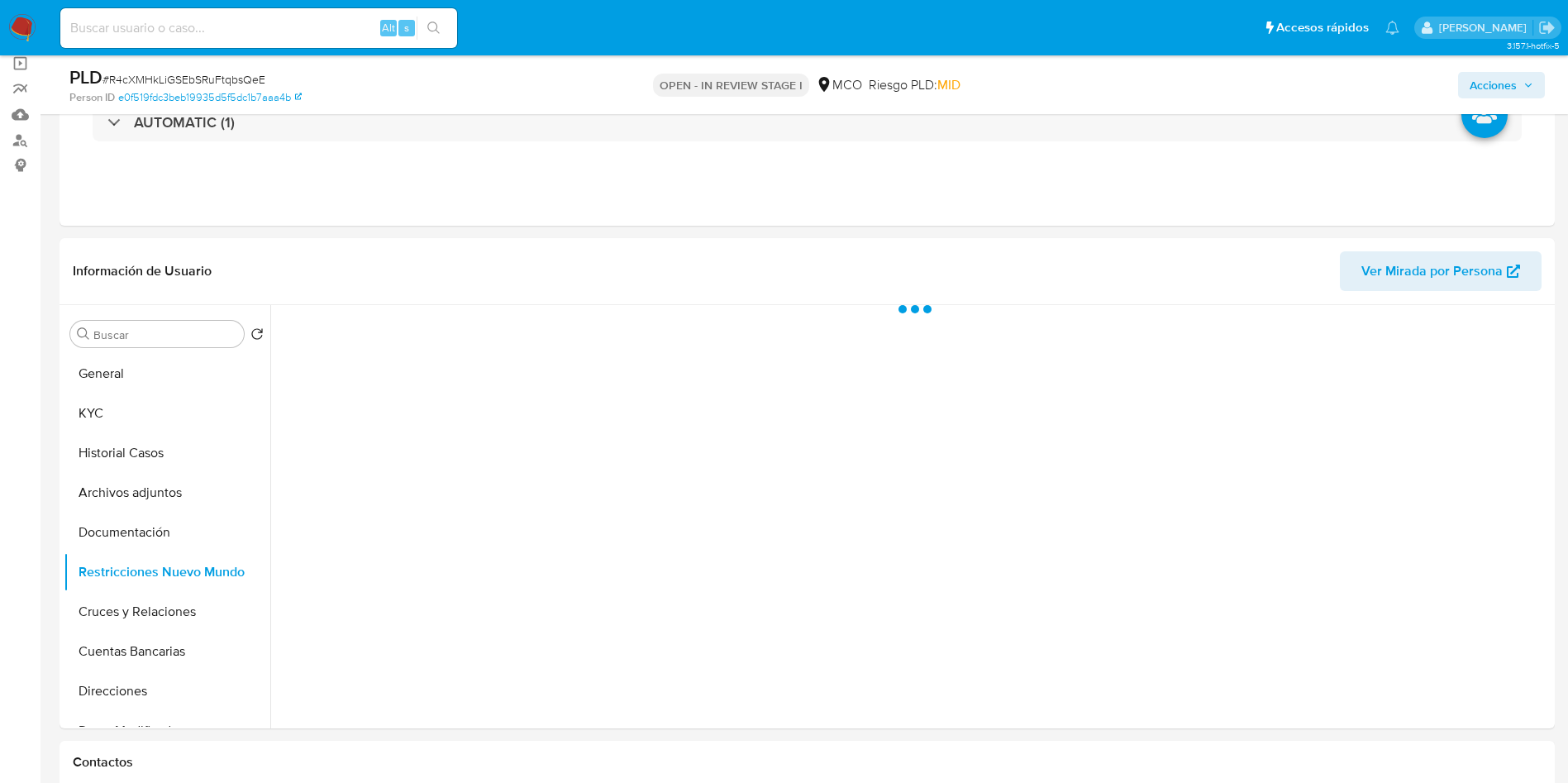
click at [474, 243] on div "Información de Usuario Ver Mirada por Persona" at bounding box center [807, 272] width 1496 height 67
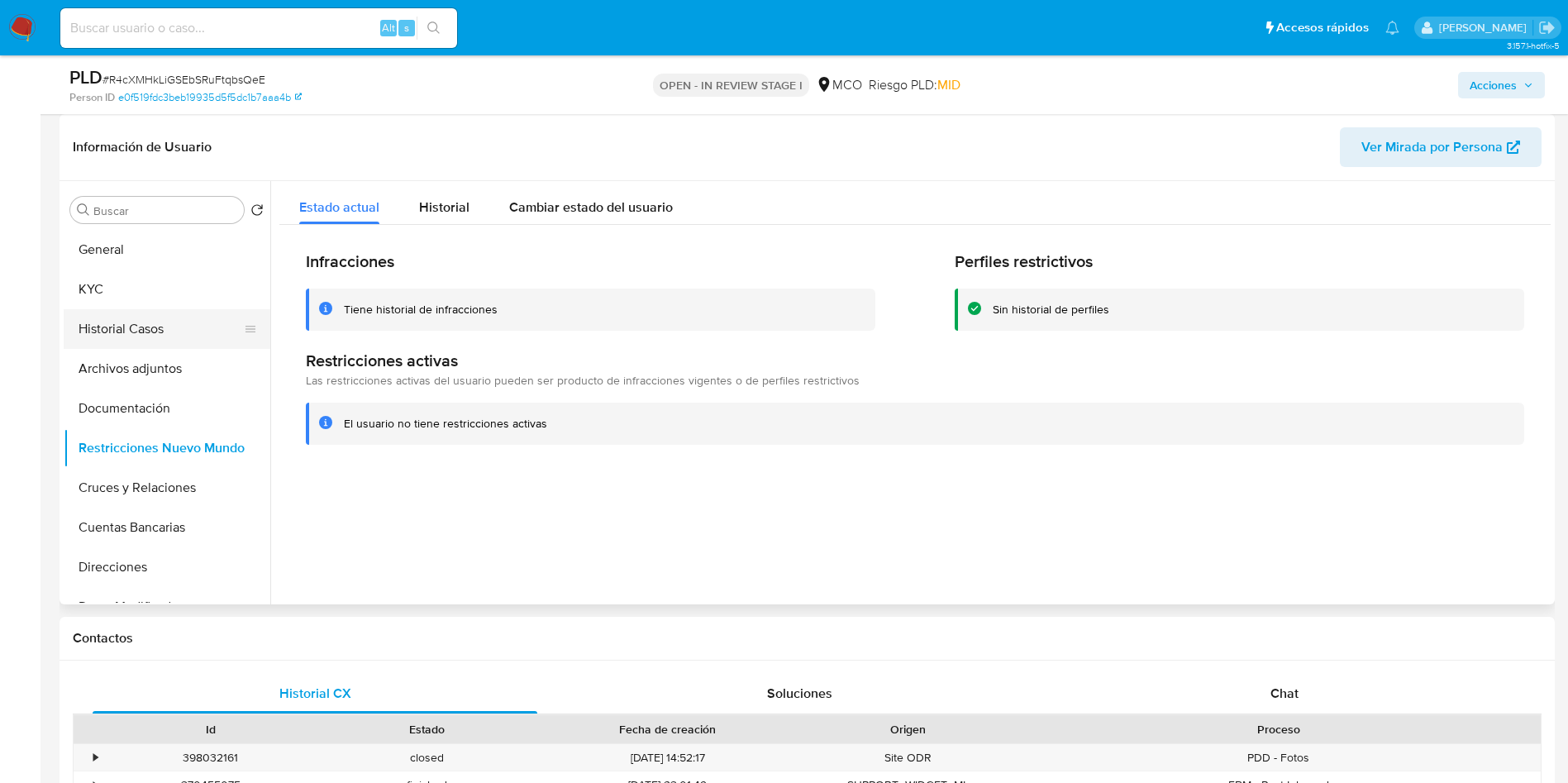
click at [127, 329] on button "Historial Casos" at bounding box center [160, 329] width 193 height 40
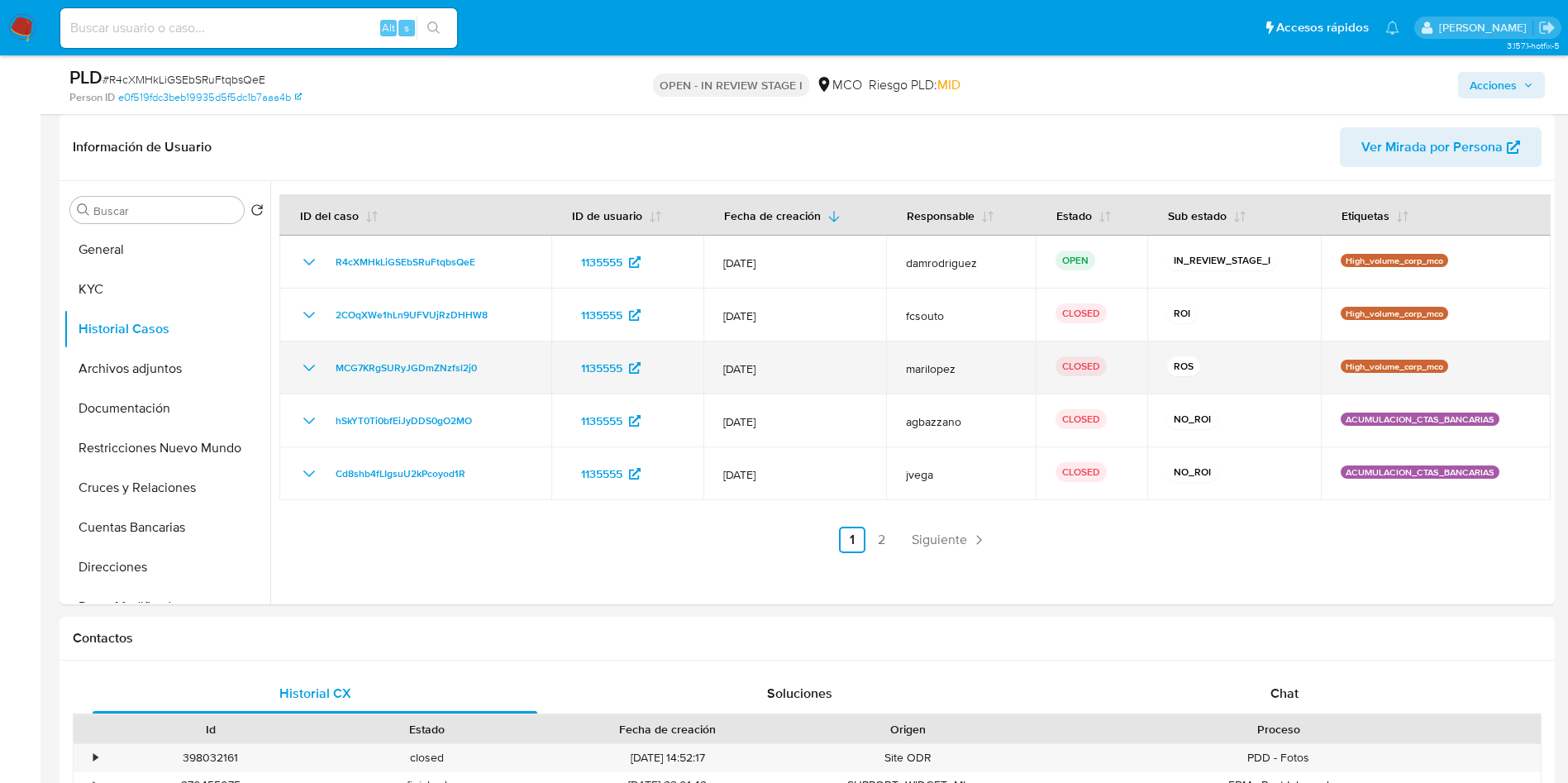
click at [309, 365] on icon "Mostrar/Ocultar" at bounding box center [309, 368] width 20 height 20
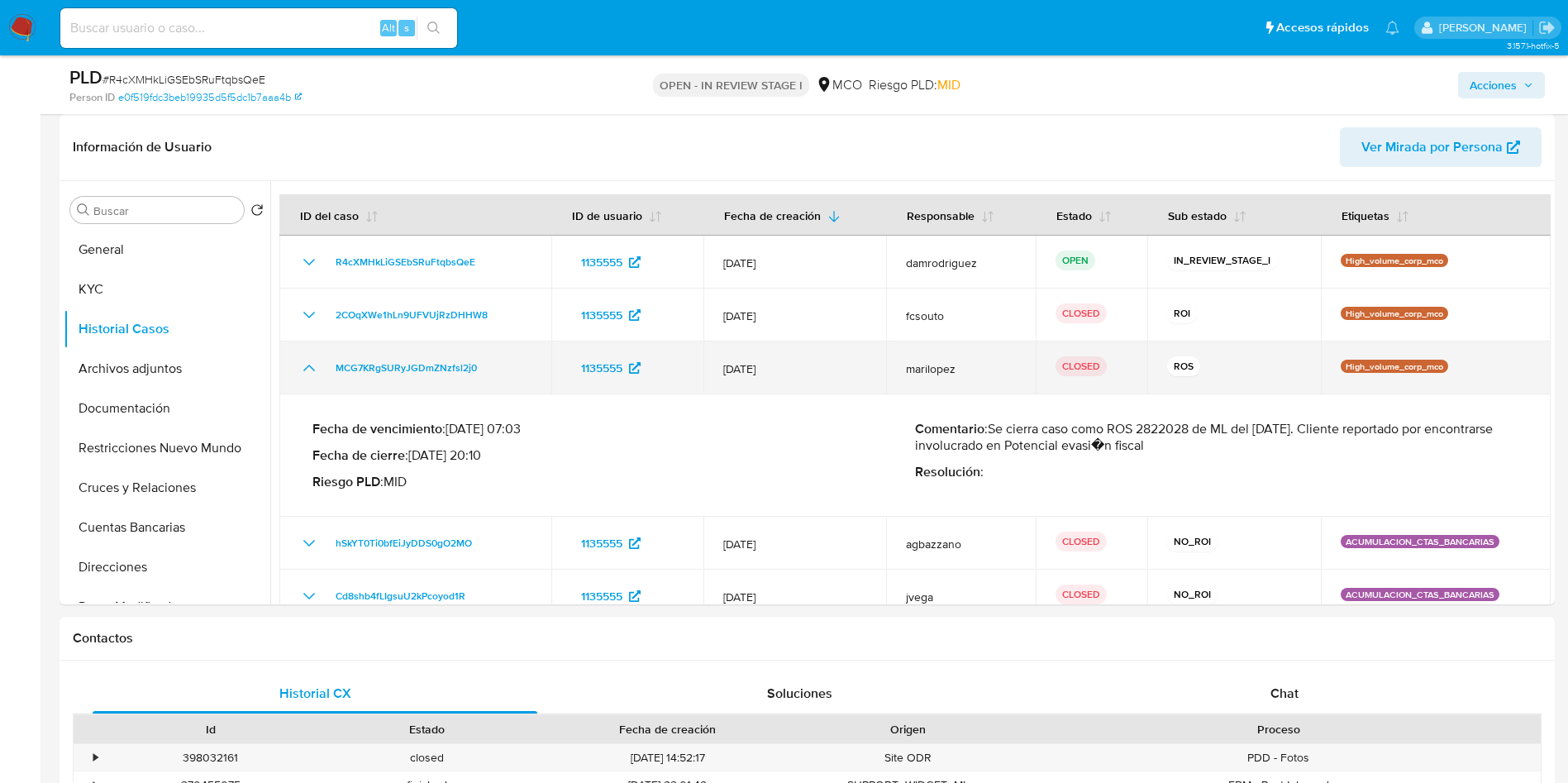
click at [309, 365] on icon "Mostrar/Ocultar" at bounding box center [309, 368] width 12 height 7
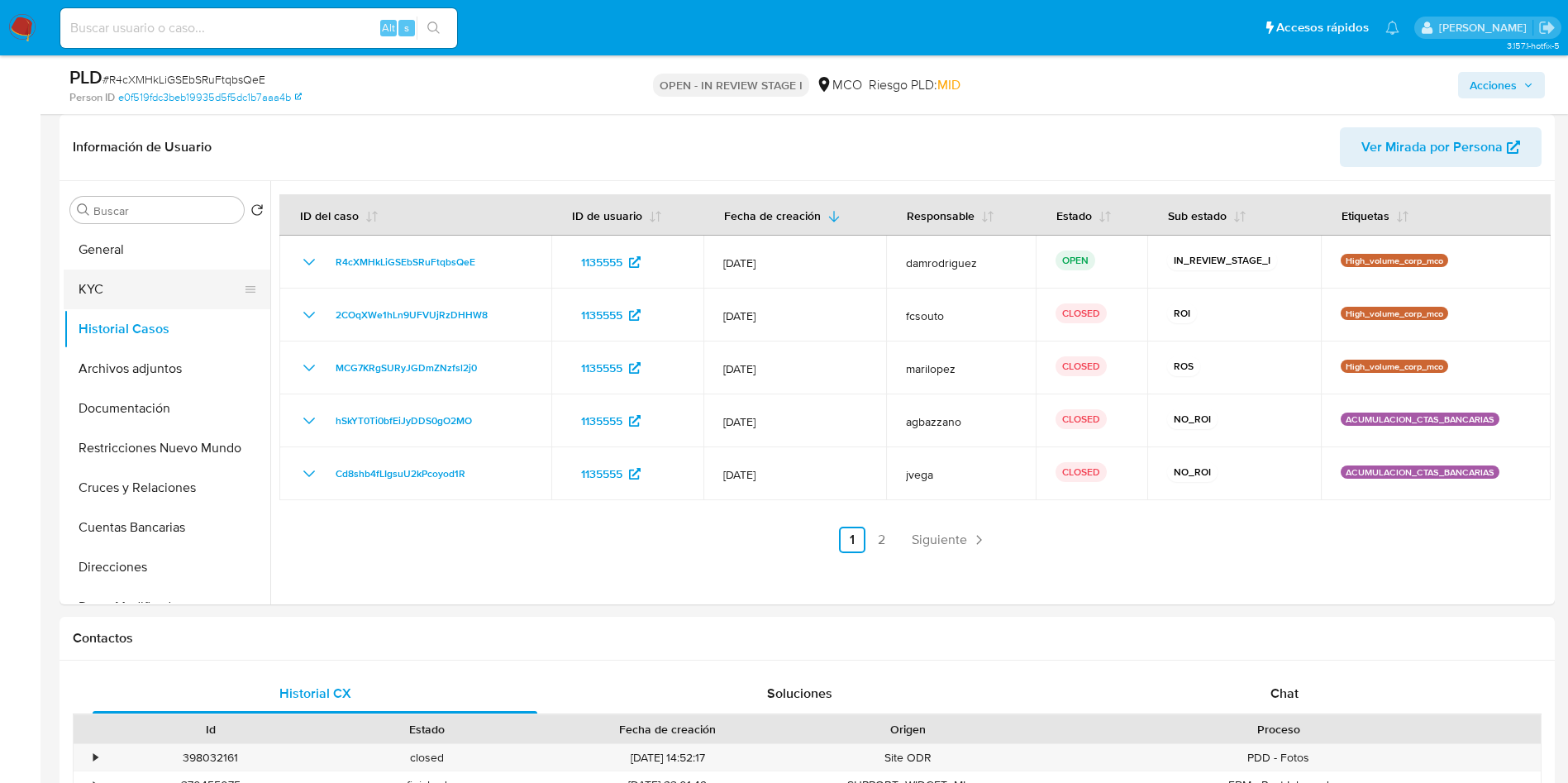
click at [194, 278] on button "KYC" at bounding box center [160, 290] width 193 height 40
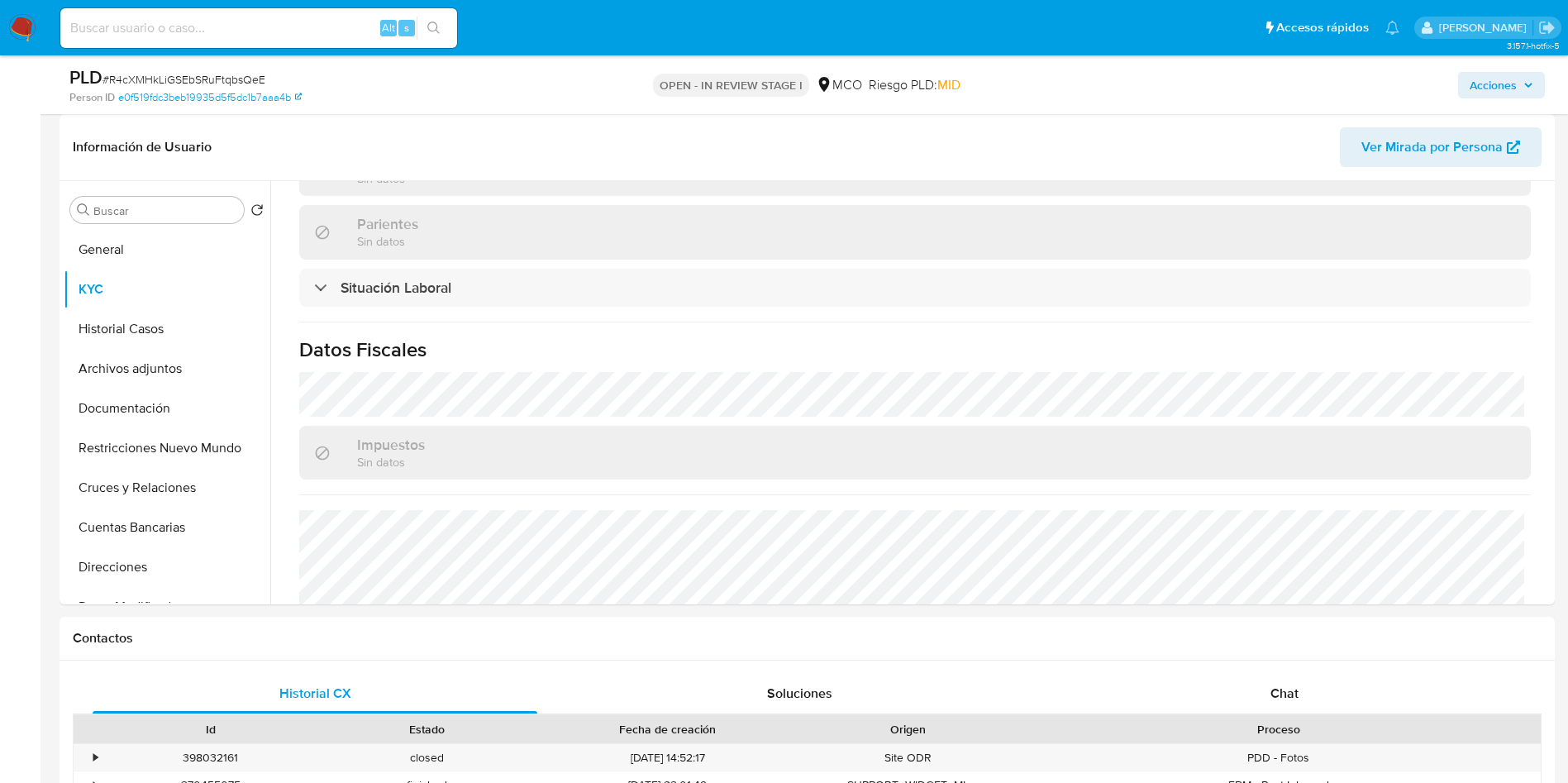
scroll to position [824, 0]
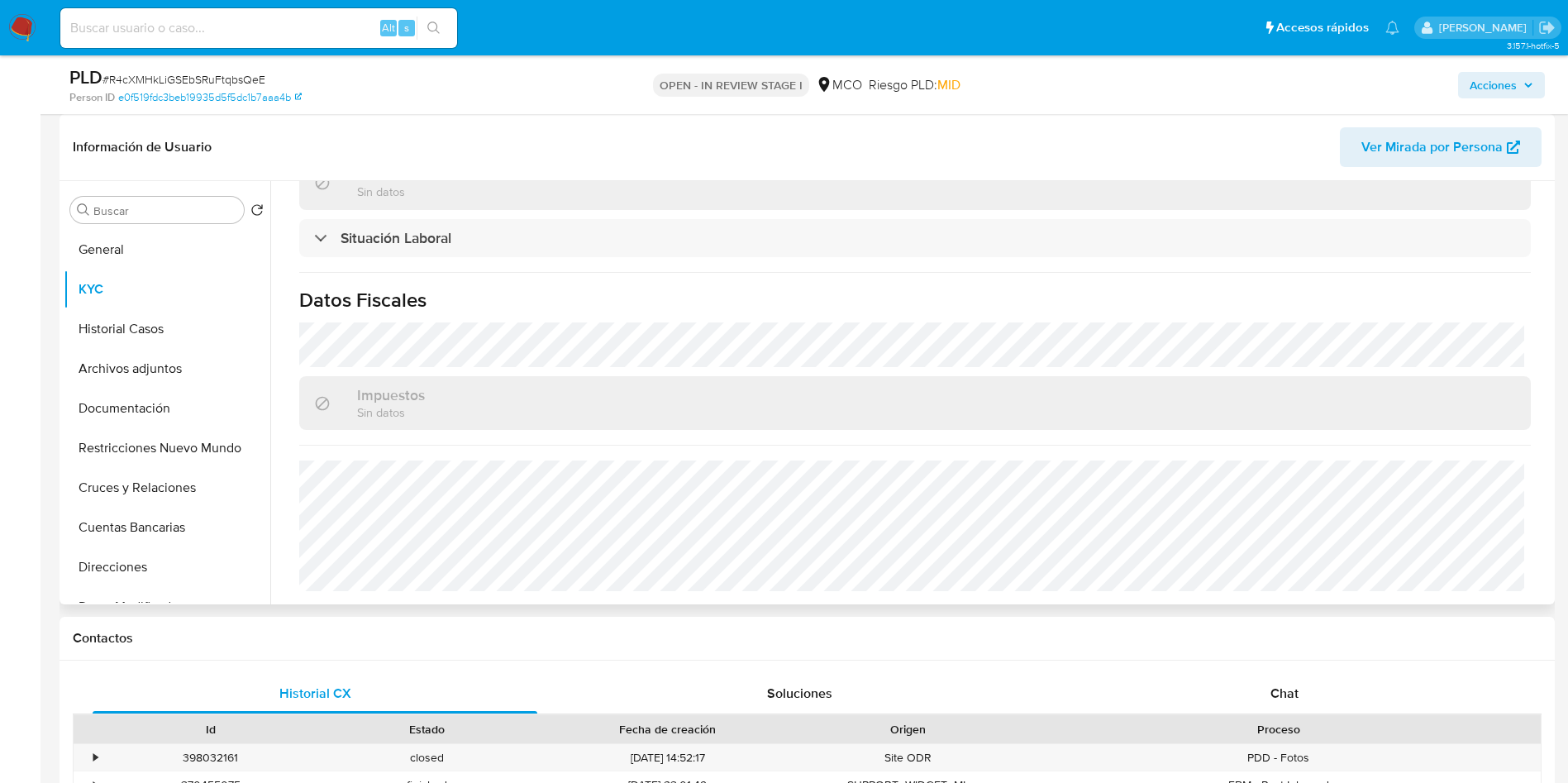
click at [105, 227] on div "Buscar Volver al orden por defecto General KYC Historial Casos Archivos adjunto…" at bounding box center [167, 393] width 207 height 421
click at [113, 237] on button "General" at bounding box center [160, 250] width 193 height 40
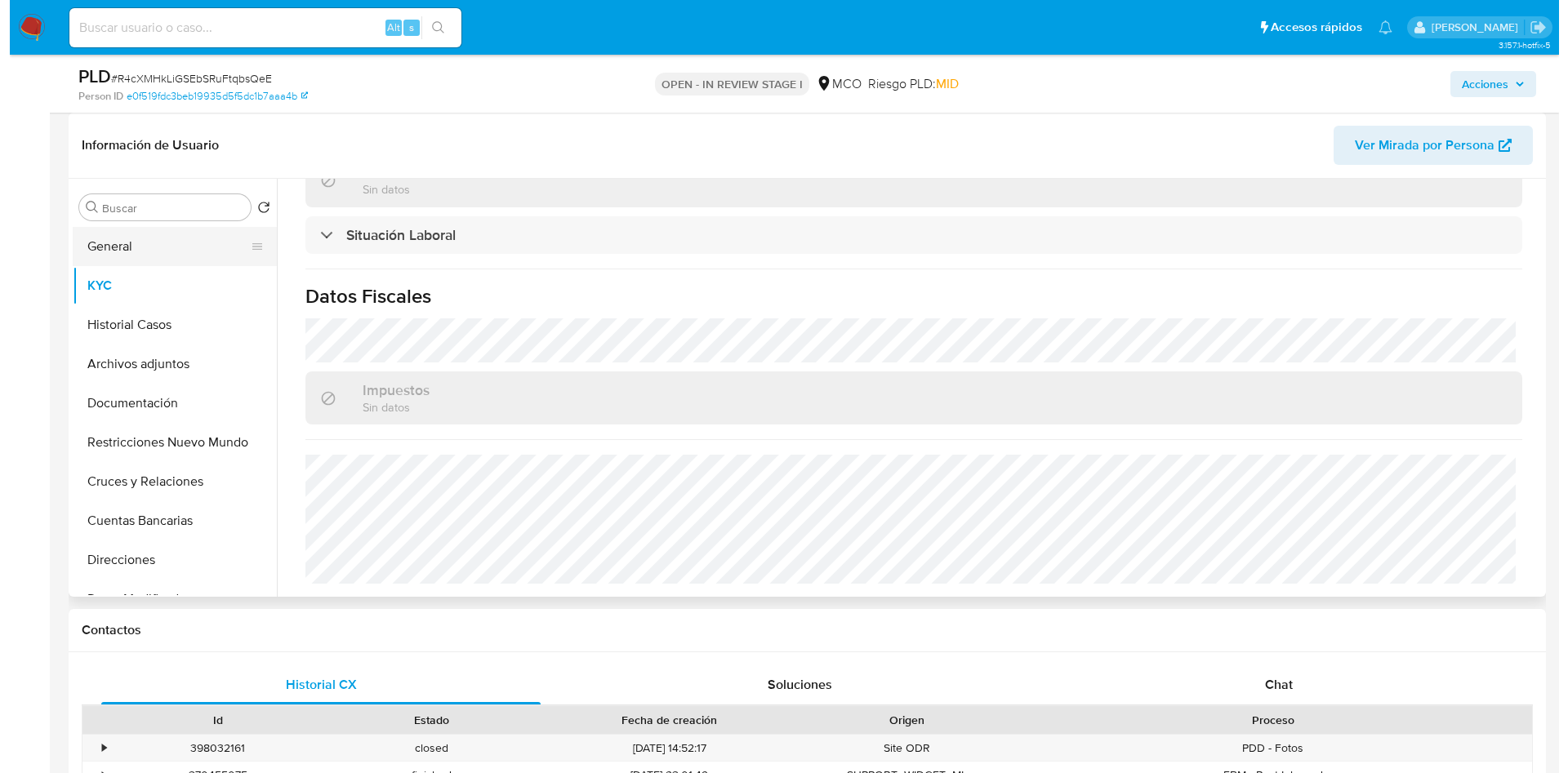
scroll to position [0, 0]
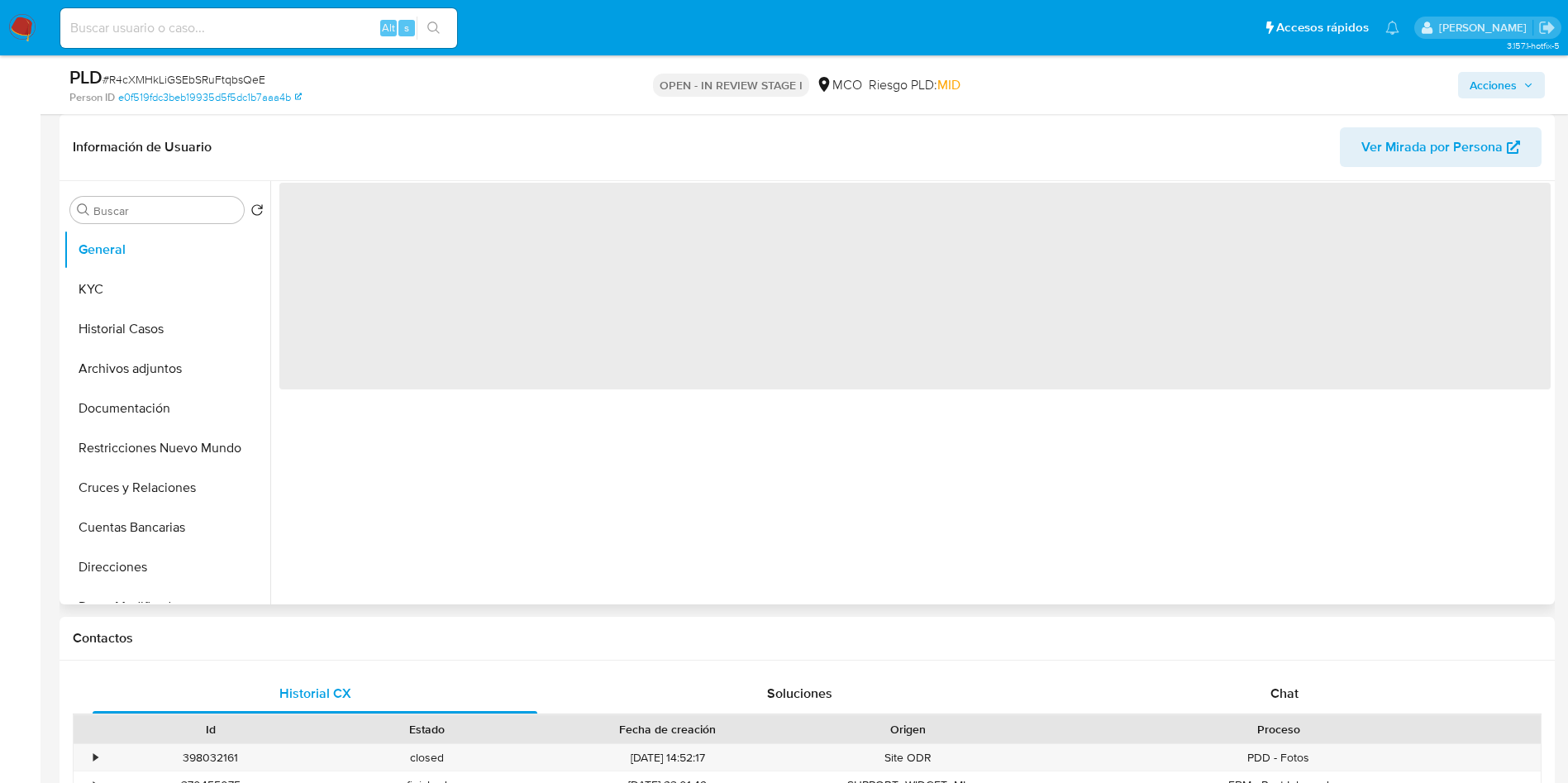
click at [350, 124] on div "Información de Usuario Ver Mirada por Persona" at bounding box center [807, 147] width 1496 height 67
click at [355, 133] on header "Información de Usuario Ver Mirada por Persona" at bounding box center [807, 147] width 1469 height 40
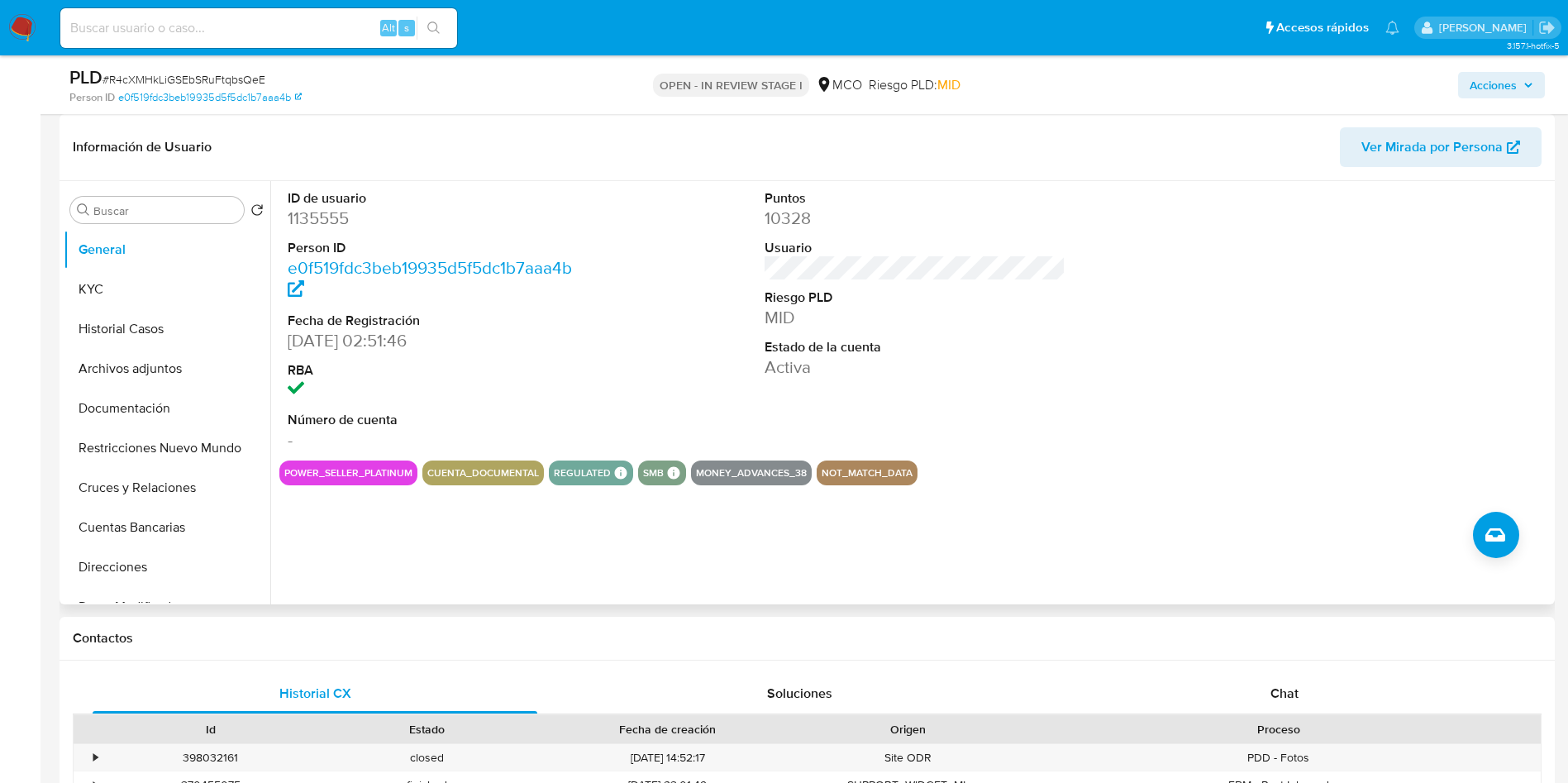
click at [612, 431] on div "ID de usuario 1135555 Person ID e0f519fdc3beb19935d5f5dc1b7aaa4b Fecha de Regis…" at bounding box center [914, 320] width 1272 height 279
click at [135, 374] on button "Archivos adjuntos" at bounding box center [160, 369] width 193 height 40
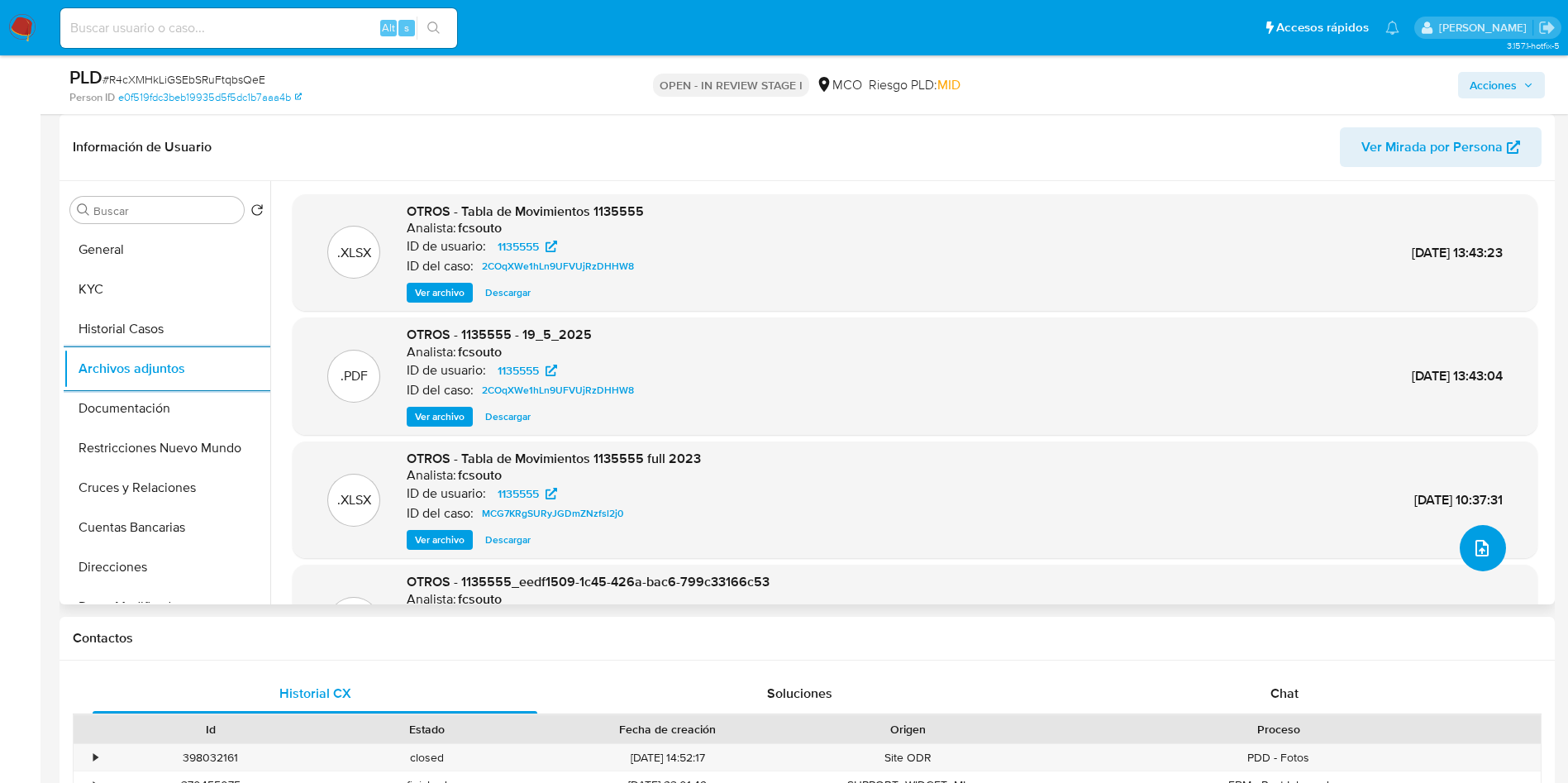
click at [1486, 545] on button "upload-file" at bounding box center [1483, 548] width 47 height 47
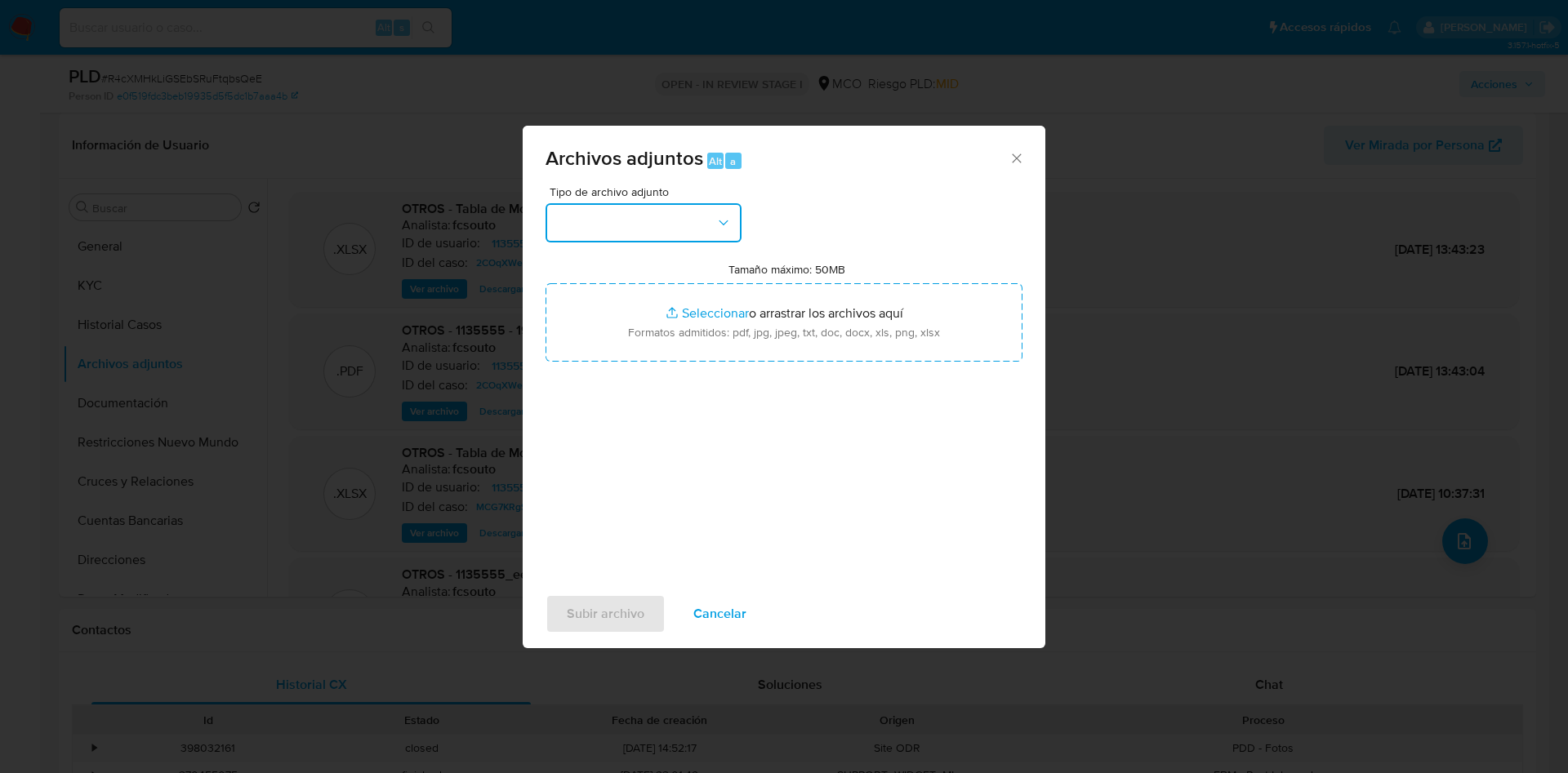
click at [592, 230] on button "button" at bounding box center [643, 223] width 196 height 39
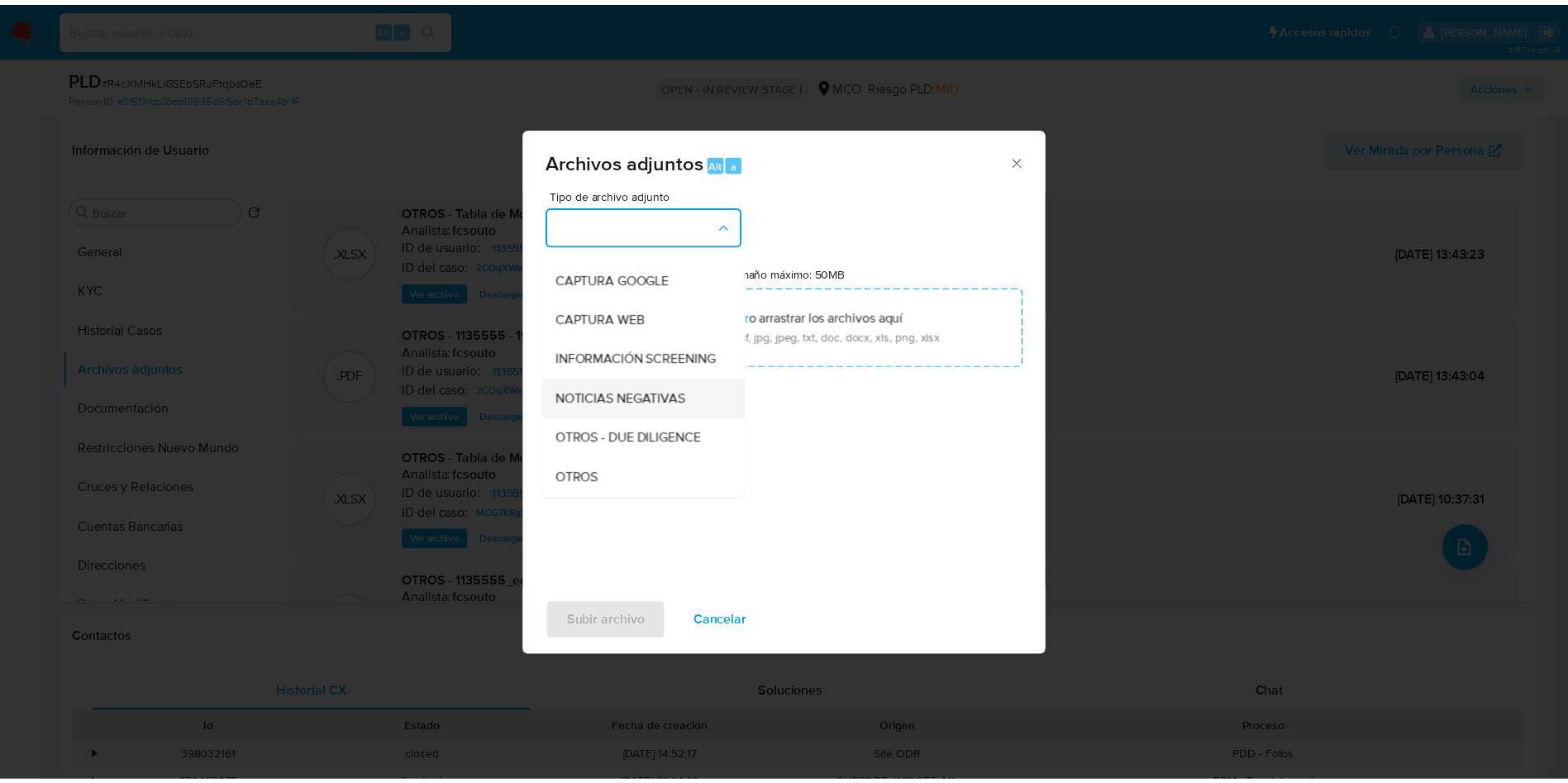
scroll to position [124, 0]
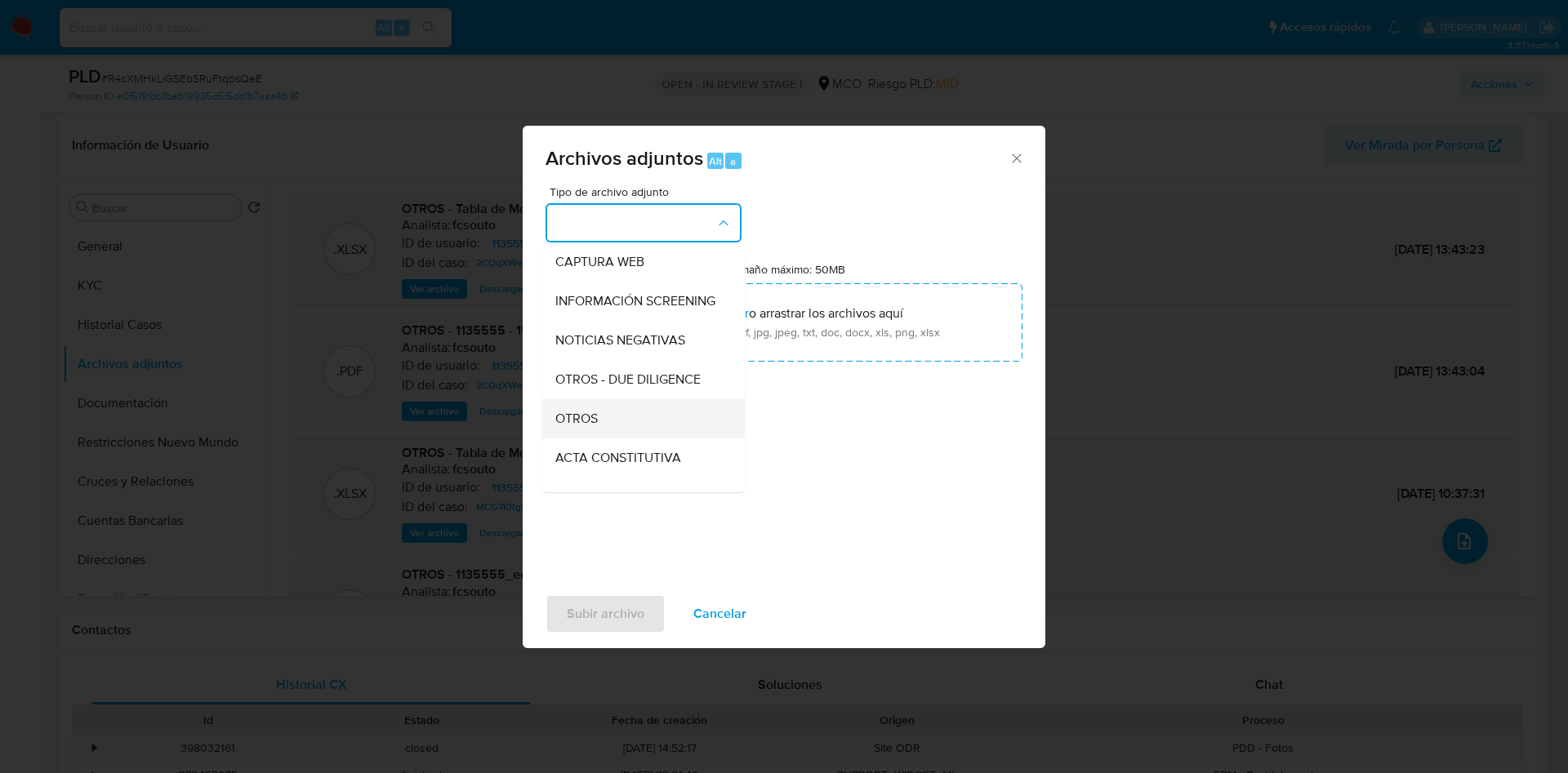
click at [593, 417] on div "OTROS" at bounding box center [638, 419] width 166 height 39
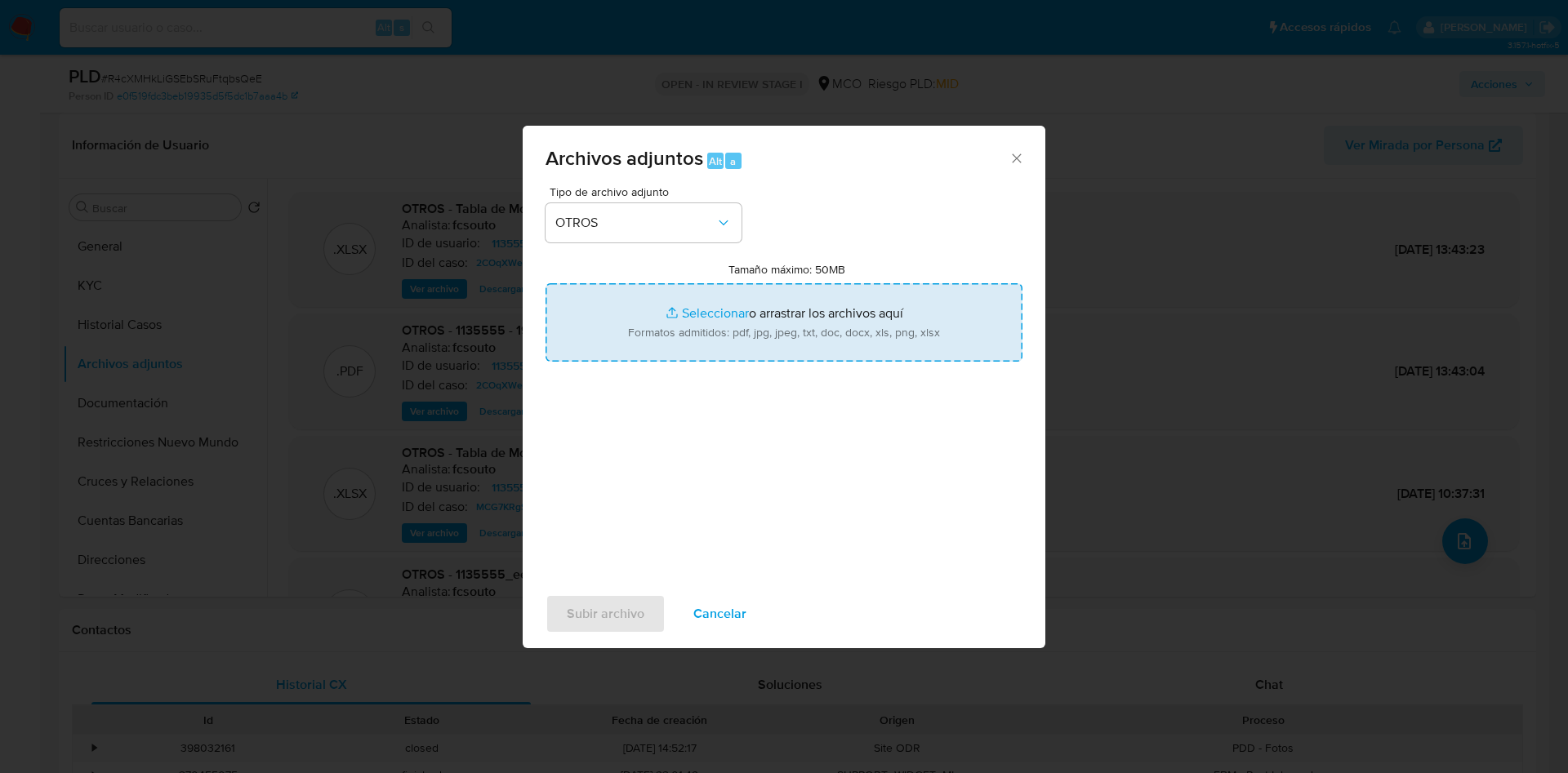
click at [638, 344] on input "Tamaño máximo: 50MB Seleccionar archivos" at bounding box center [784, 322] width 477 height 78
type input "C:\fakepath\1135555 - 02_09_2025.pdf"
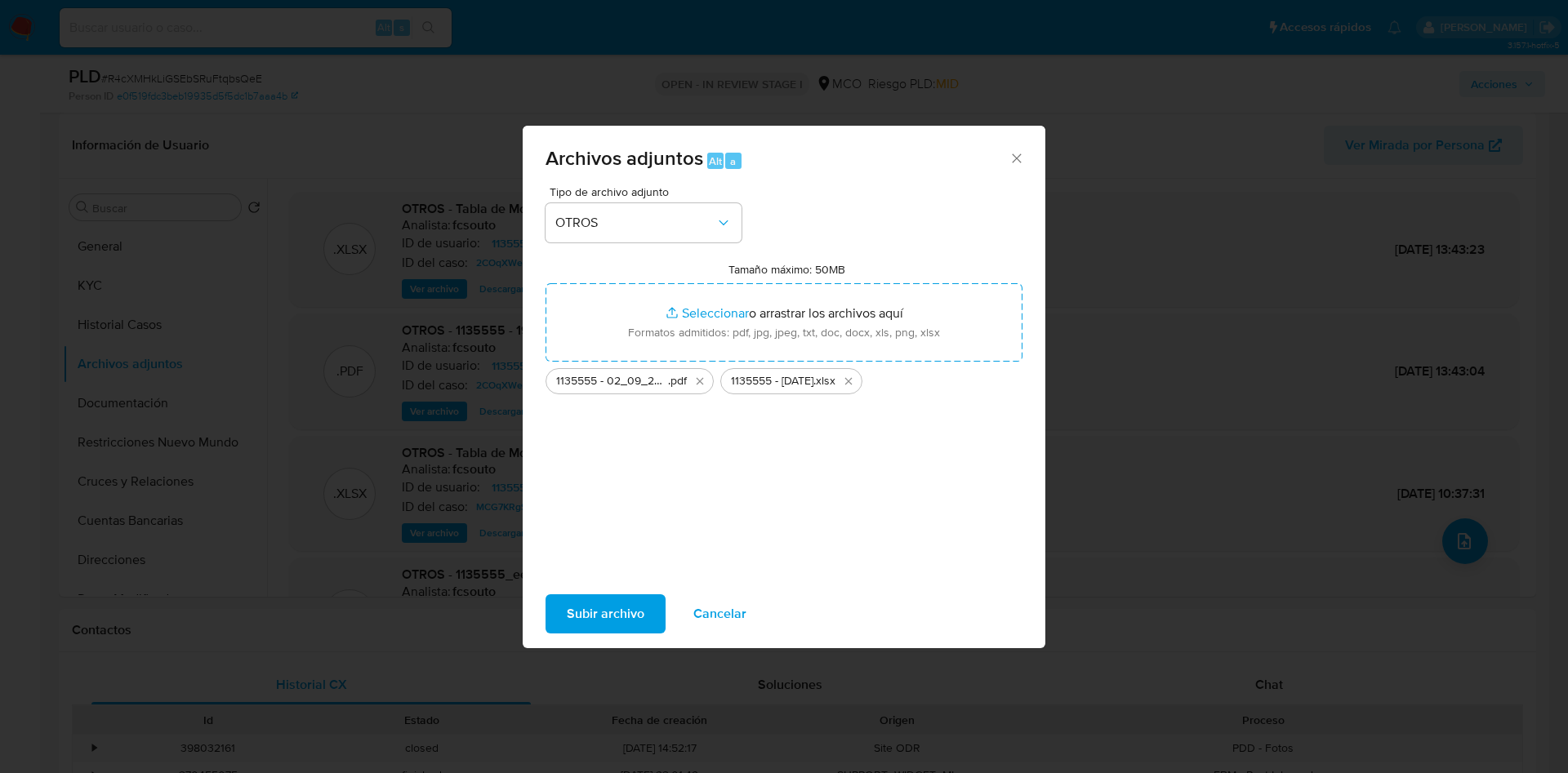
click at [597, 627] on span "Subir archivo" at bounding box center [605, 614] width 77 height 36
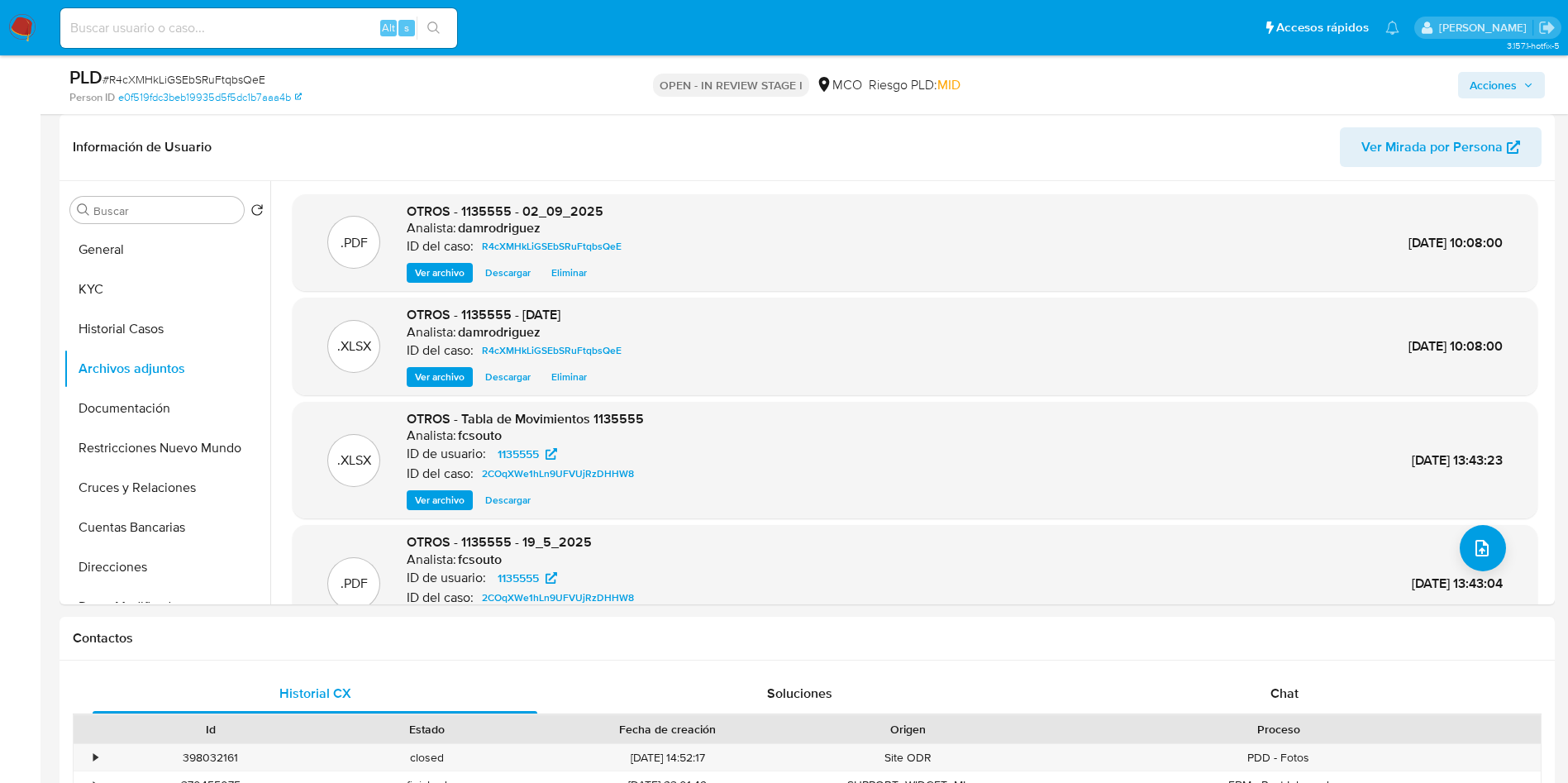
click at [1508, 79] on span "Acciones" at bounding box center [1493, 85] width 47 height 27
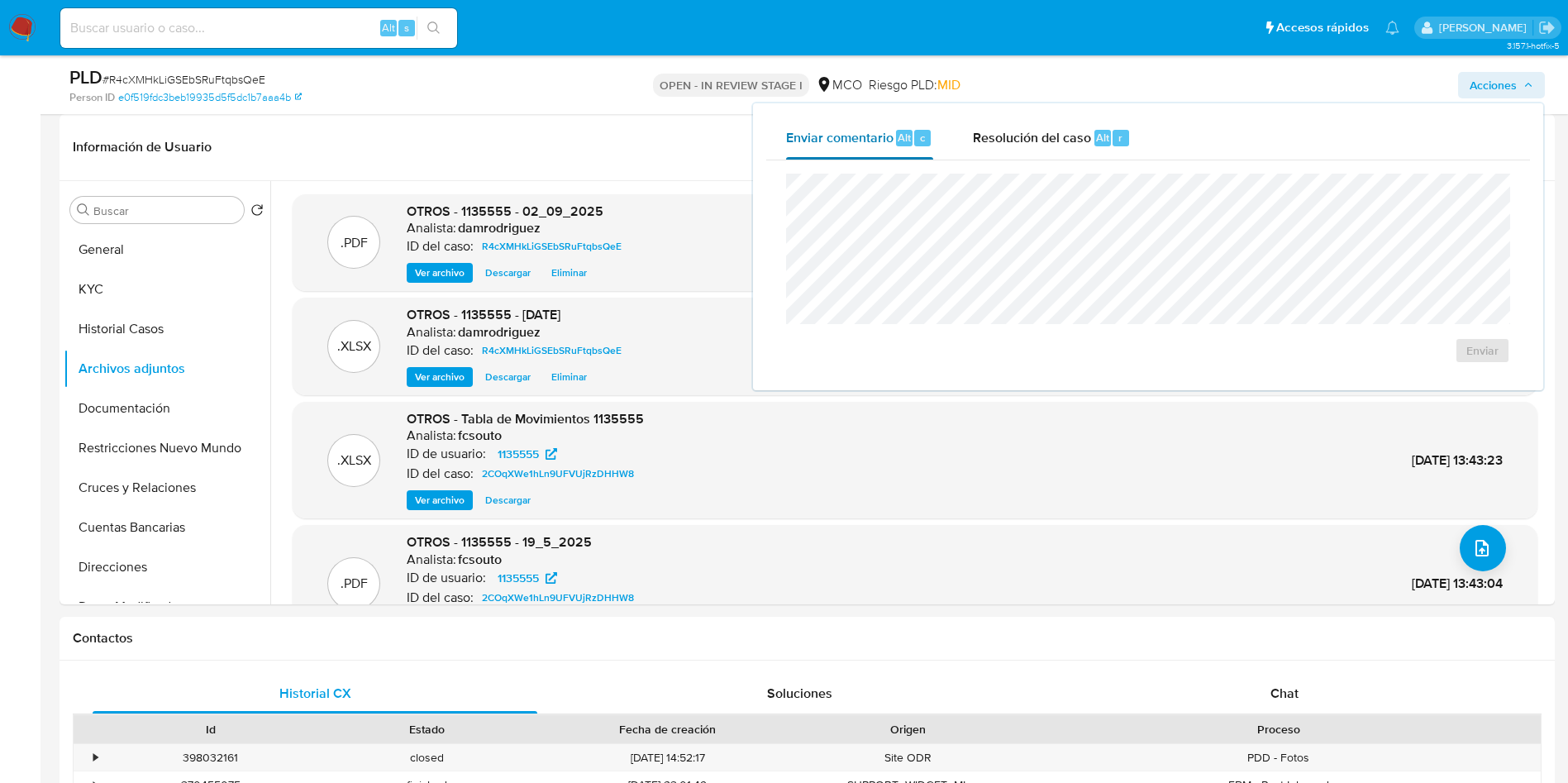
click at [946, 122] on button "Enviar comentario Alt c" at bounding box center [859, 138] width 187 height 43
click at [1018, 164] on div "Enviar" at bounding box center [1147, 269] width 764 height 217
click at [1008, 128] on span "Resolución del caso" at bounding box center [1032, 137] width 118 height 19
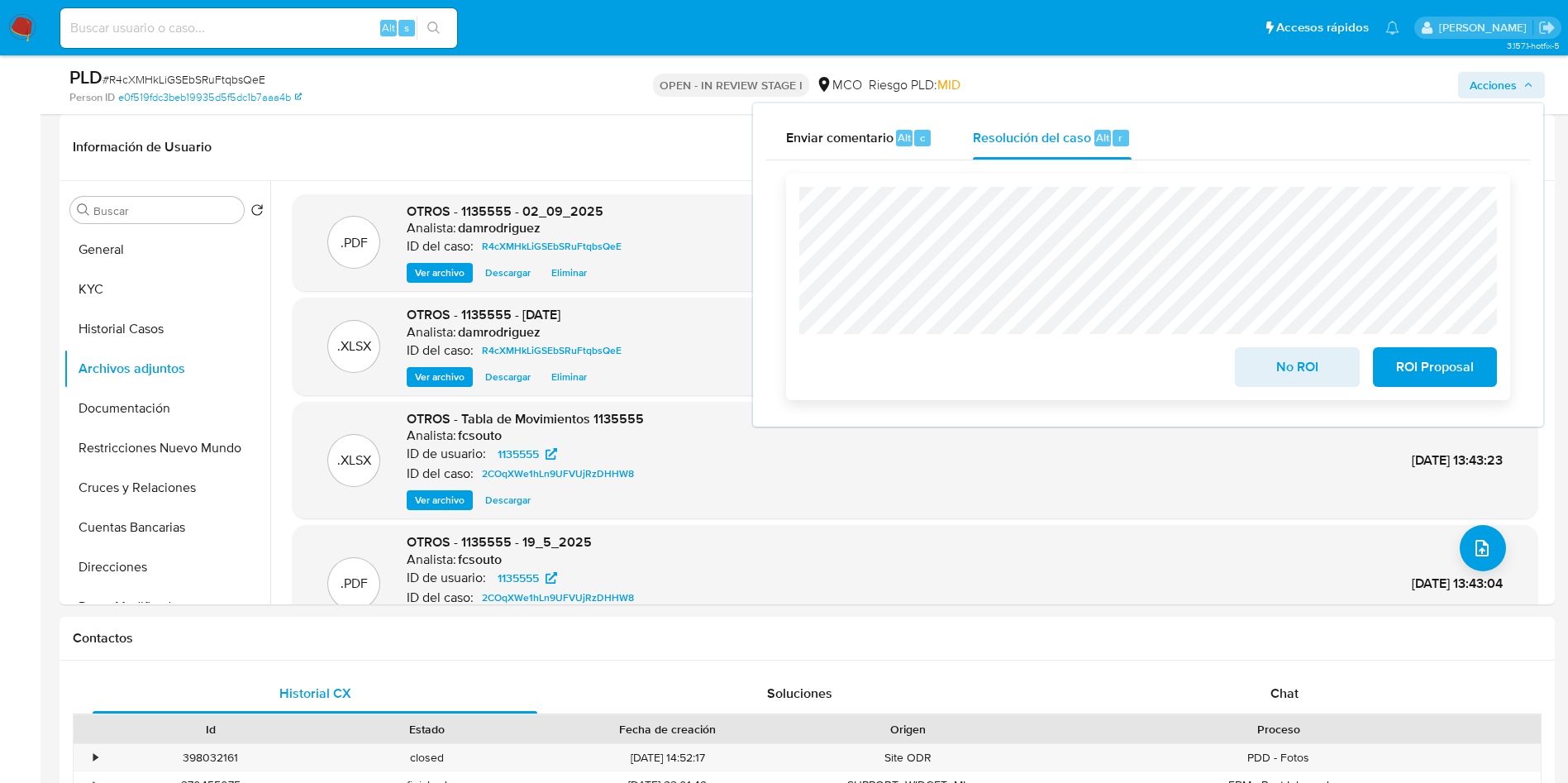
click at [1450, 373] on span "ROI Proposal" at bounding box center [1434, 367] width 81 height 37
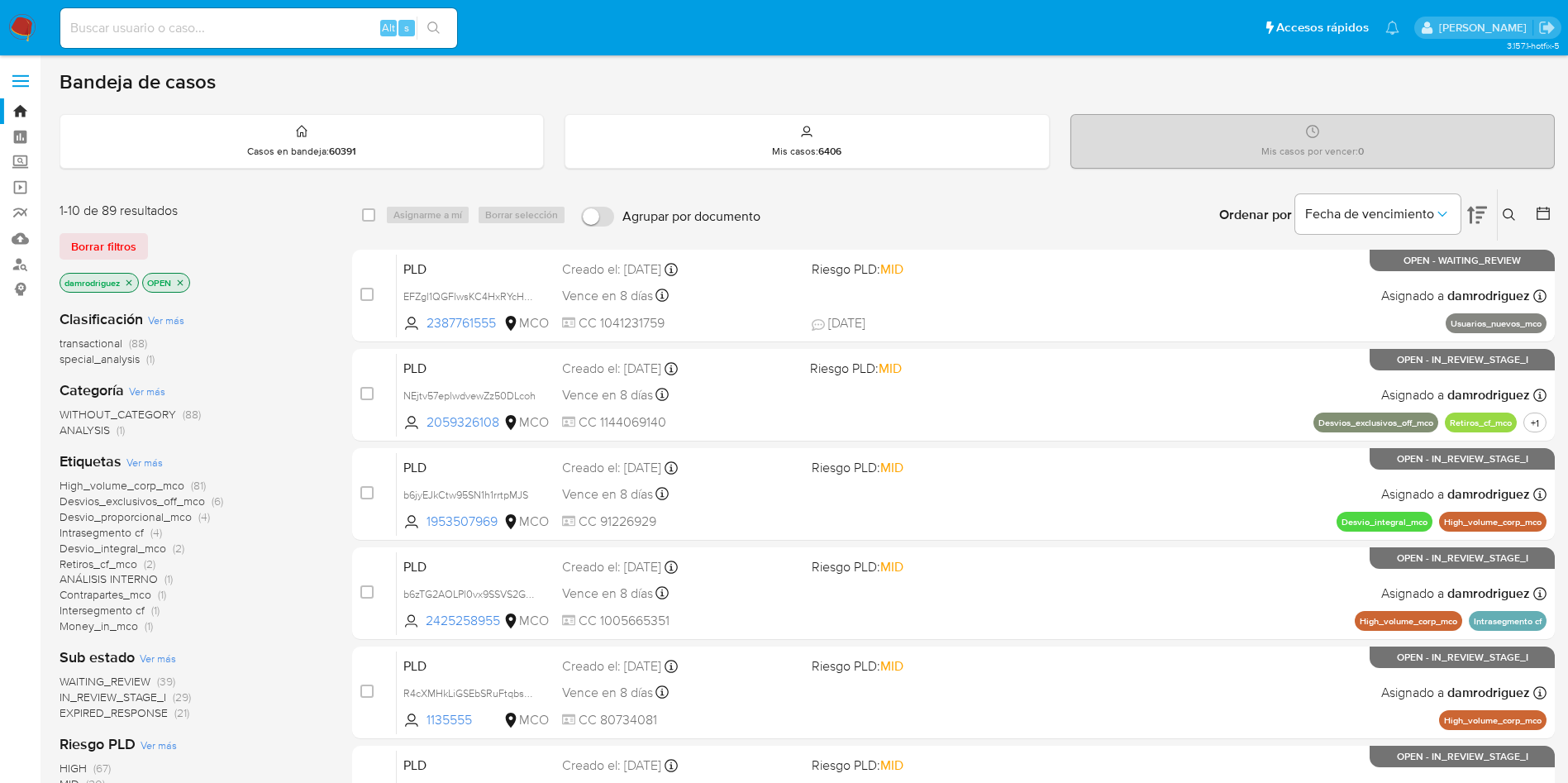
scroll to position [248, 0]
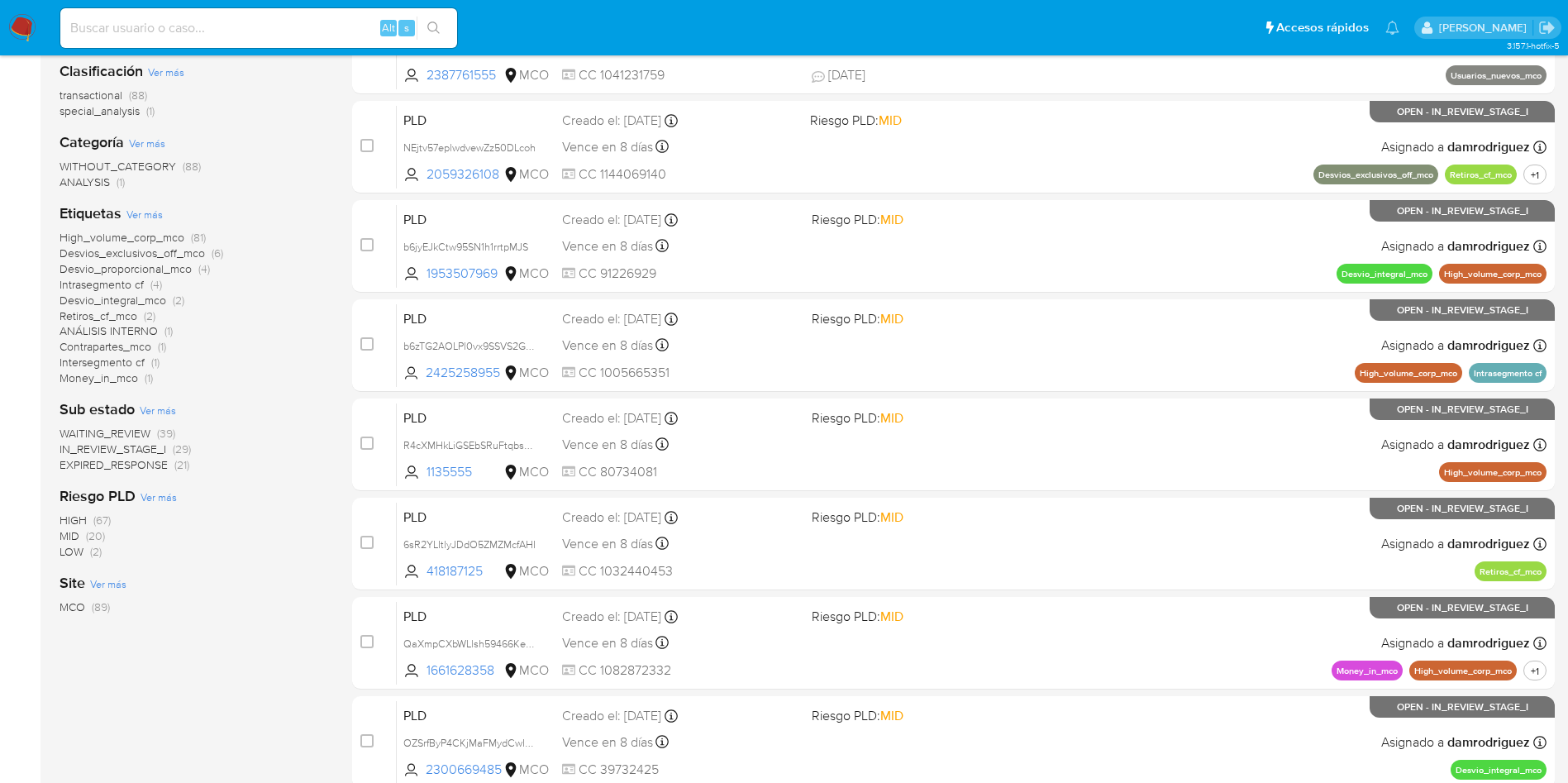
click at [276, 102] on div "transactional (88) special_analysis (1)" at bounding box center [192, 103] width 266 height 32
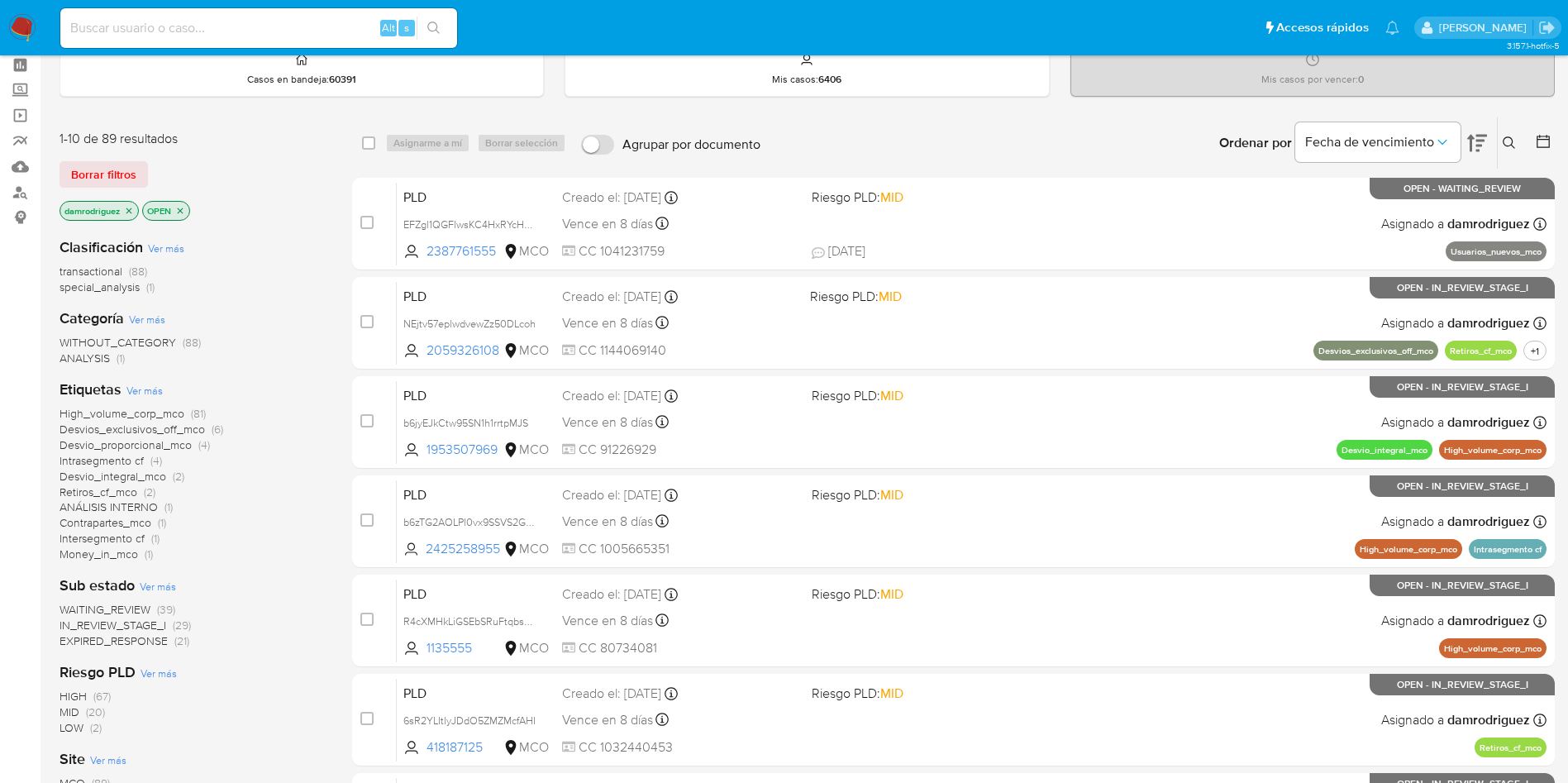
scroll to position [0, 0]
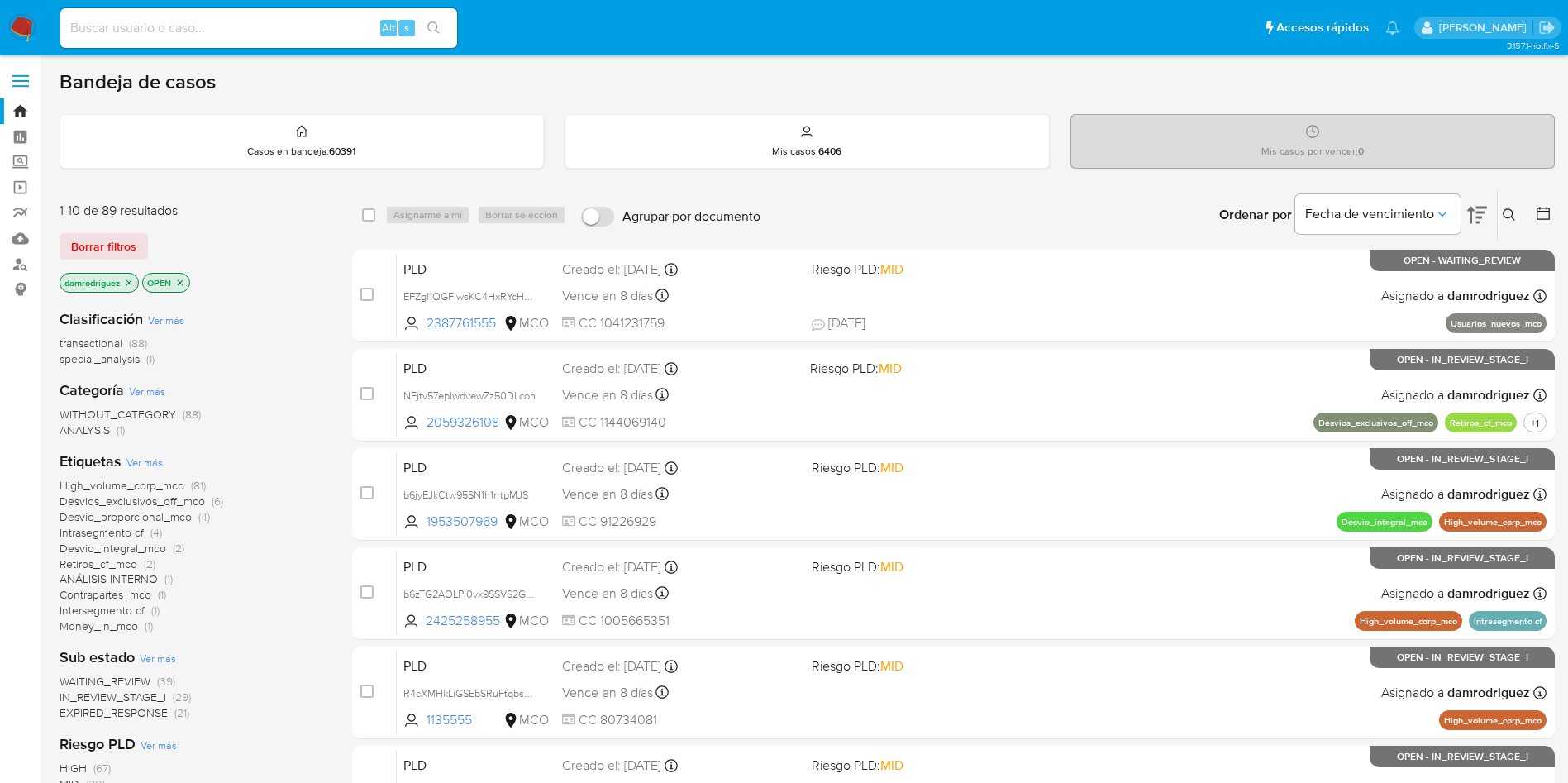
click at [282, 46] on div "Alt s" at bounding box center [258, 28] width 396 height 40
click at [271, 30] on input at bounding box center [258, 28] width 396 height 22
paste input "783790319"
type input "783790319"
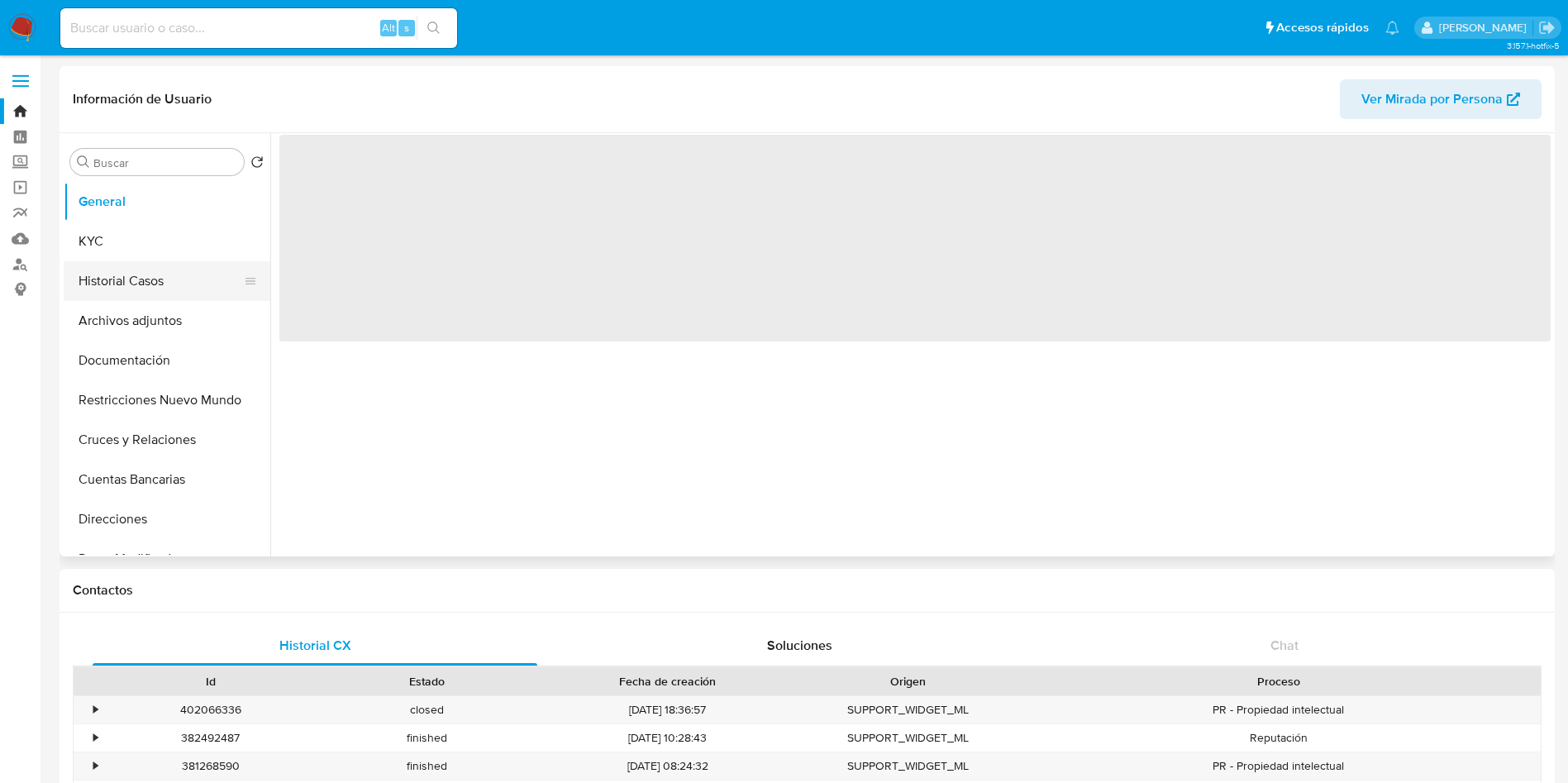
click at [117, 274] on button "Historial Casos" at bounding box center [160, 282] width 193 height 40
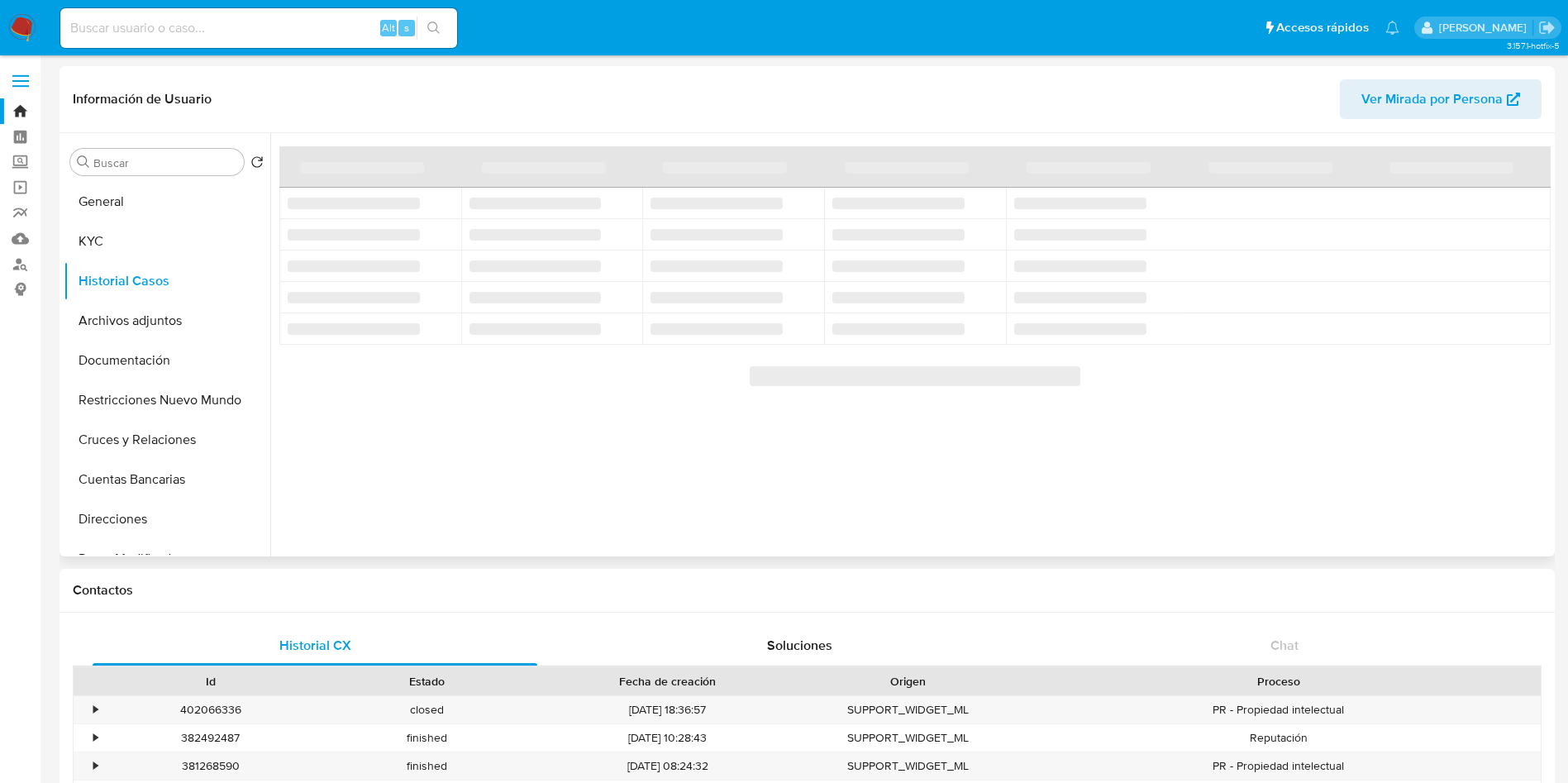
select select "10"
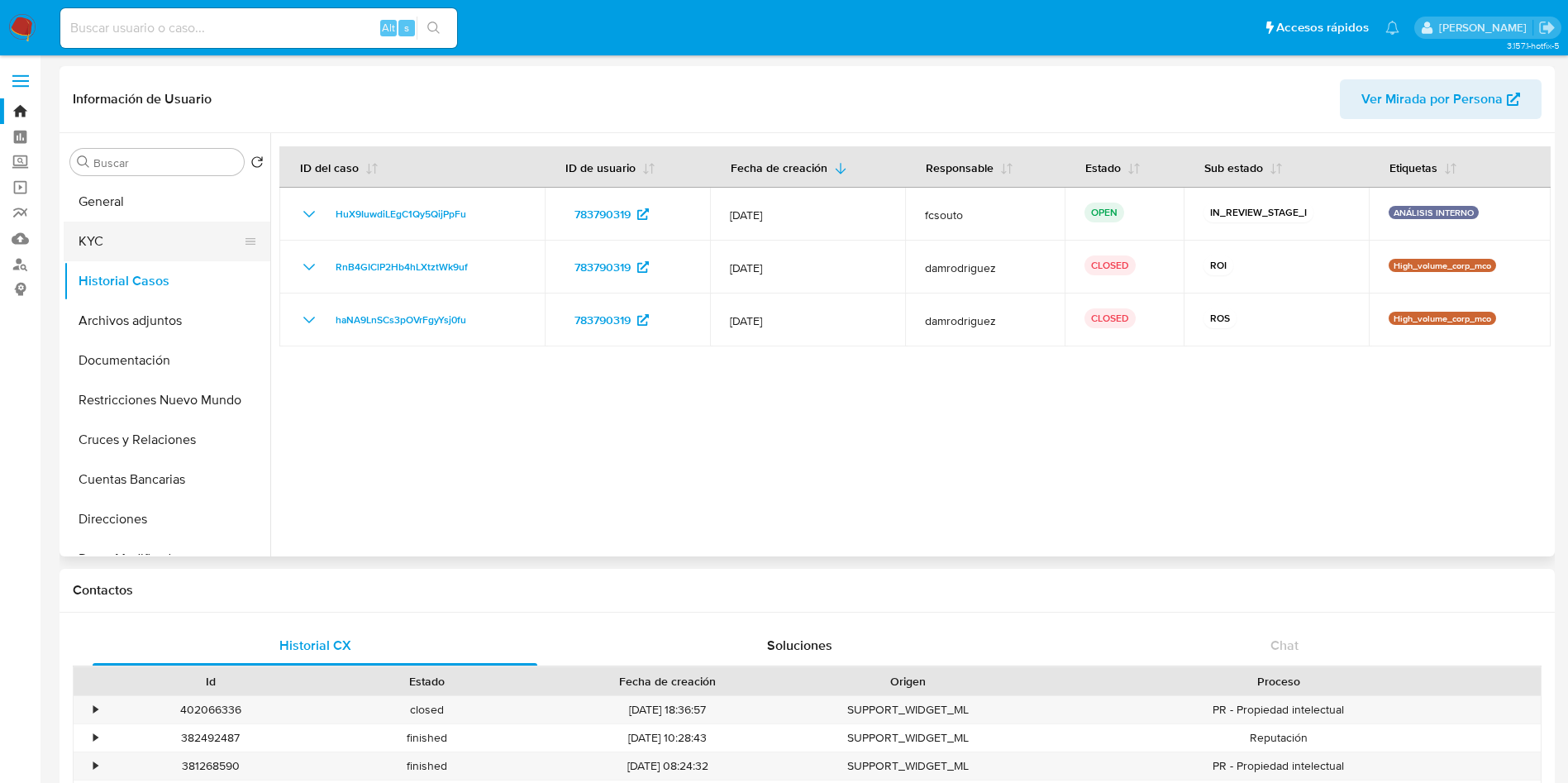
click at [122, 222] on button "KYC" at bounding box center [160, 242] width 193 height 40
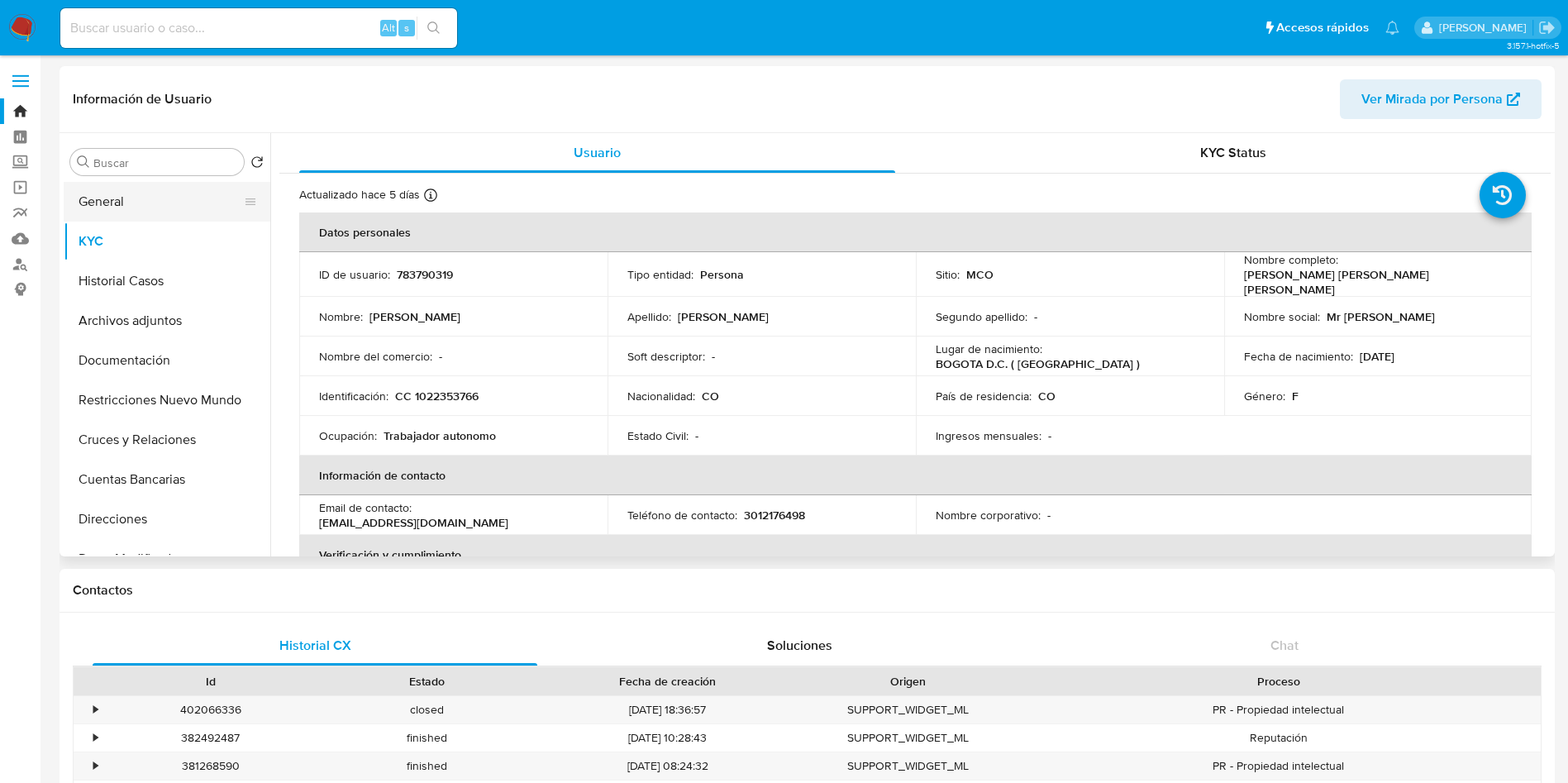
click at [132, 213] on button "General" at bounding box center [160, 202] width 193 height 40
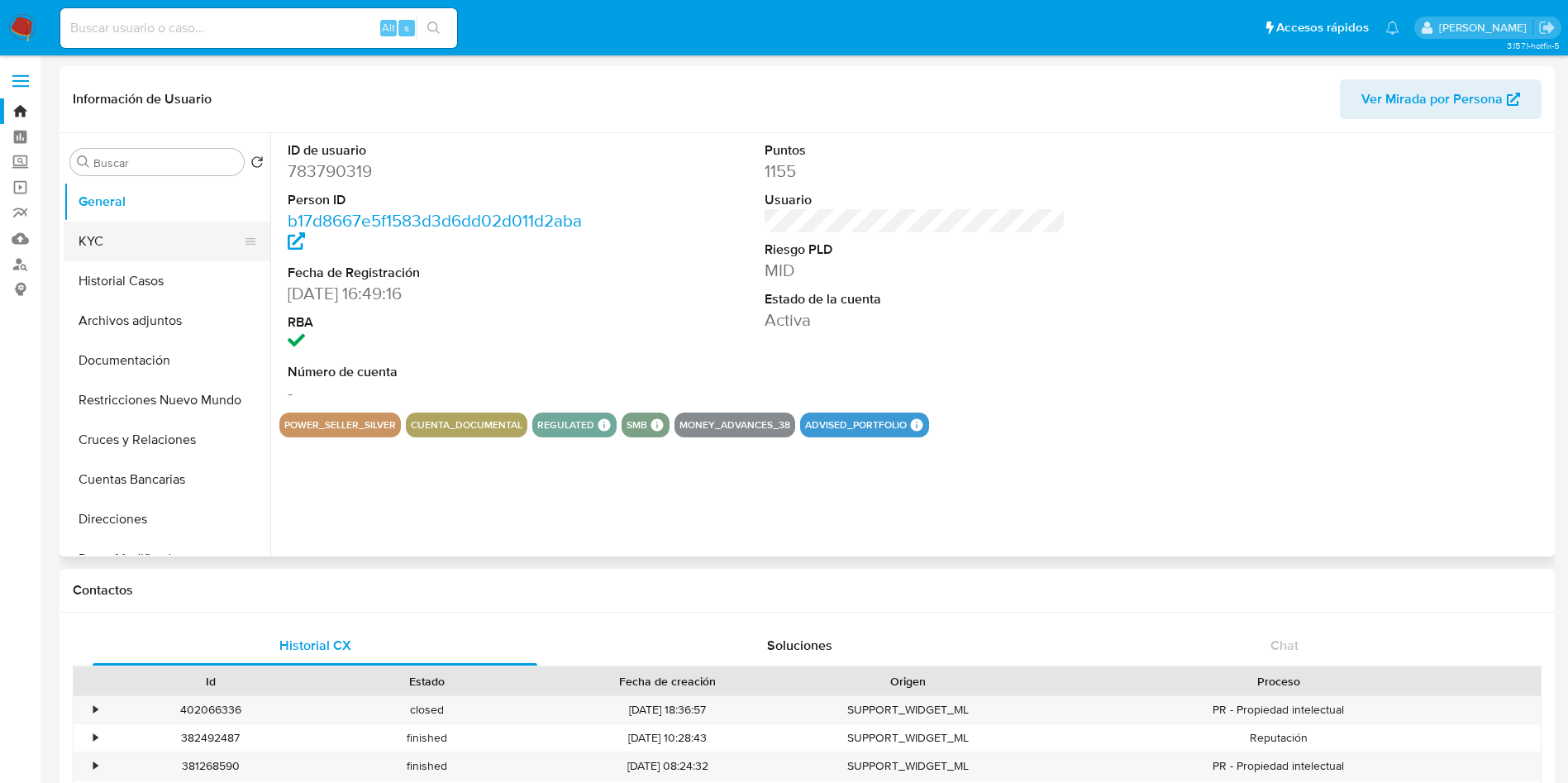
click at [149, 237] on button "KYC" at bounding box center [160, 242] width 193 height 40
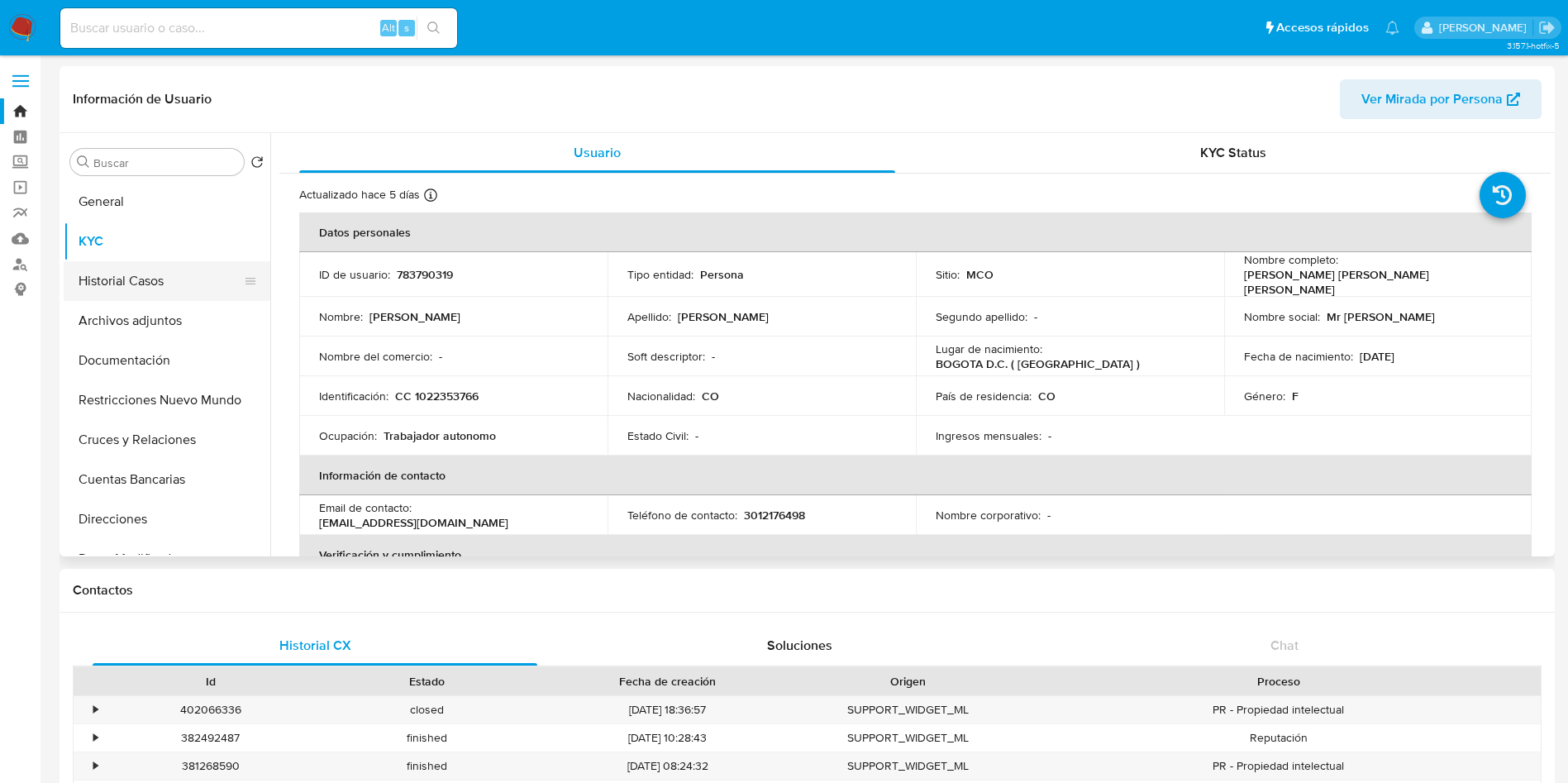
click at [134, 285] on button "Historial Casos" at bounding box center [160, 282] width 193 height 40
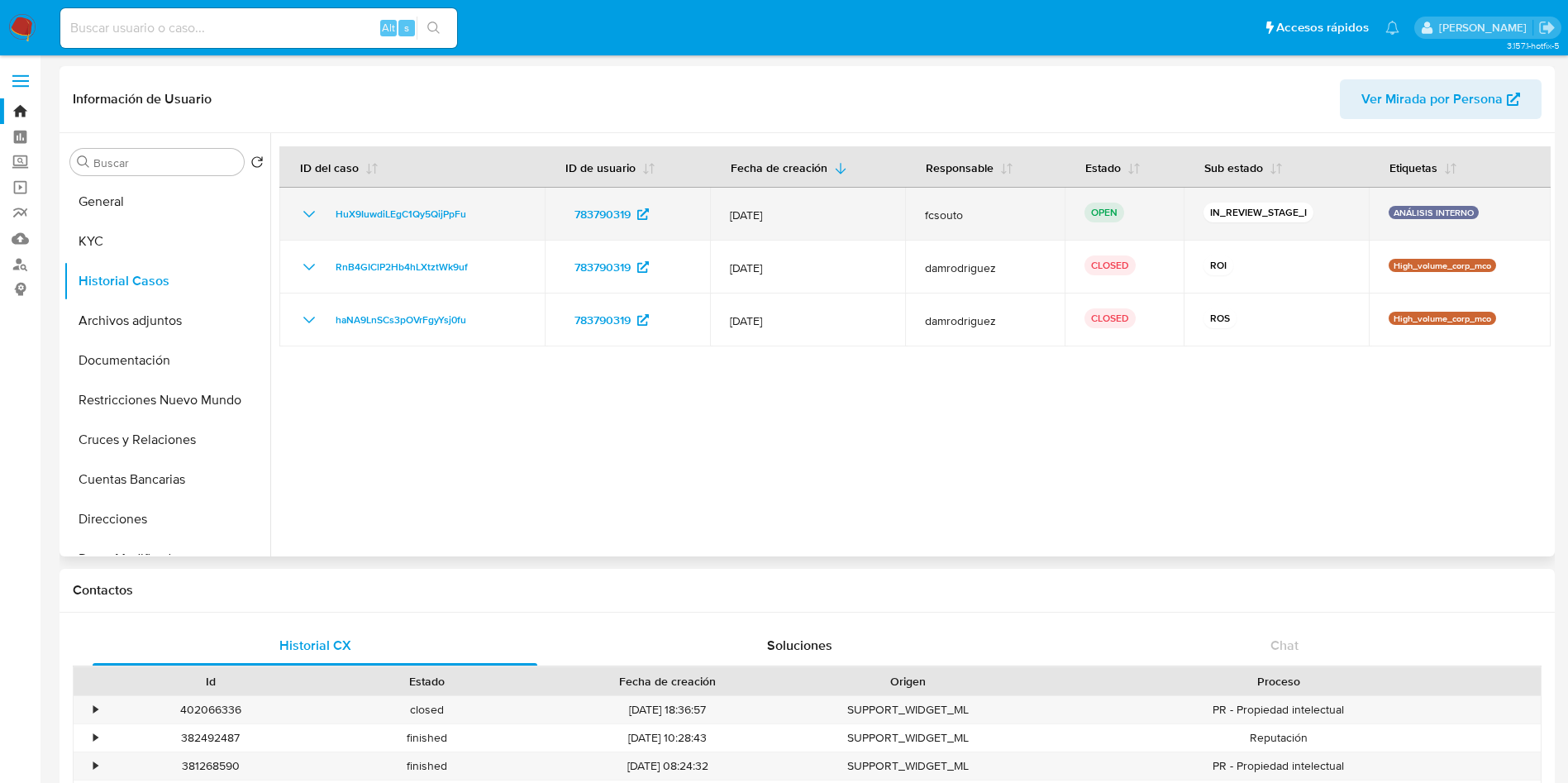
click at [311, 218] on icon "Mostrar/Ocultar" at bounding box center [309, 214] width 20 height 20
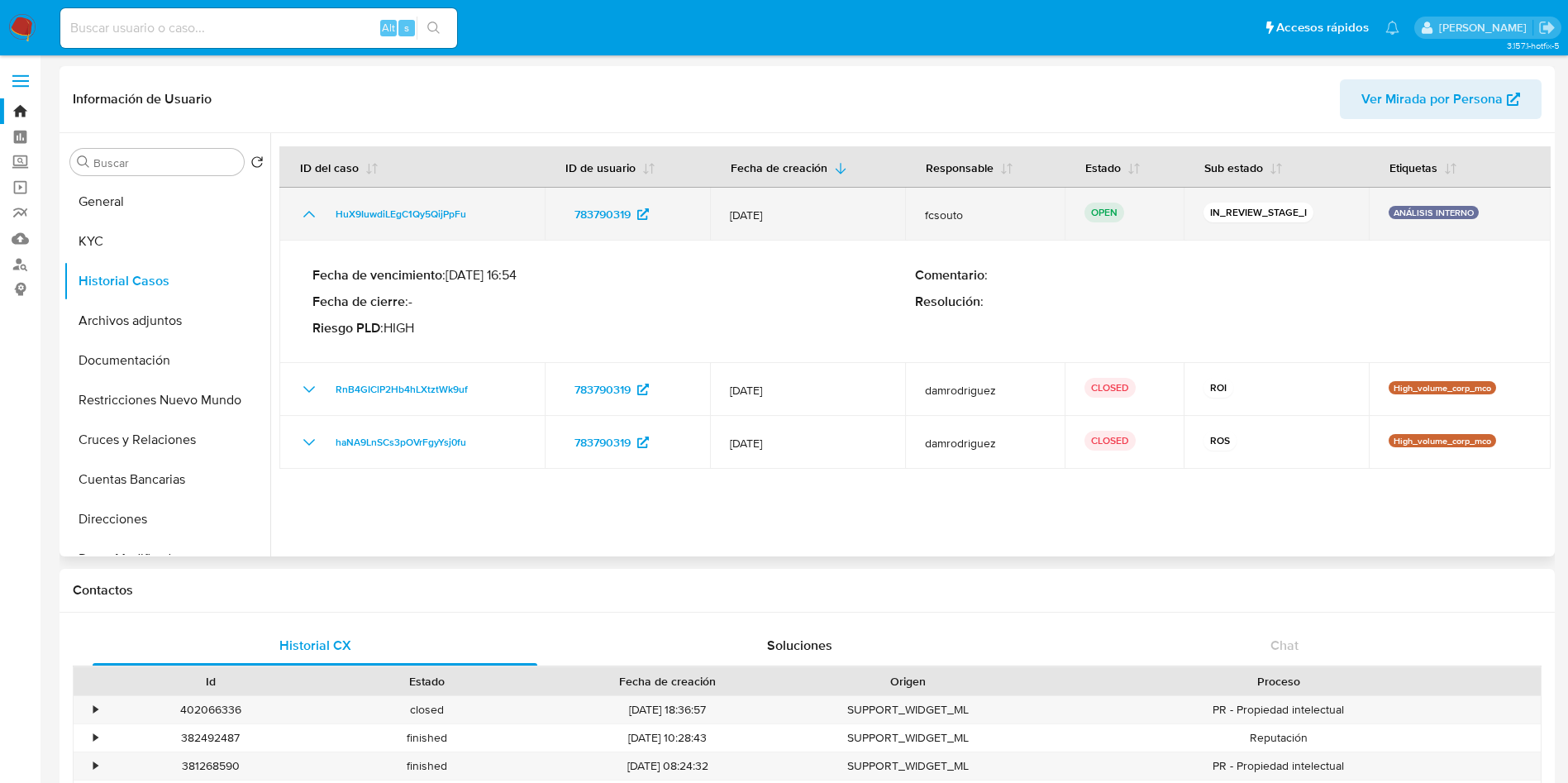
click at [311, 218] on icon "Mostrar/Ocultar" at bounding box center [309, 214] width 20 height 20
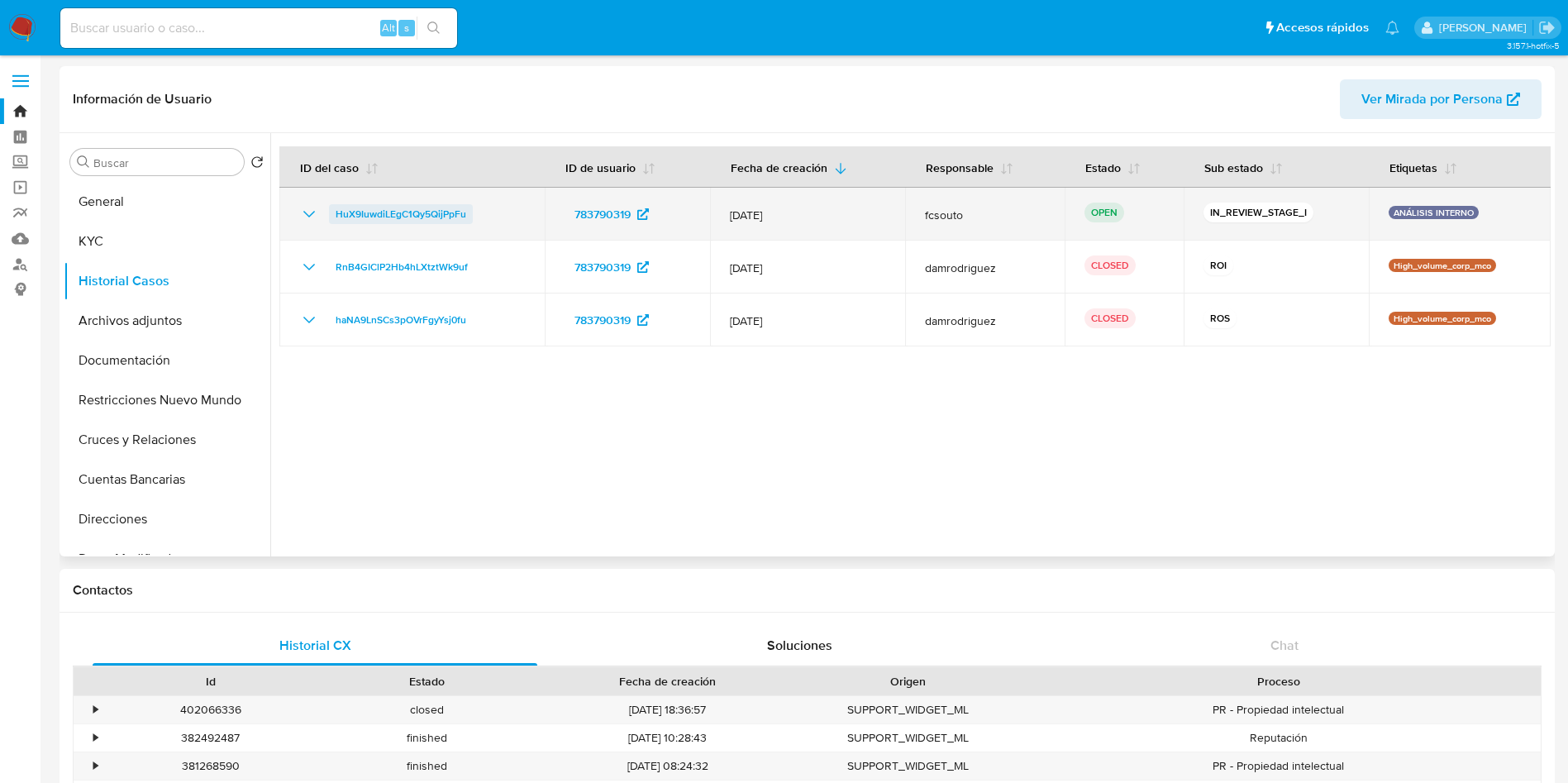
click at [381, 214] on span "HuX9IuwdiLEgC1Qy5QijPpFu" at bounding box center [401, 214] width 131 height 20
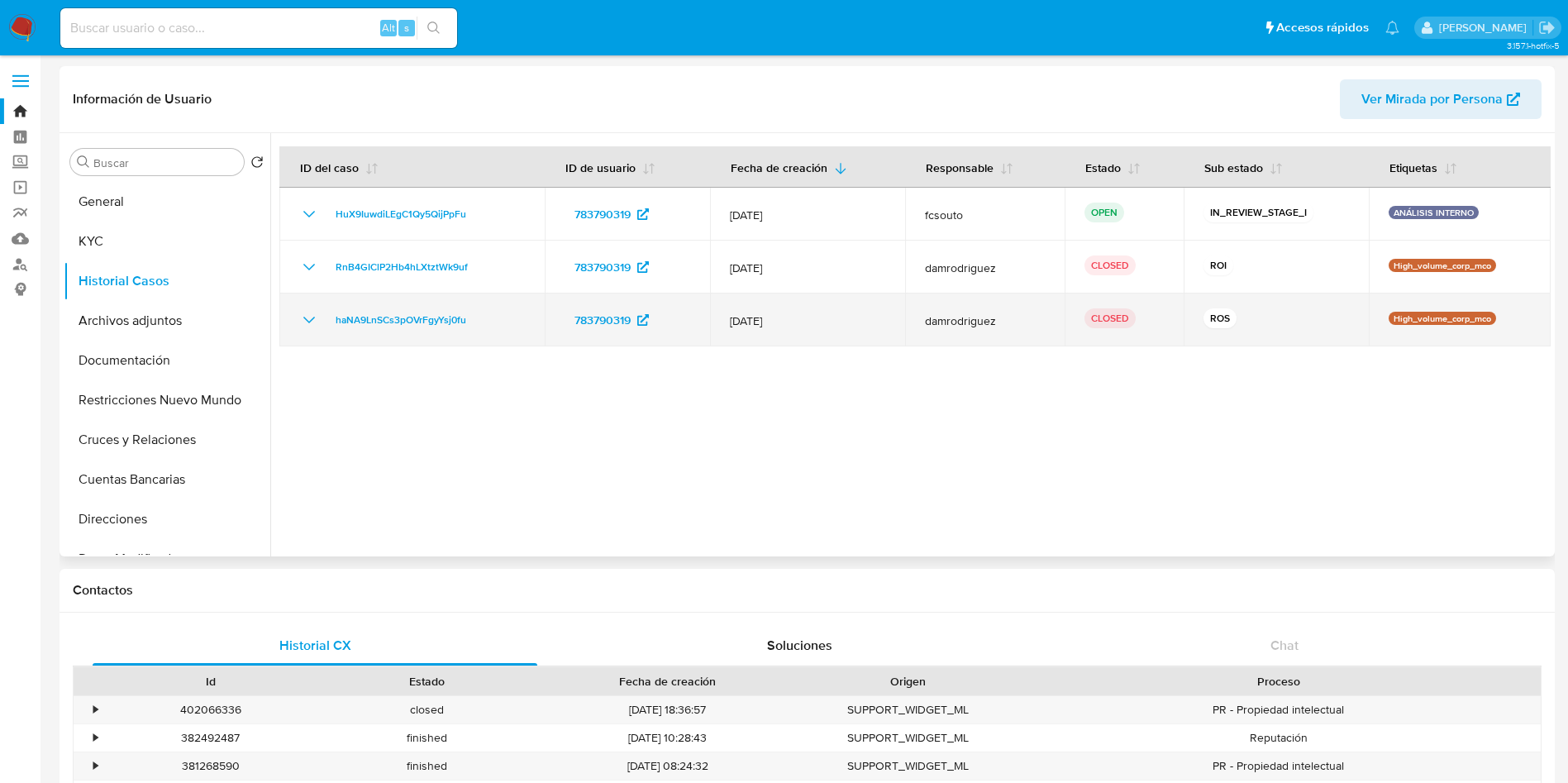
click at [304, 318] on icon "Mostrar/Ocultar" at bounding box center [309, 320] width 20 height 20
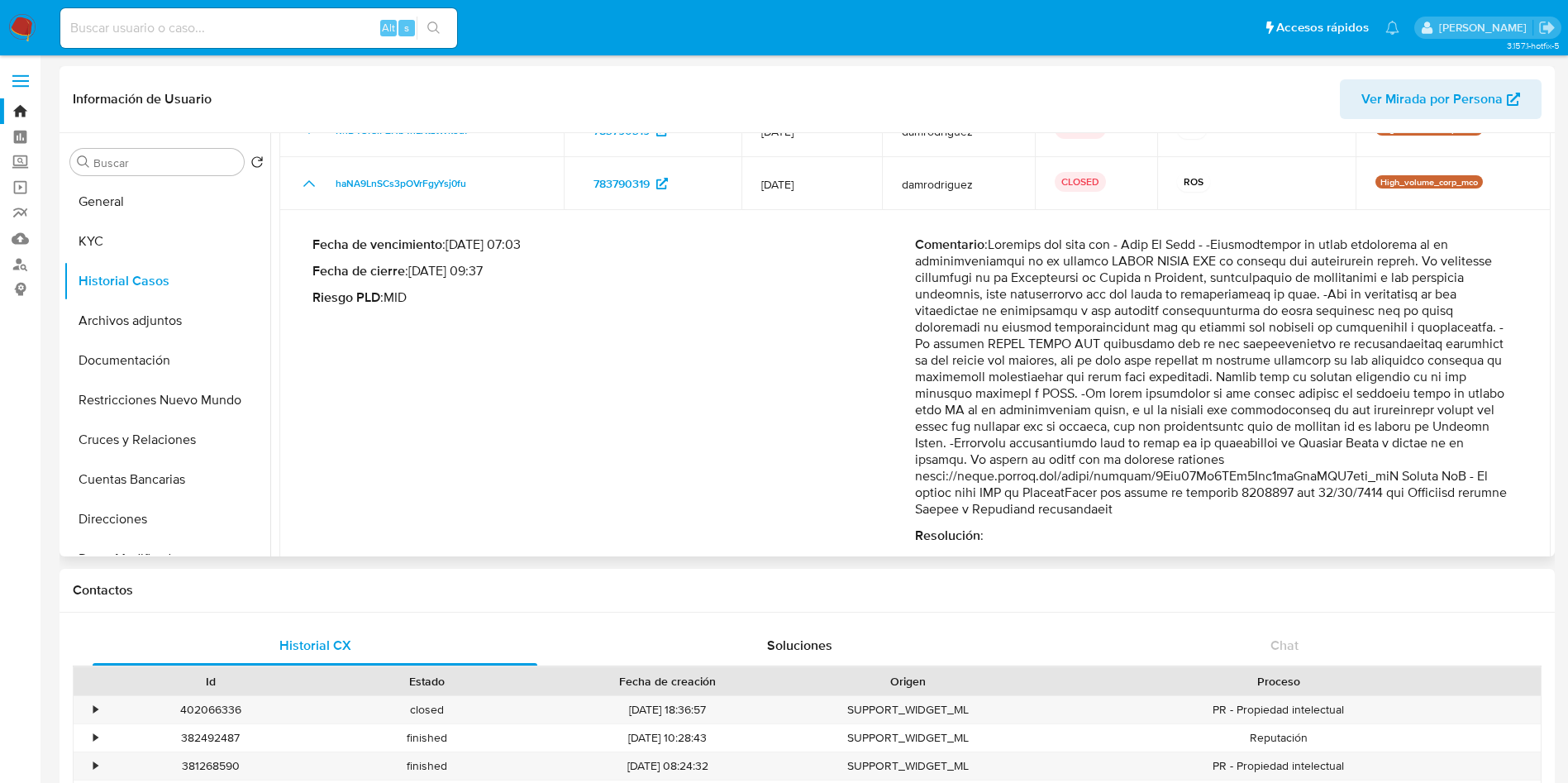
scroll to position [173, 0]
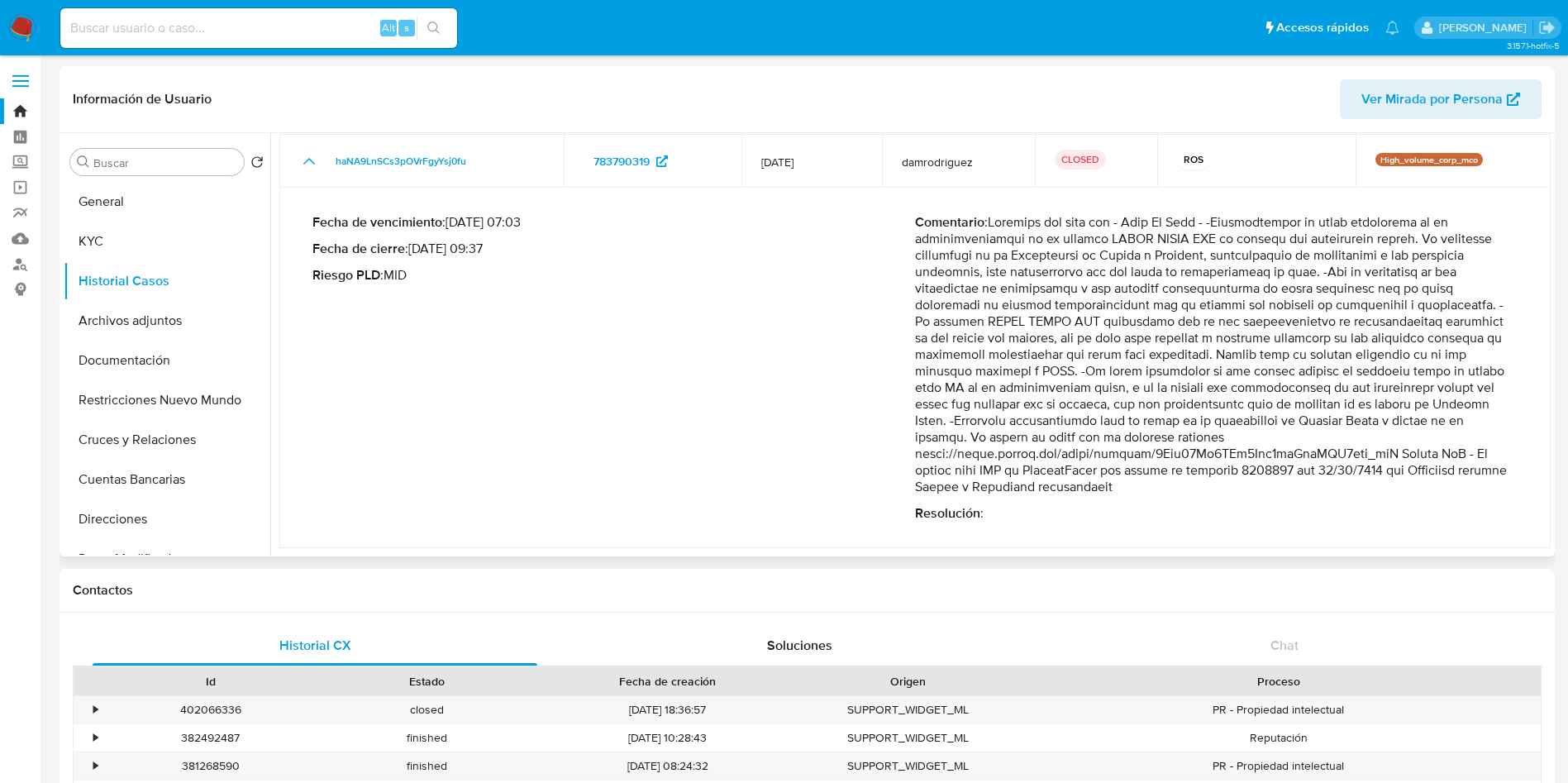
drag, startPoint x: 946, startPoint y: 386, endPoint x: 1379, endPoint y: 441, distance: 436.5
click at [1377, 441] on p "Comentario :" at bounding box center [1217, 354] width 603 height 281
click at [1248, 464] on p "Comentario :" at bounding box center [1217, 354] width 603 height 281
drag, startPoint x: 1092, startPoint y: 471, endPoint x: 1381, endPoint y: 455, distance: 289.4
click at [1379, 456] on p "Comentario :" at bounding box center [1217, 354] width 603 height 281
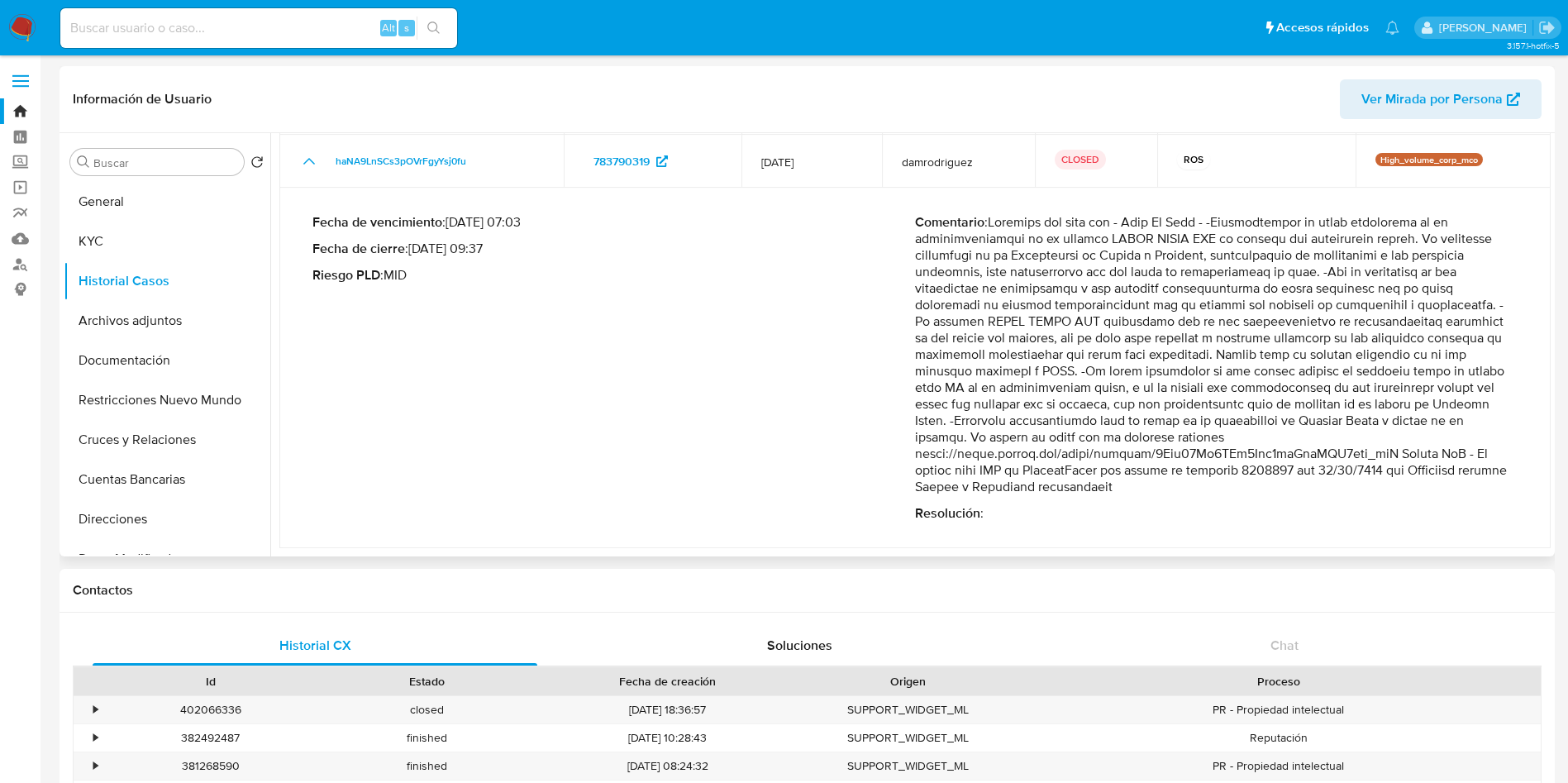
click at [1237, 458] on p "Comentario :" at bounding box center [1217, 354] width 603 height 281
drag, startPoint x: 1093, startPoint y: 474, endPoint x: 1506, endPoint y: 472, distance: 413.0
click at [1481, 466] on p "Comentario :" at bounding box center [1217, 354] width 603 height 281
click at [844, 483] on div "Fecha de vencimiento : 10/02/2025 07:03 Fecha de cierre : 21/11/2024 09:37 Ries…" at bounding box center [614, 367] width 603 height 307
drag, startPoint x: 894, startPoint y: 454, endPoint x: 1185, endPoint y: 459, distance: 291.0
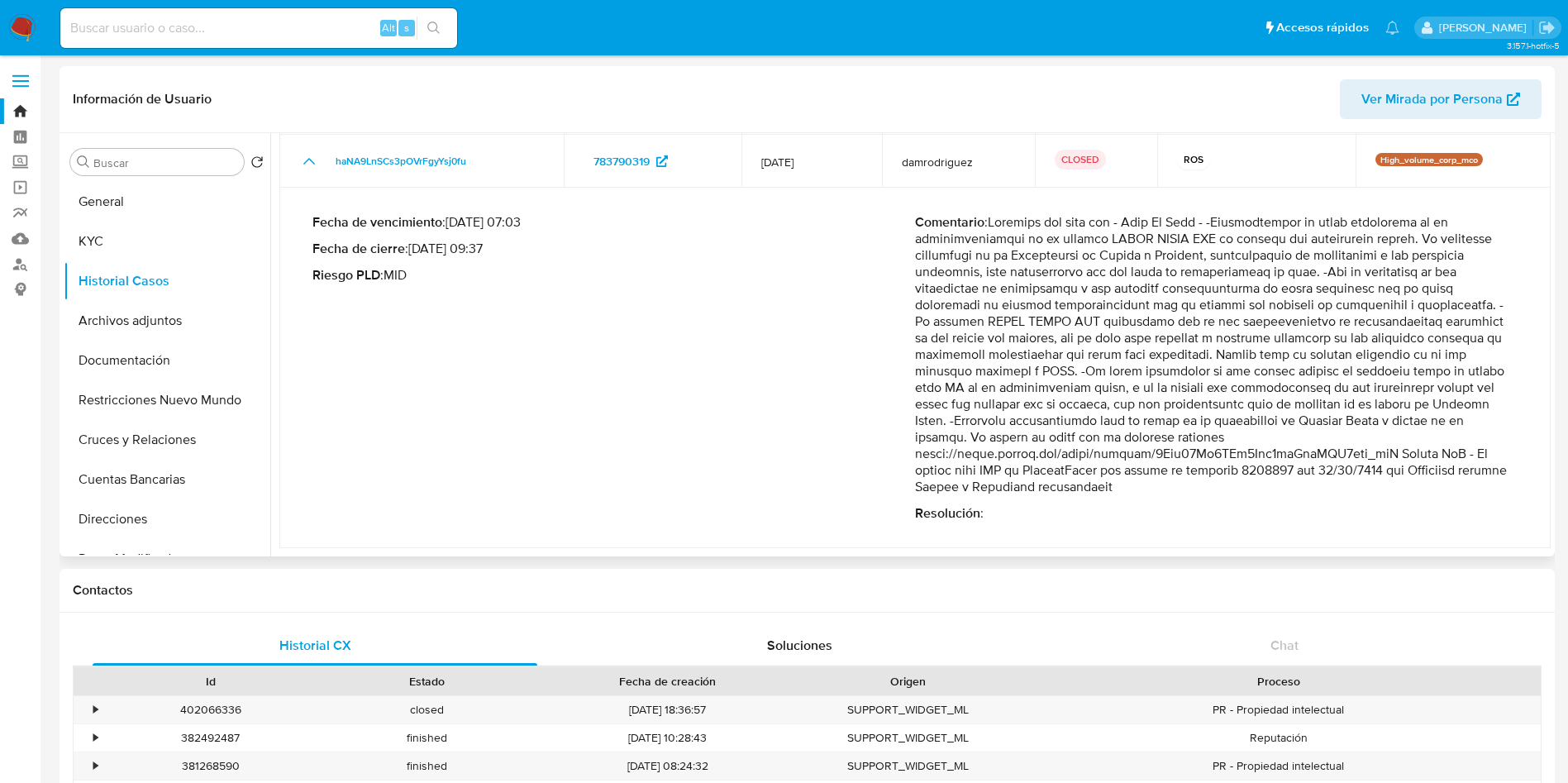
click at [1181, 462] on div "Fecha de vencimiento : 10/02/2025 07:03 Fecha de cierre : 21/11/2024 09:37 Ries…" at bounding box center [914, 367] width 1205 height 334
drag, startPoint x: 1192, startPoint y: 456, endPoint x: 1023, endPoint y: 455, distance: 169.0
click at [1192, 455] on p "Comentario :" at bounding box center [1217, 354] width 603 height 281
drag, startPoint x: 913, startPoint y: 455, endPoint x: 1351, endPoint y: 456, distance: 438.0
click at [1351, 456] on p "Comentario :" at bounding box center [1217, 354] width 603 height 281
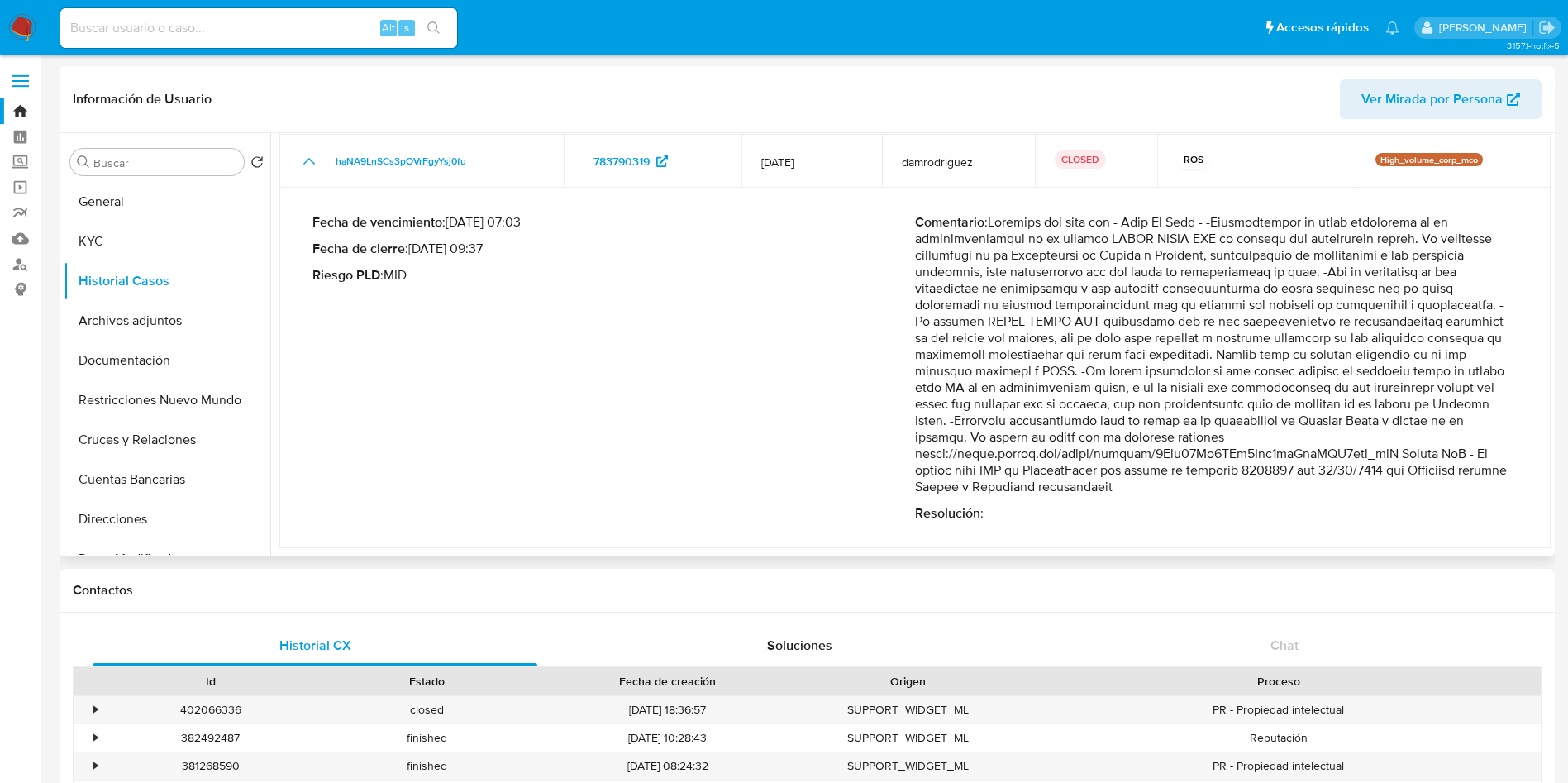
click at [960, 477] on p "Comentario :" at bounding box center [1217, 354] width 603 height 281
click at [1111, 481] on p "Comentario :" at bounding box center [1217, 354] width 603 height 281
click at [1192, 470] on p "Comentario :" at bounding box center [1217, 354] width 603 height 281
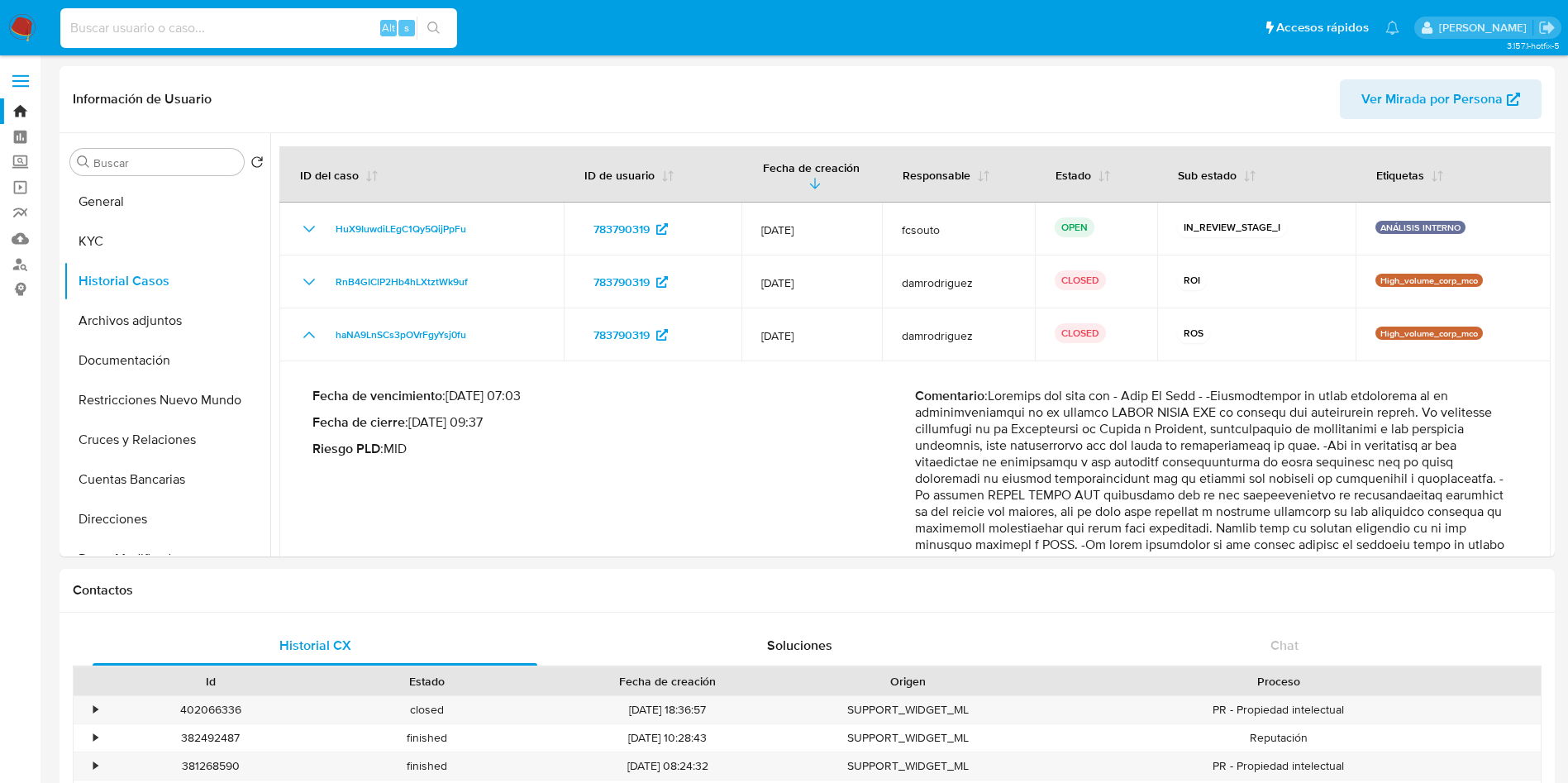
click at [181, 27] on input at bounding box center [258, 28] width 396 height 22
paste input "92899833"
type input "92899833"
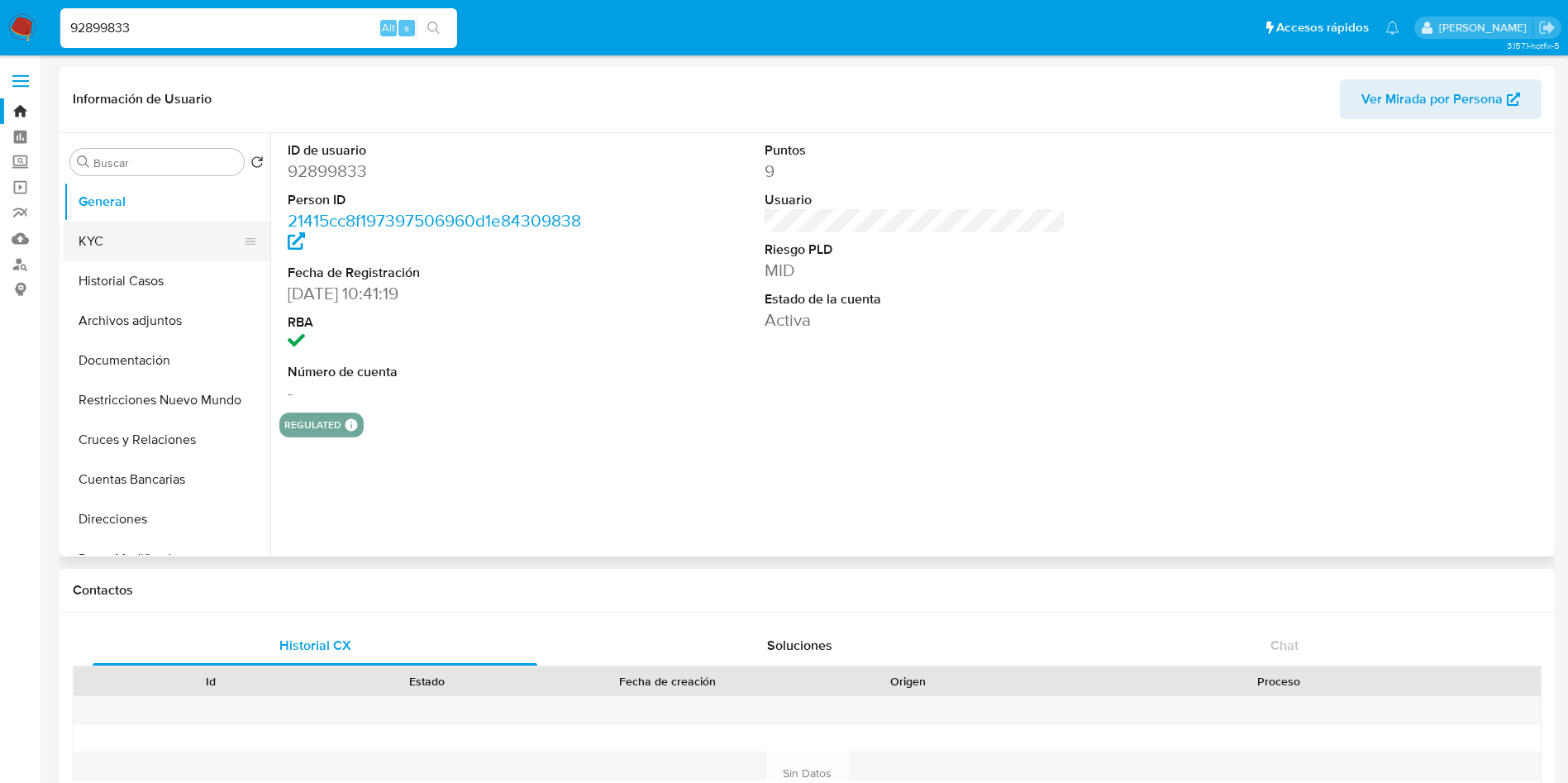
select select "10"
click at [127, 238] on button "KYC" at bounding box center [160, 242] width 193 height 40
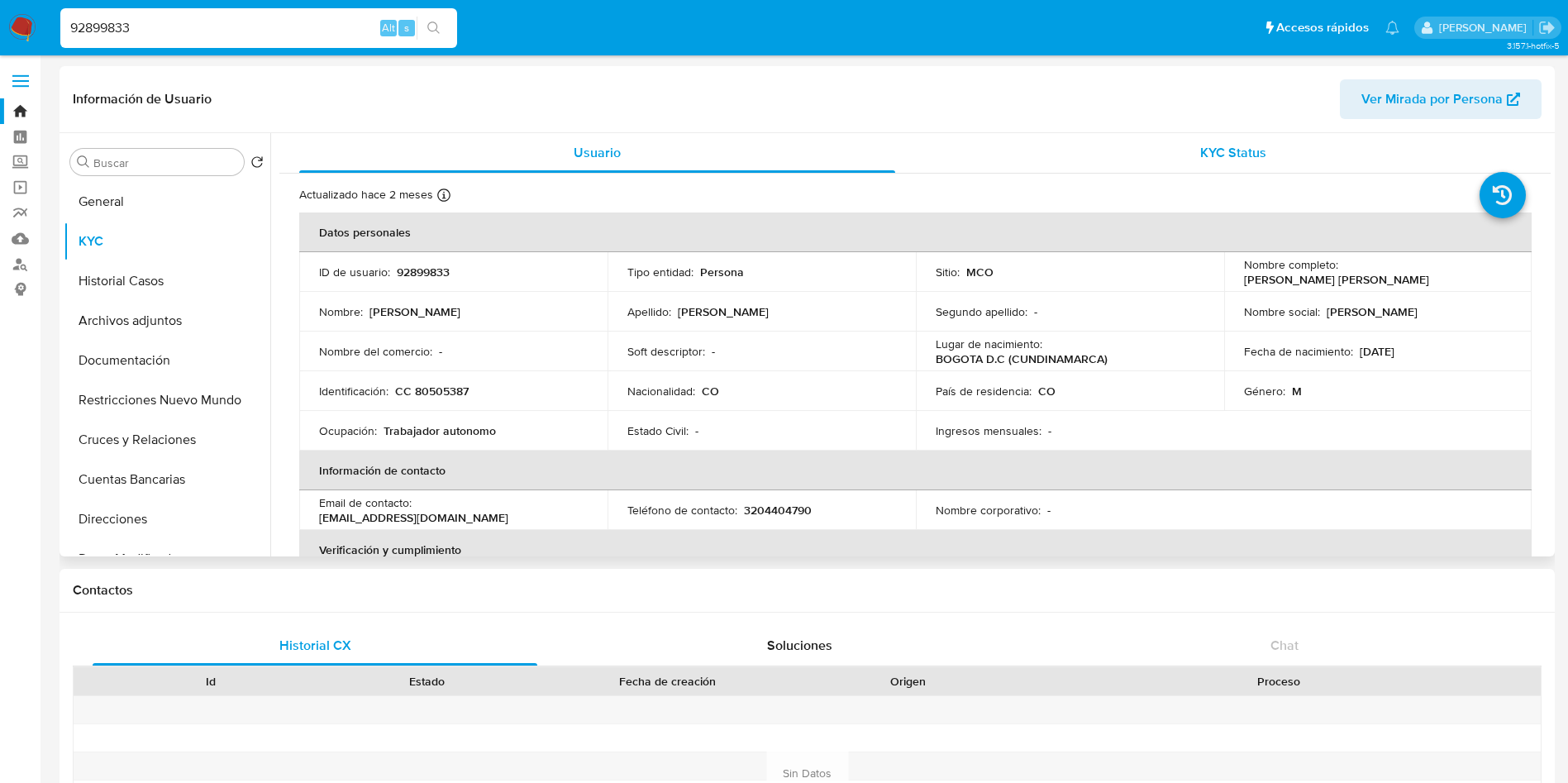
click at [1188, 158] on div "KYC Status" at bounding box center [1233, 153] width 596 height 40
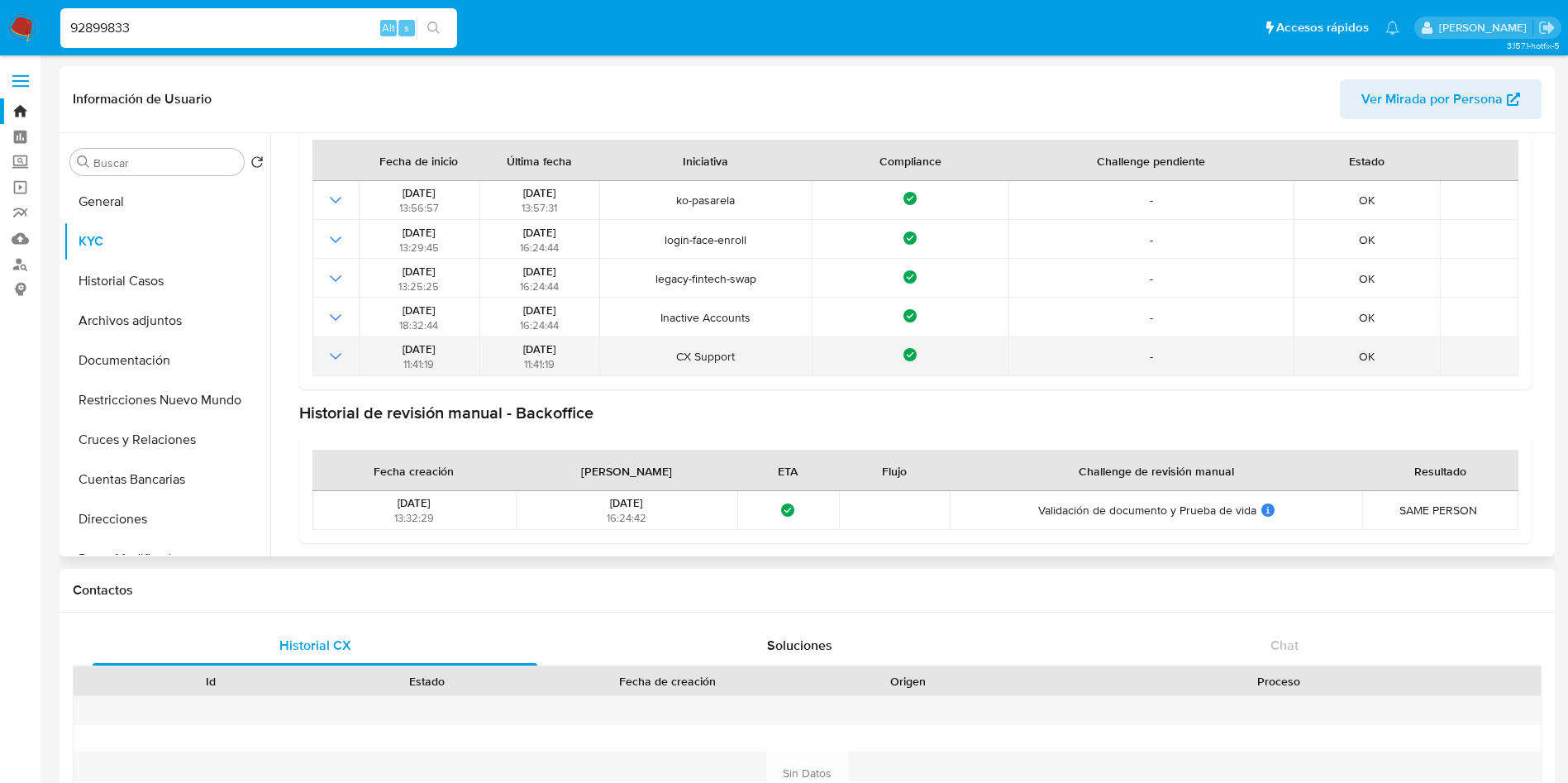
scroll to position [124, 0]
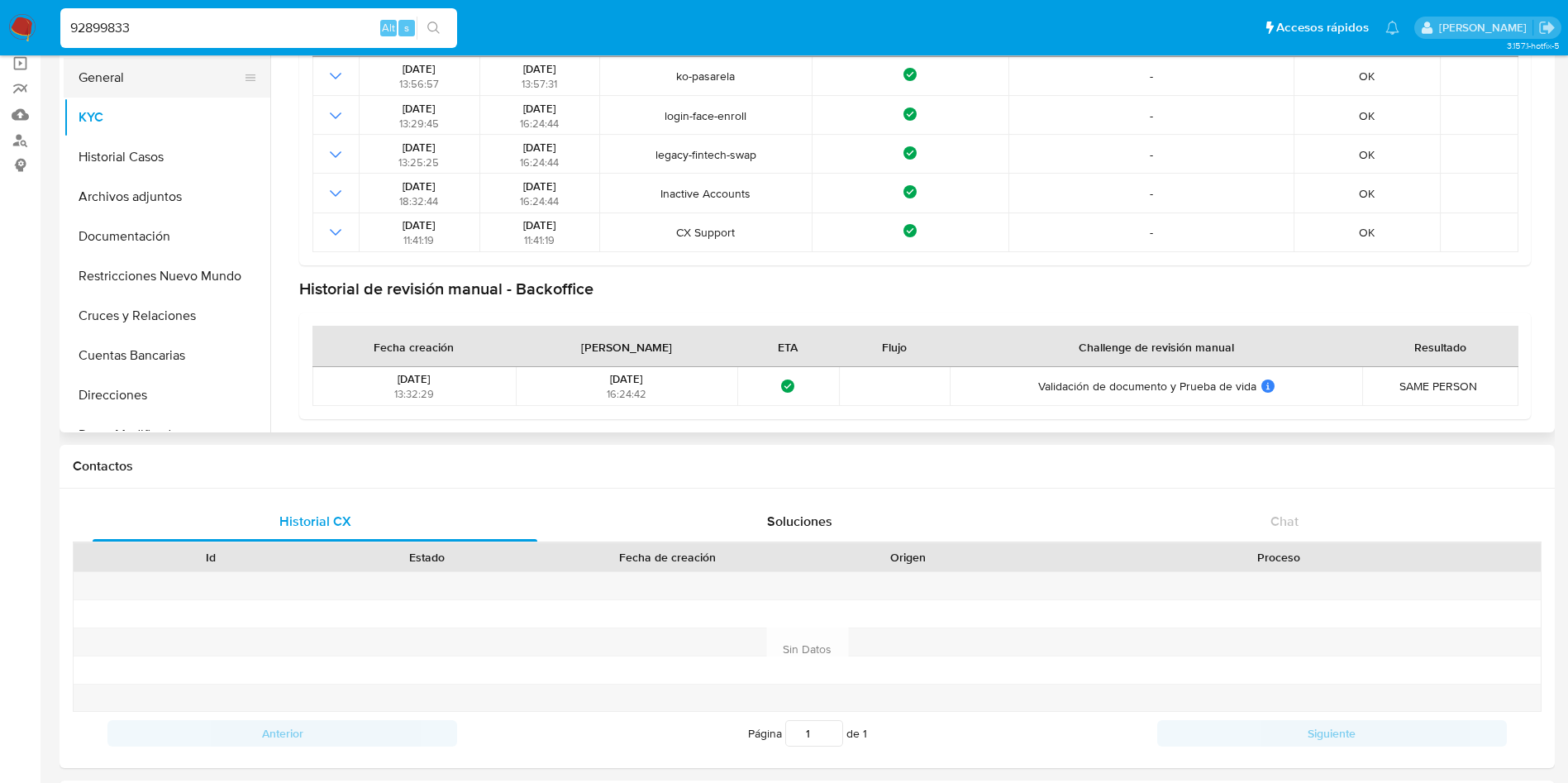
click at [107, 63] on button "General" at bounding box center [160, 77] width 193 height 40
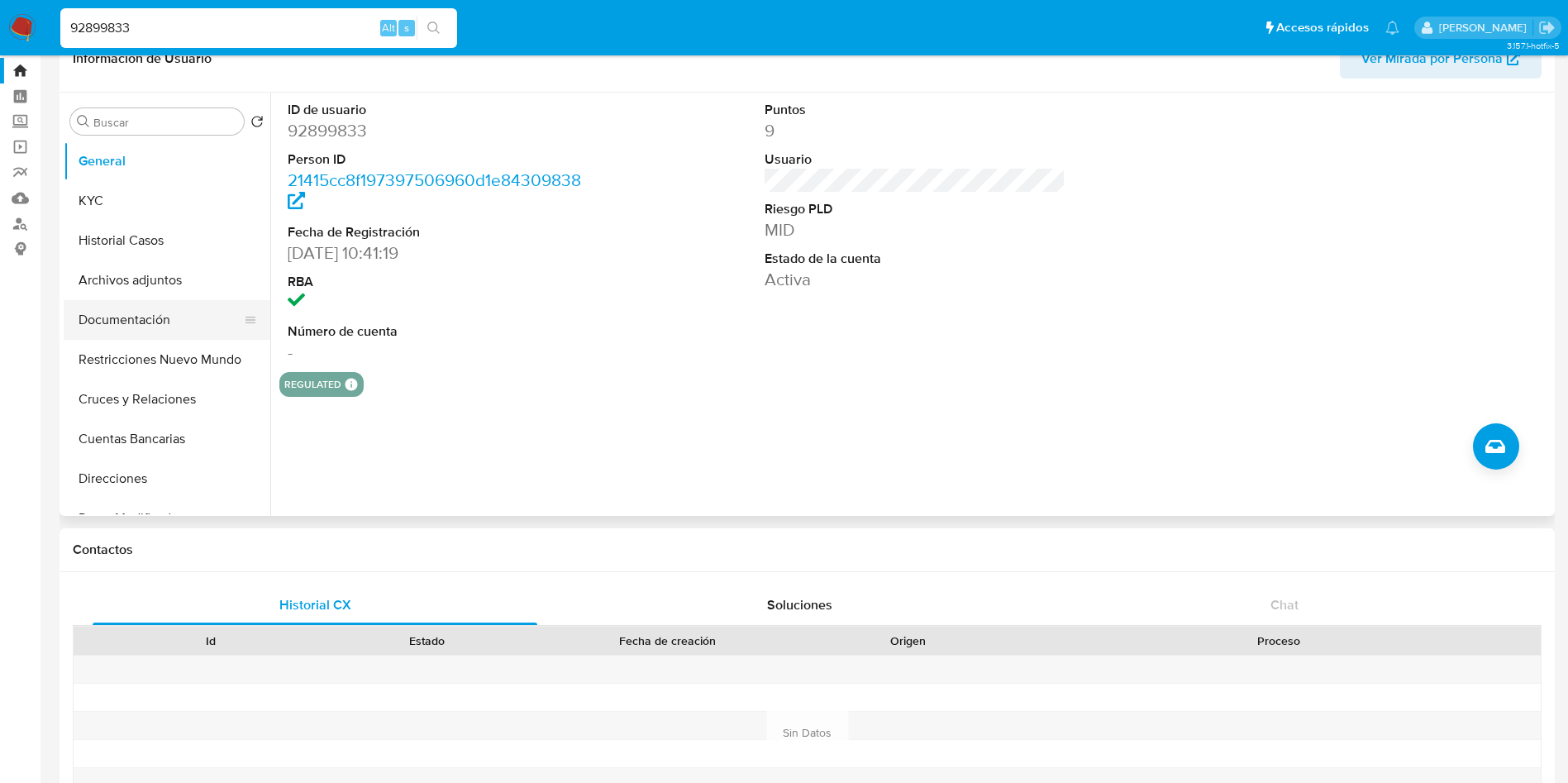
scroll to position [0, 0]
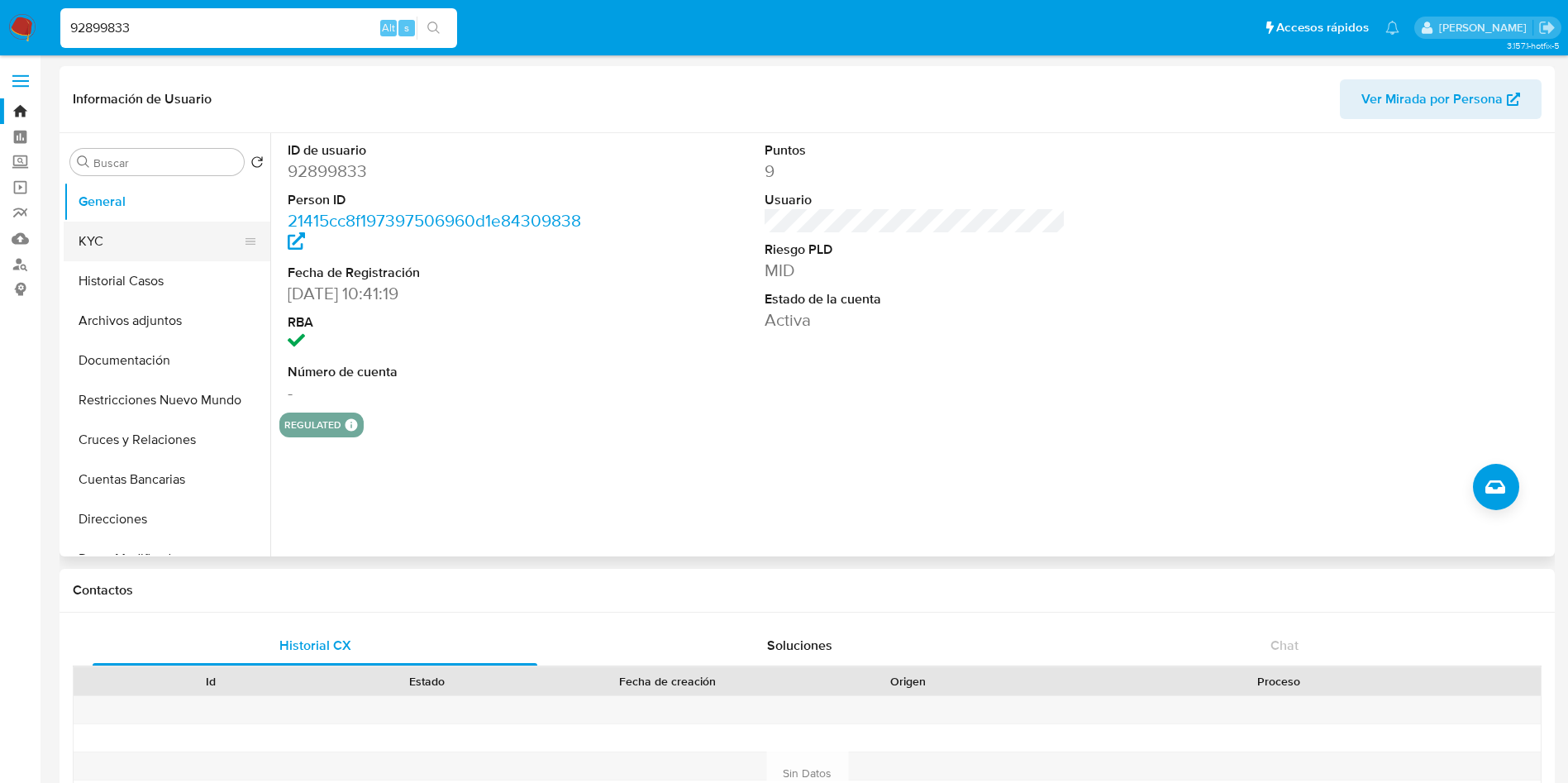
click at [142, 252] on button "KYC" at bounding box center [160, 242] width 193 height 40
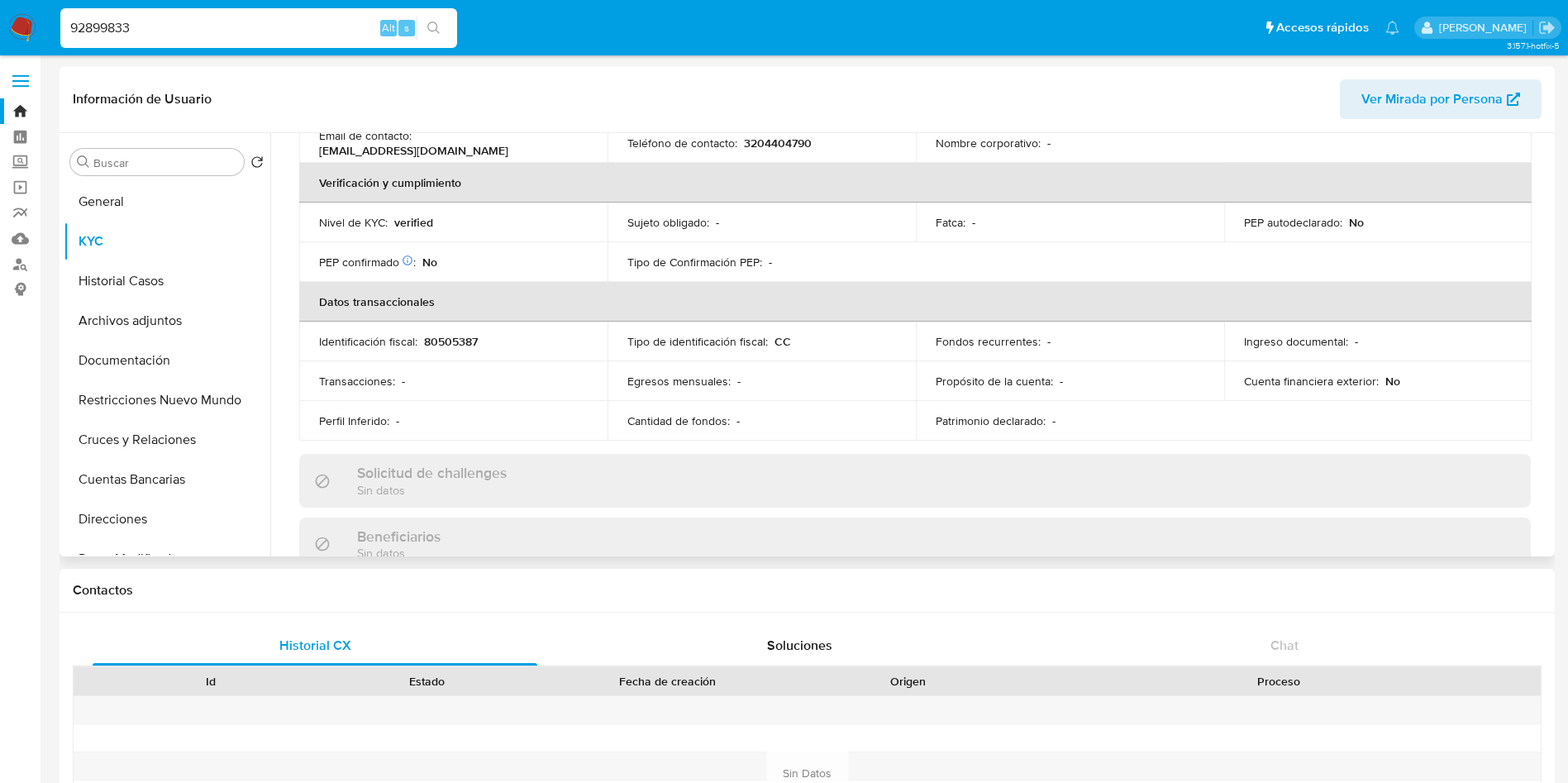
scroll to position [840, 0]
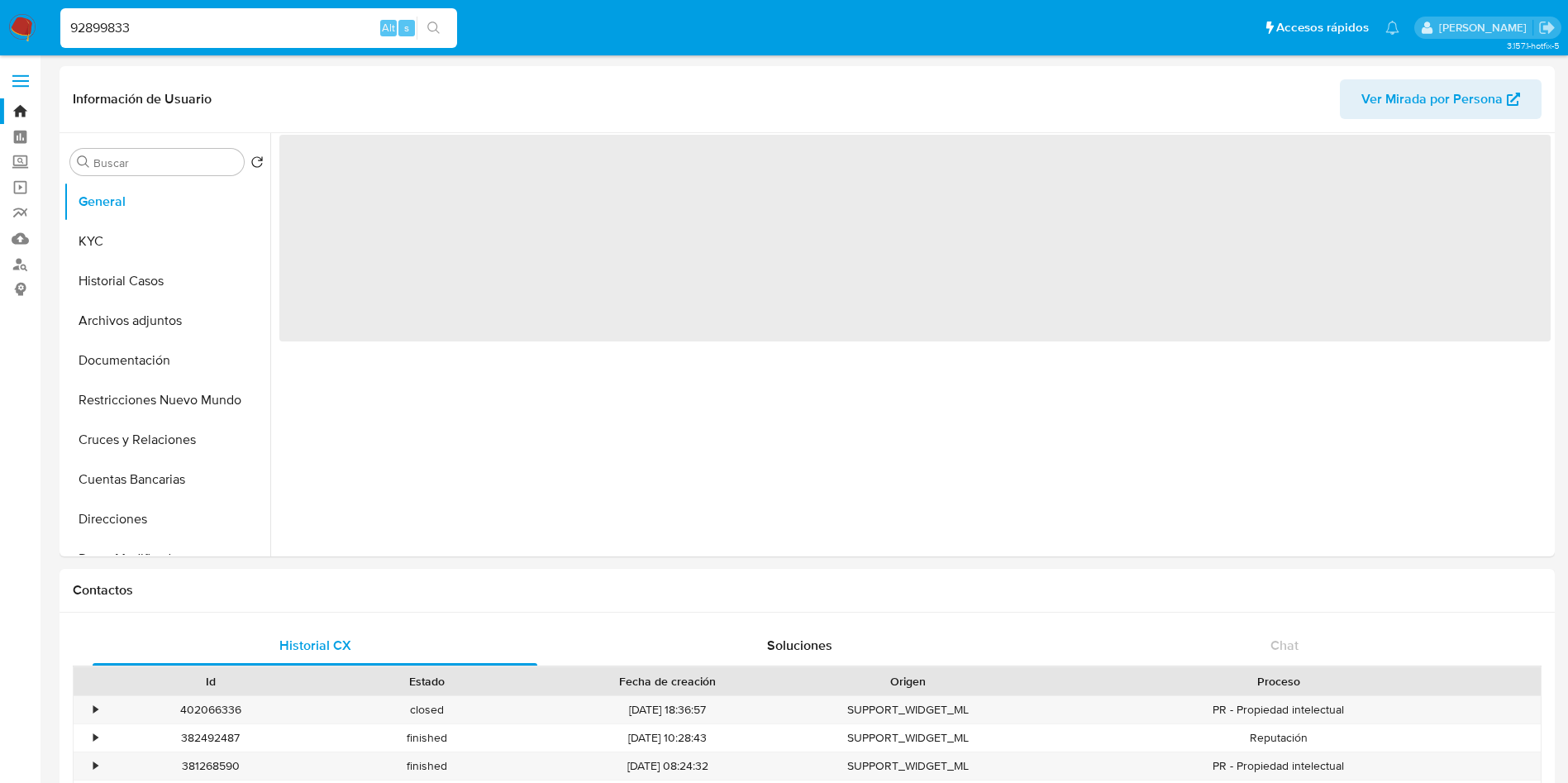
select select "10"
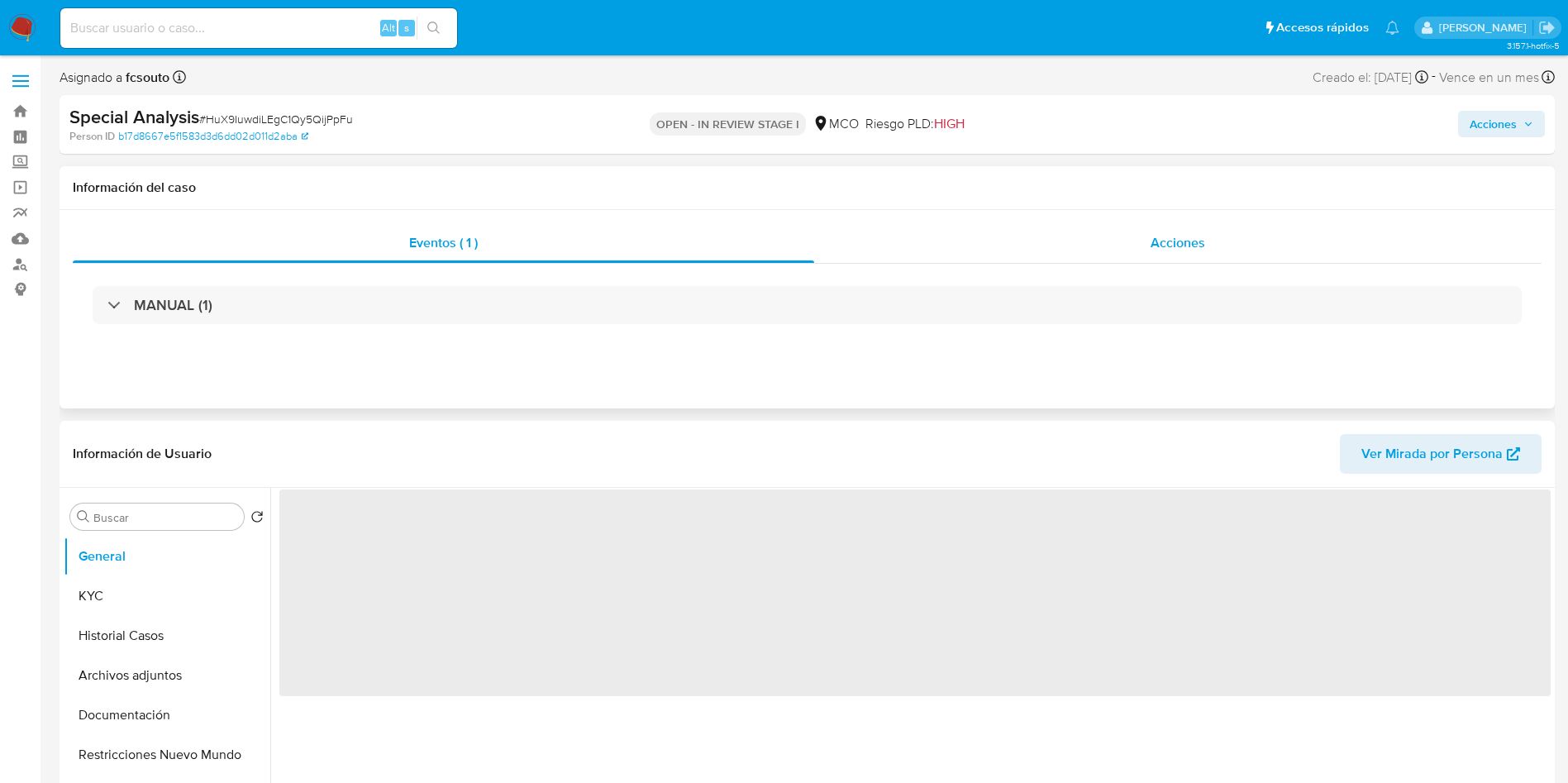
click at [978, 236] on div "Acciones" at bounding box center [1177, 243] width 727 height 40
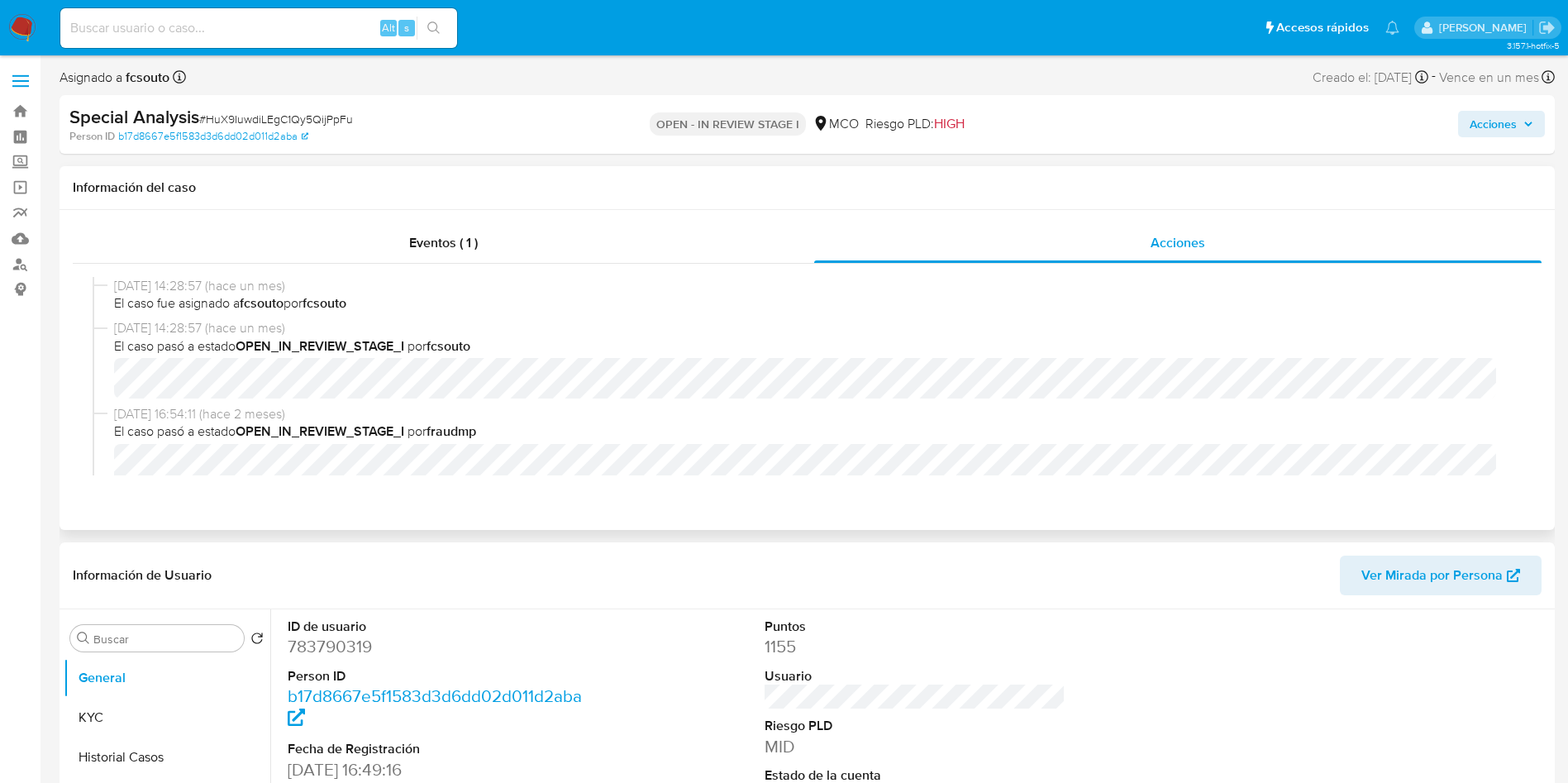
select select "10"
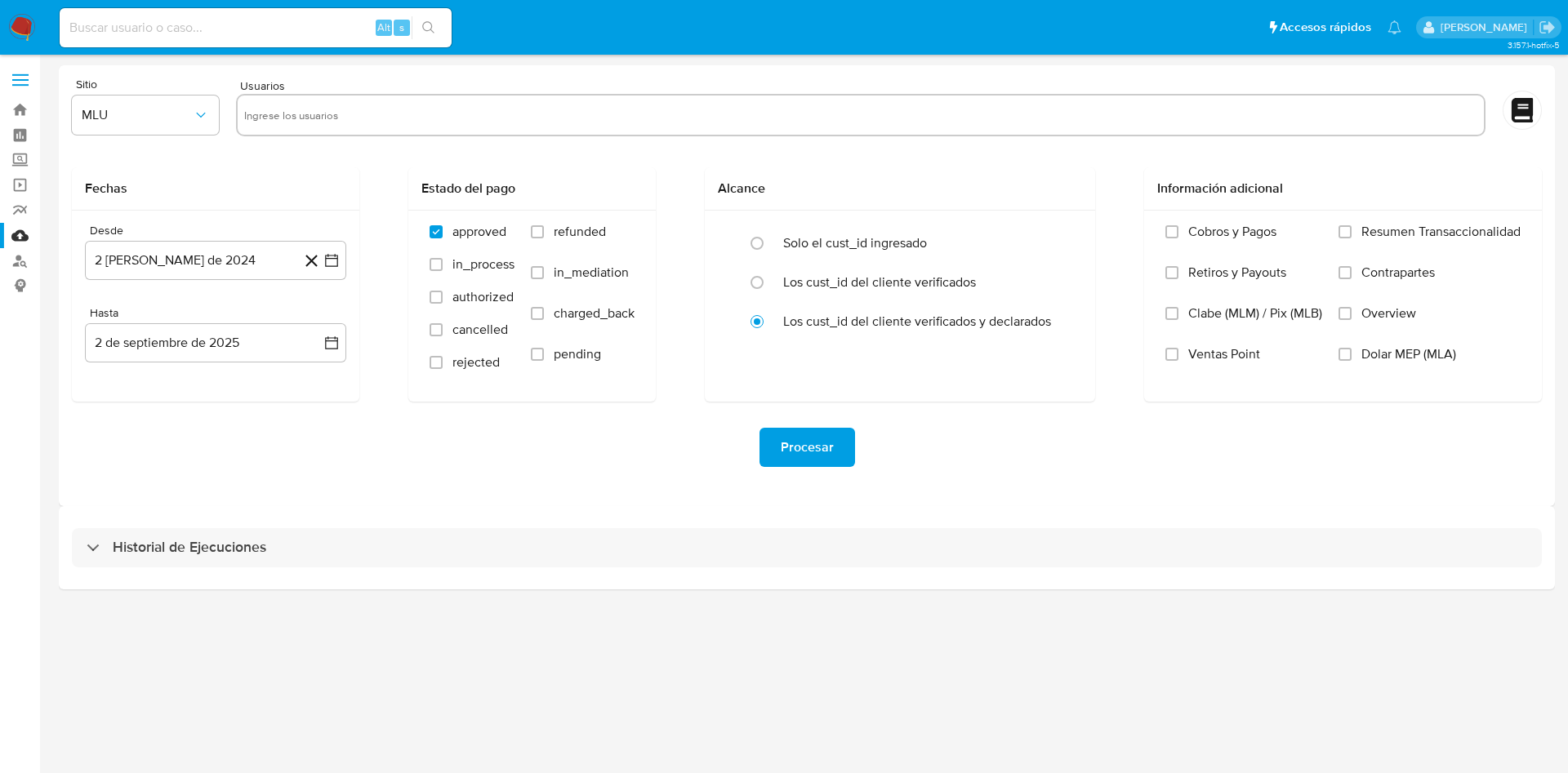
click at [289, 116] on input "text" at bounding box center [861, 115] width 1233 height 26
paste input "783790319 1064020382 1332259212"
click at [296, 113] on input "783790319 1064020382 1332259212" at bounding box center [861, 115] width 1233 height 26
type input "783790319"
paste input "1064020382 1332259212"
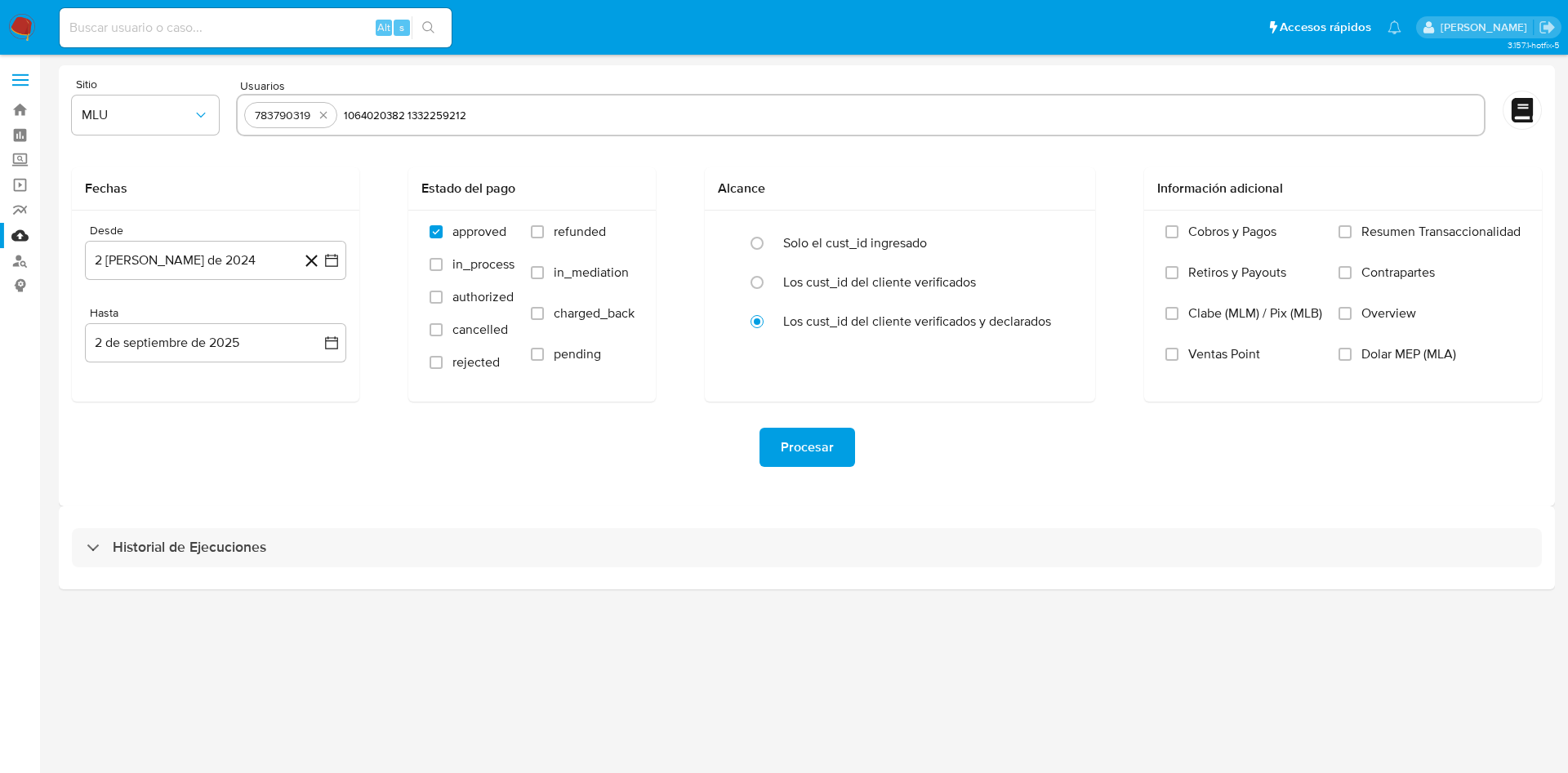
click at [409, 113] on input "1064020382 1332259212" at bounding box center [911, 115] width 1134 height 26
type input "1064020382"
paste input "1332259212"
type input "1332259212"
click at [121, 111] on span "MLU" at bounding box center [137, 115] width 111 height 16
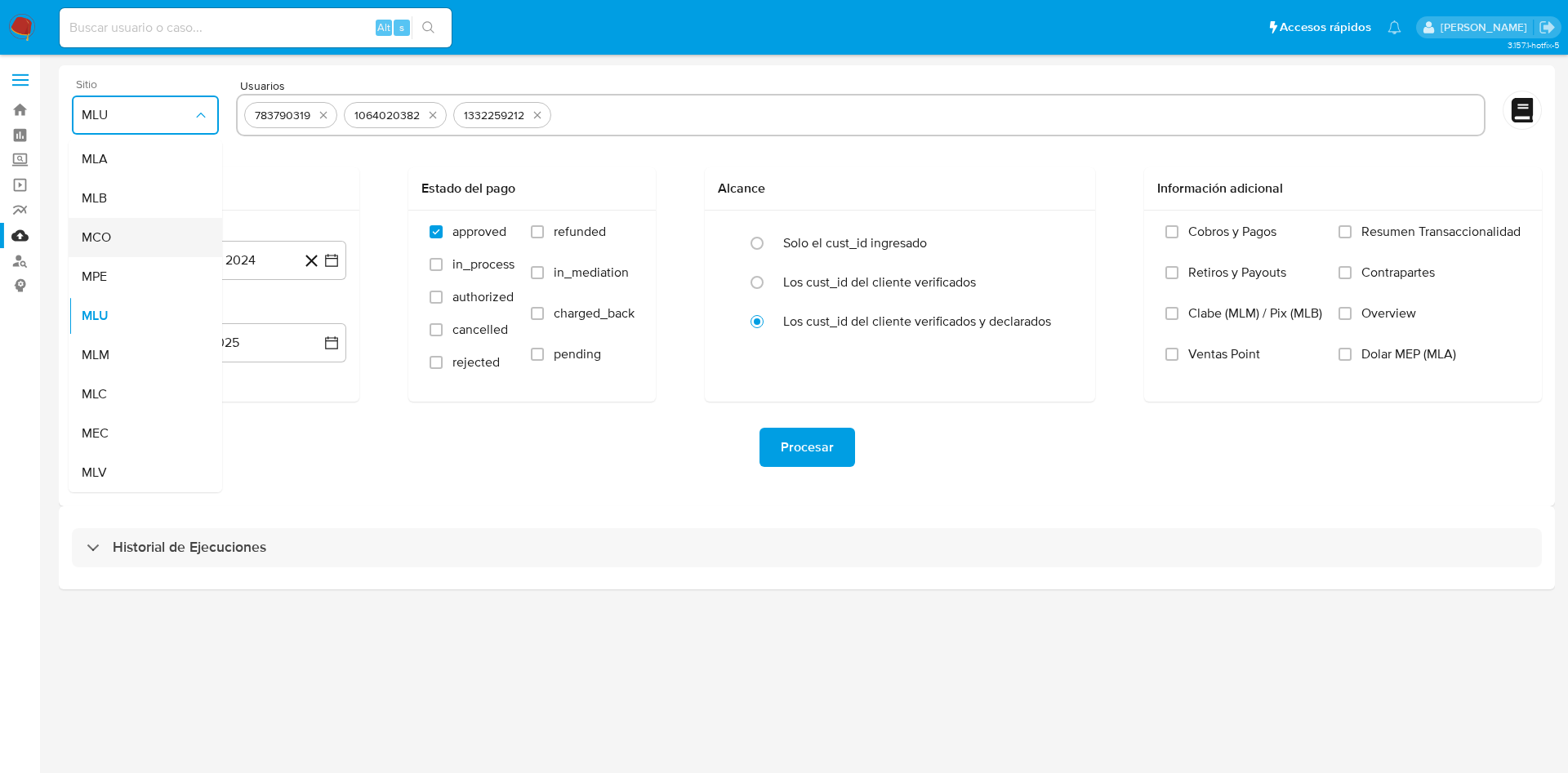
click at [139, 234] on div "MCO" at bounding box center [140, 238] width 118 height 39
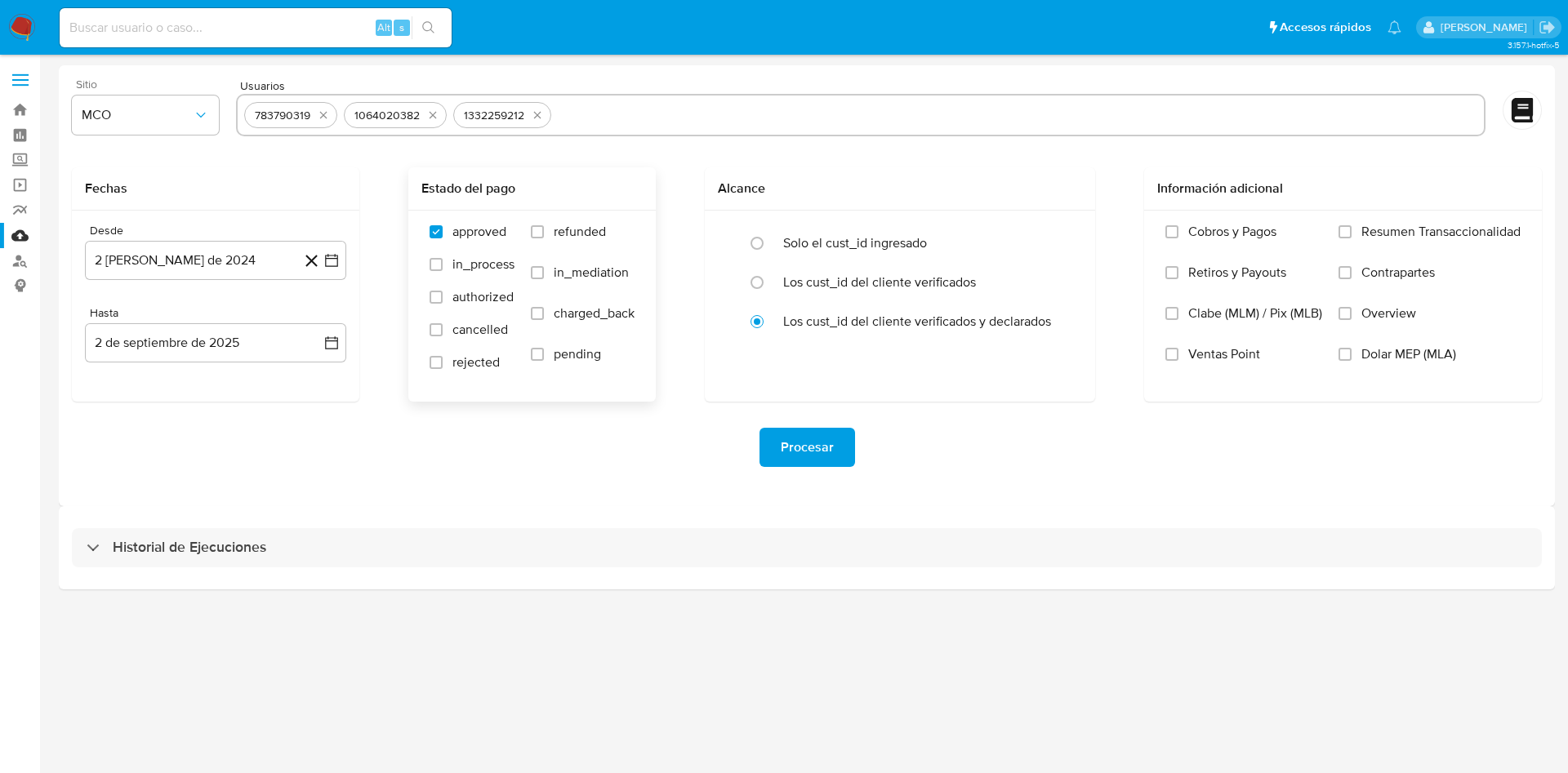
click at [566, 224] on span "refunded" at bounding box center [580, 232] width 53 height 16
click at [544, 225] on input "refunded" at bounding box center [537, 232] width 13 height 13
checkbox input "true"
click at [570, 310] on span "charged_back" at bounding box center [594, 313] width 81 height 16
click at [544, 310] on input "charged_back" at bounding box center [537, 313] width 13 height 13
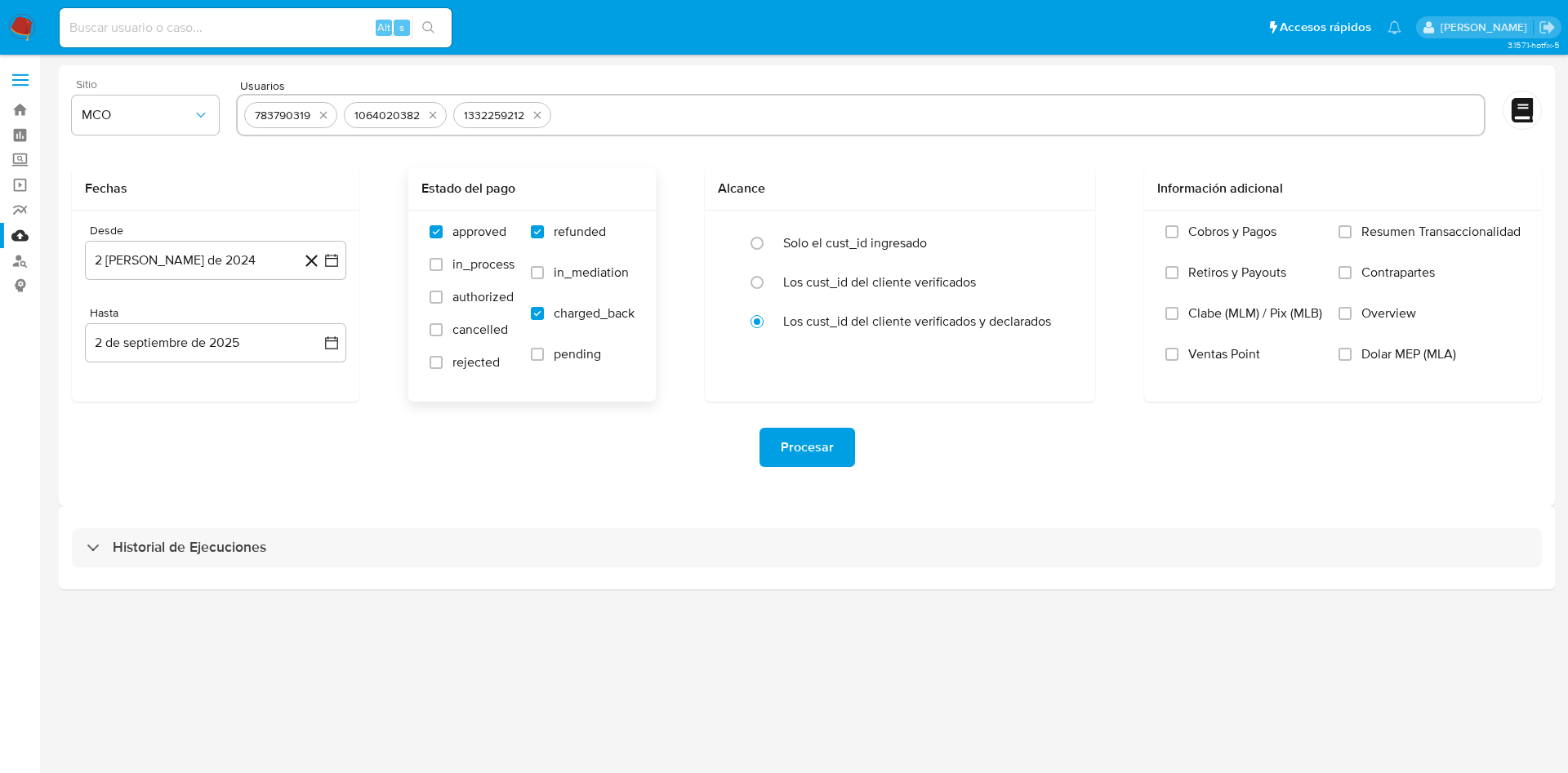
checkbox input "true"
click at [467, 369] on span "rejected" at bounding box center [476, 363] width 48 height 16
click at [443, 369] on input "rejected" at bounding box center [436, 363] width 13 height 13
checkbox input "true"
click at [887, 252] on label "Solo el cust_id ingresado" at bounding box center [855, 243] width 144 height 16
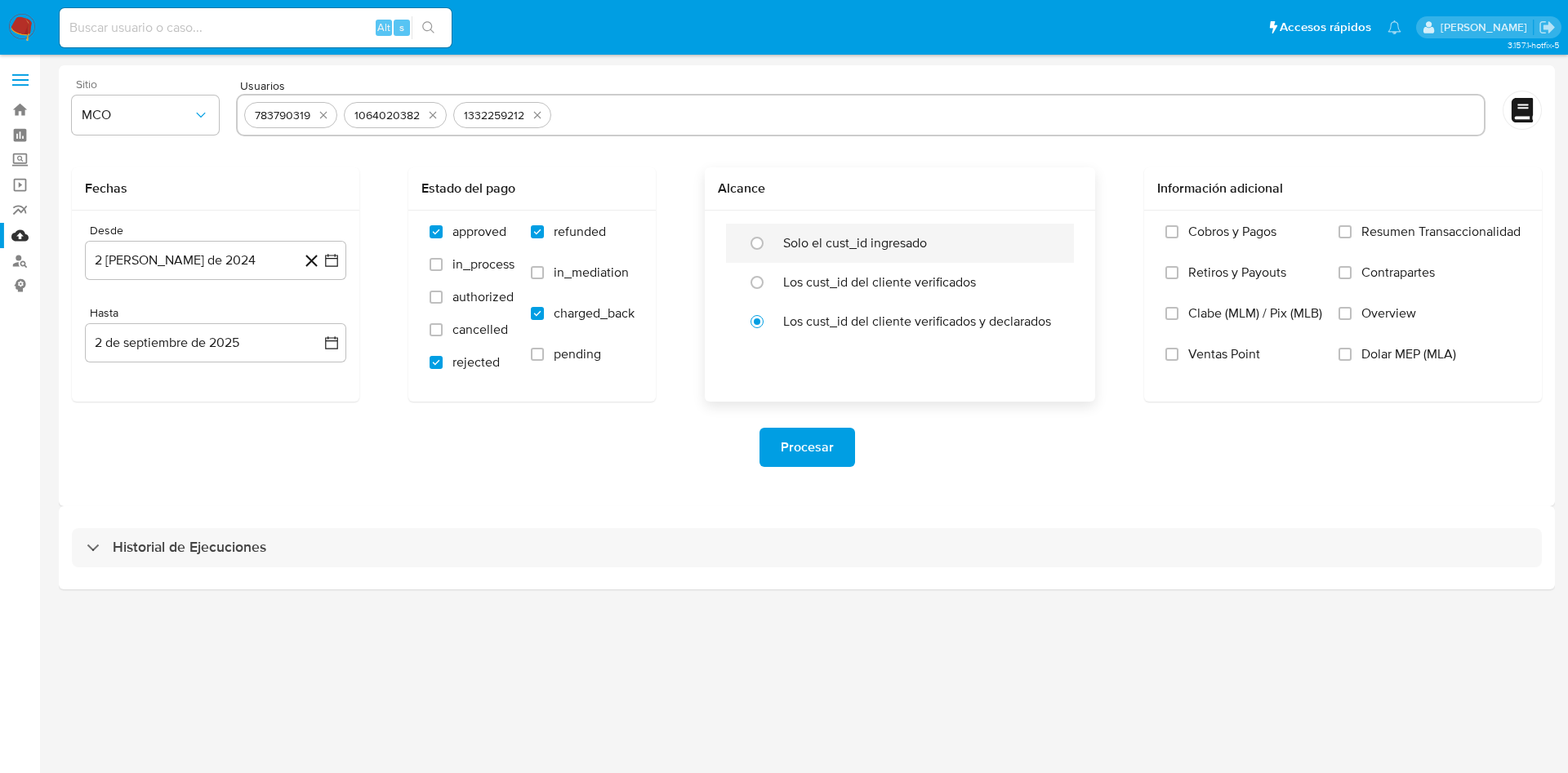
click at [770, 252] on input "radio" at bounding box center [757, 243] width 26 height 26
radio input "true"
click at [228, 260] on button "2 [PERSON_NAME] de 2024" at bounding box center [216, 261] width 262 height 39
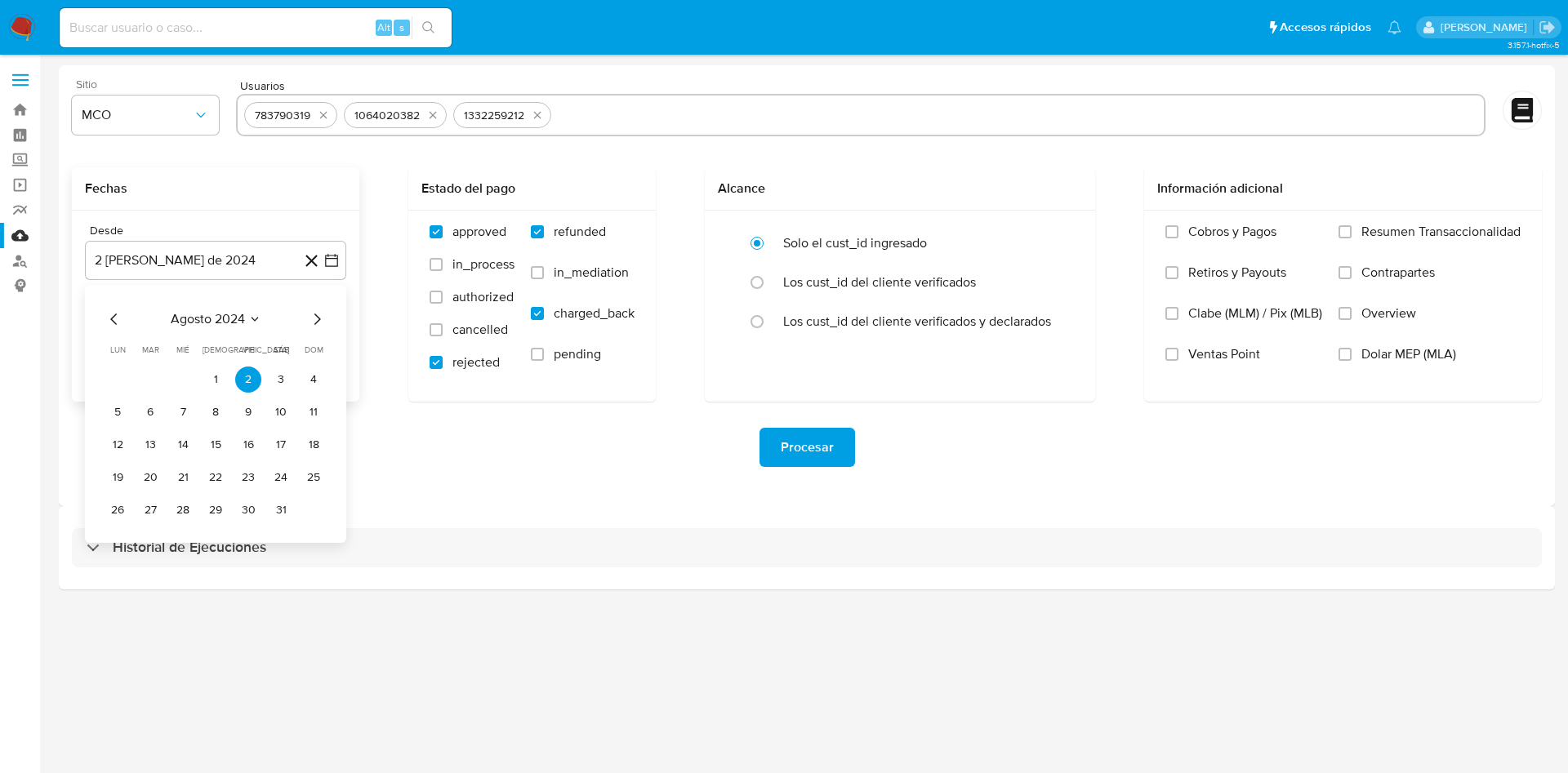
click at [318, 316] on icon "Mes siguiente" at bounding box center [318, 319] width 7 height 12
click at [122, 410] on button "2" at bounding box center [118, 412] width 26 height 26
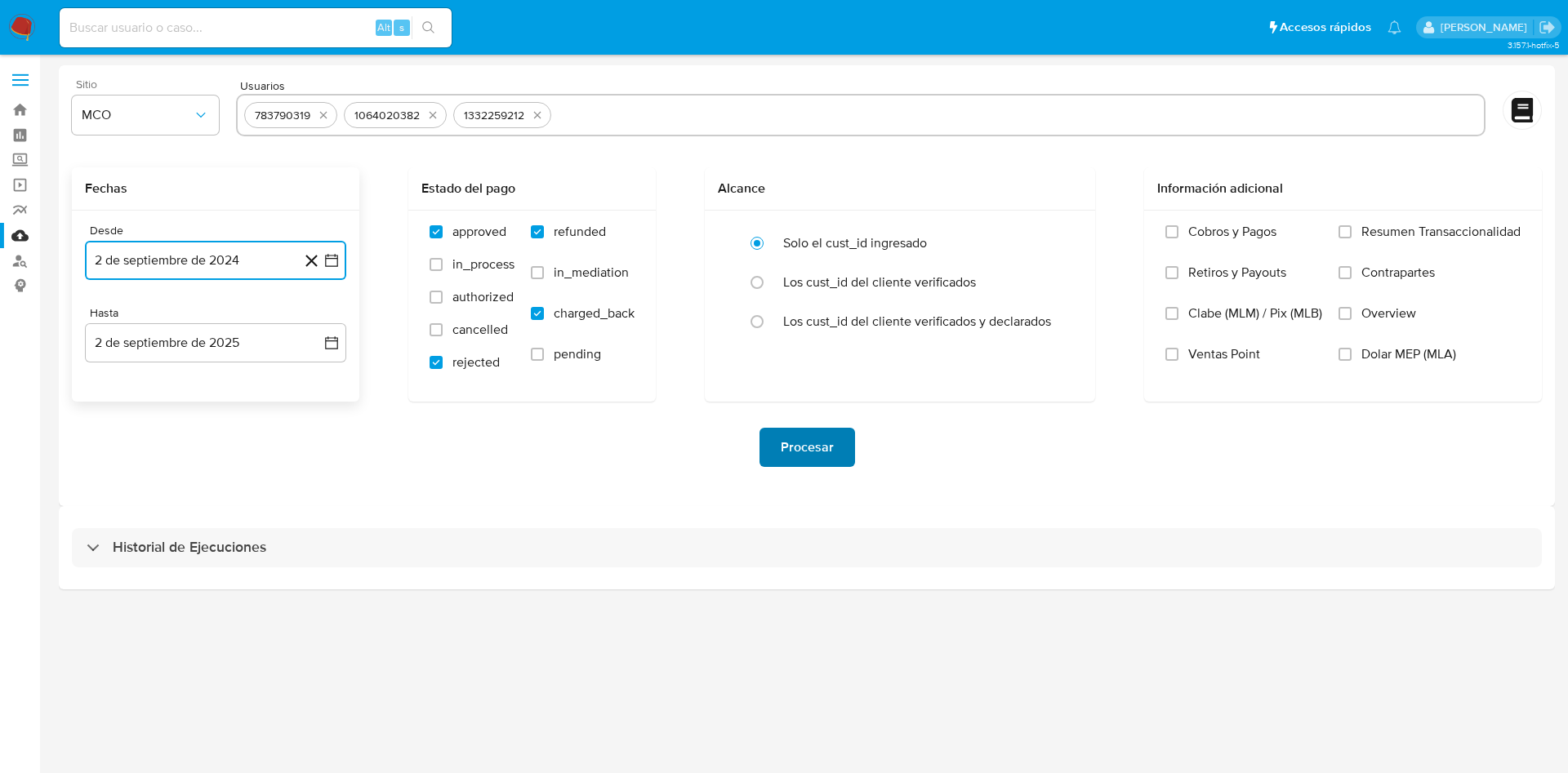
click at [819, 451] on span "Procesar" at bounding box center [807, 447] width 53 height 36
